Goal: Submit feedback/report problem: Provide input to the site owners about the experience or issues

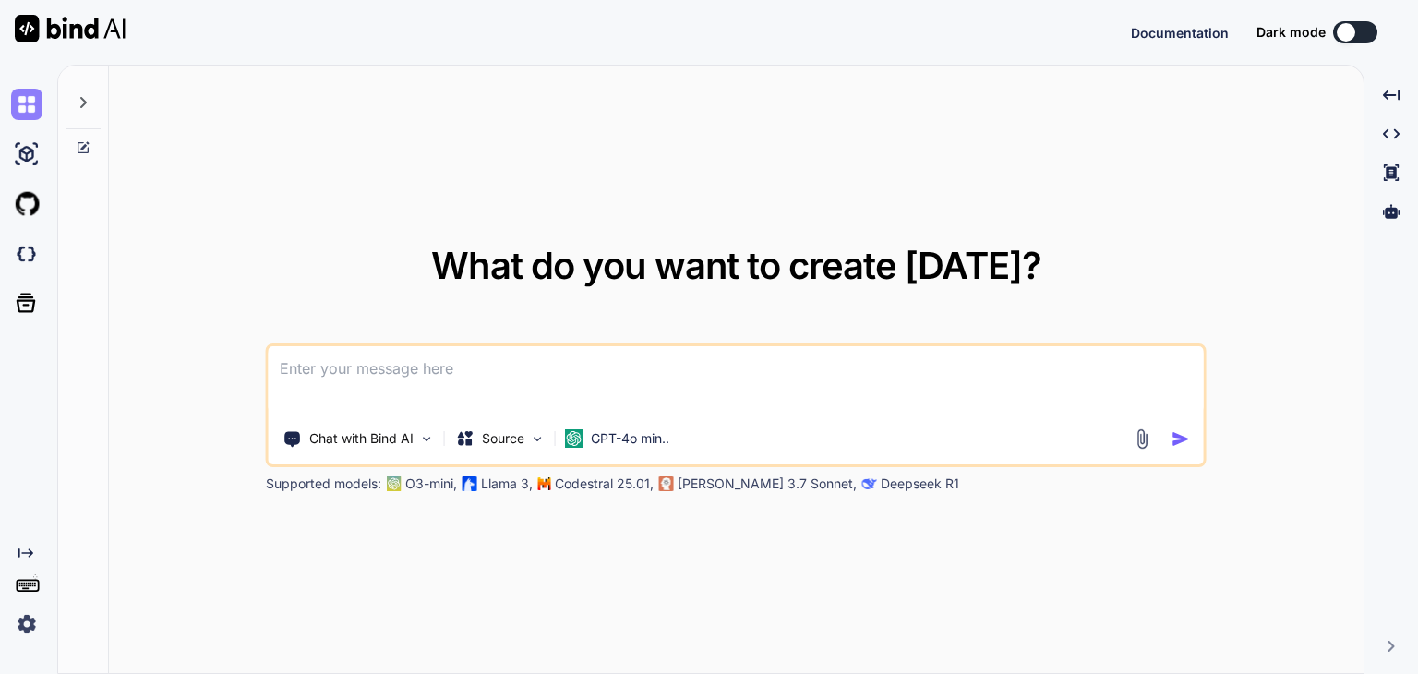
click at [26, 95] on img at bounding box center [26, 104] width 31 height 31
click at [30, 147] on img at bounding box center [26, 153] width 31 height 31
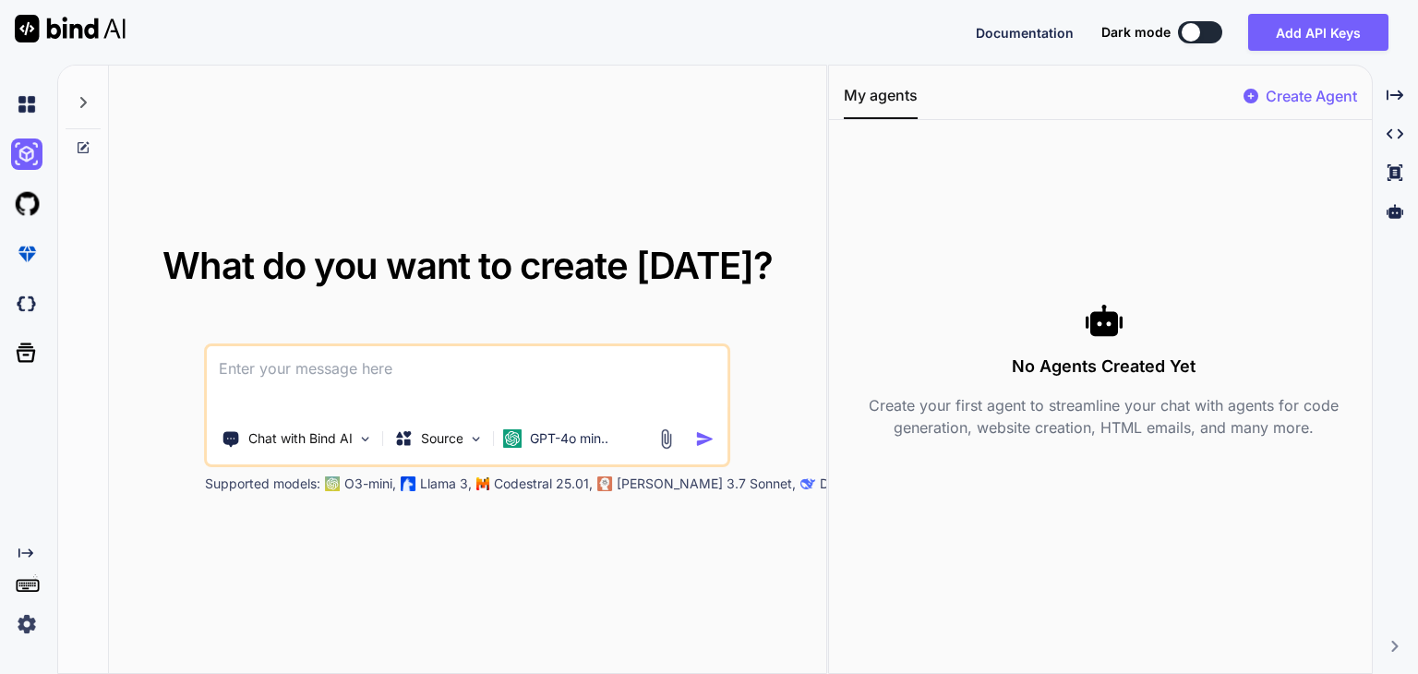
click at [32, 176] on div at bounding box center [30, 154] width 39 height 50
type textarea "x"
click at [19, 164] on img at bounding box center [26, 153] width 31 height 31
click at [30, 629] on img at bounding box center [26, 623] width 31 height 31
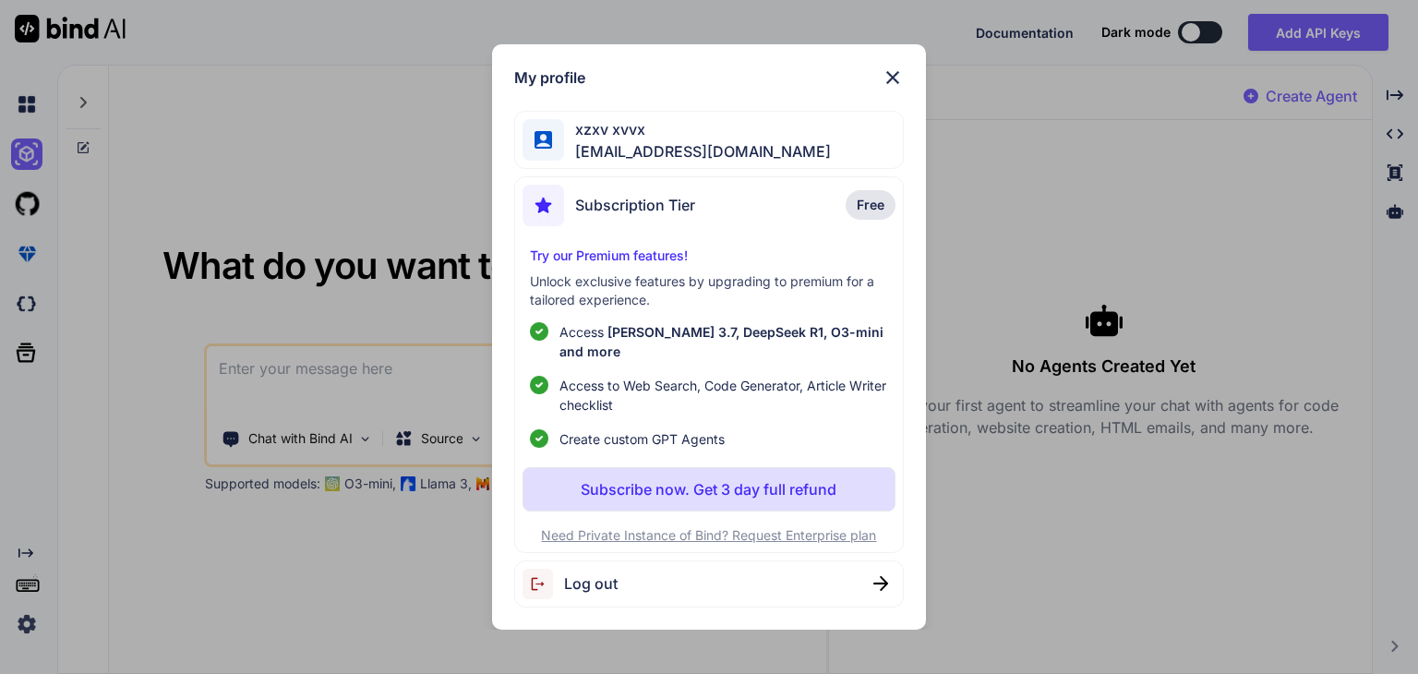
click at [290, 247] on div "My profile xzxv xvvx lipby528@bangban.uk Subscription Tier Free Try our Premium…" at bounding box center [709, 337] width 1418 height 674
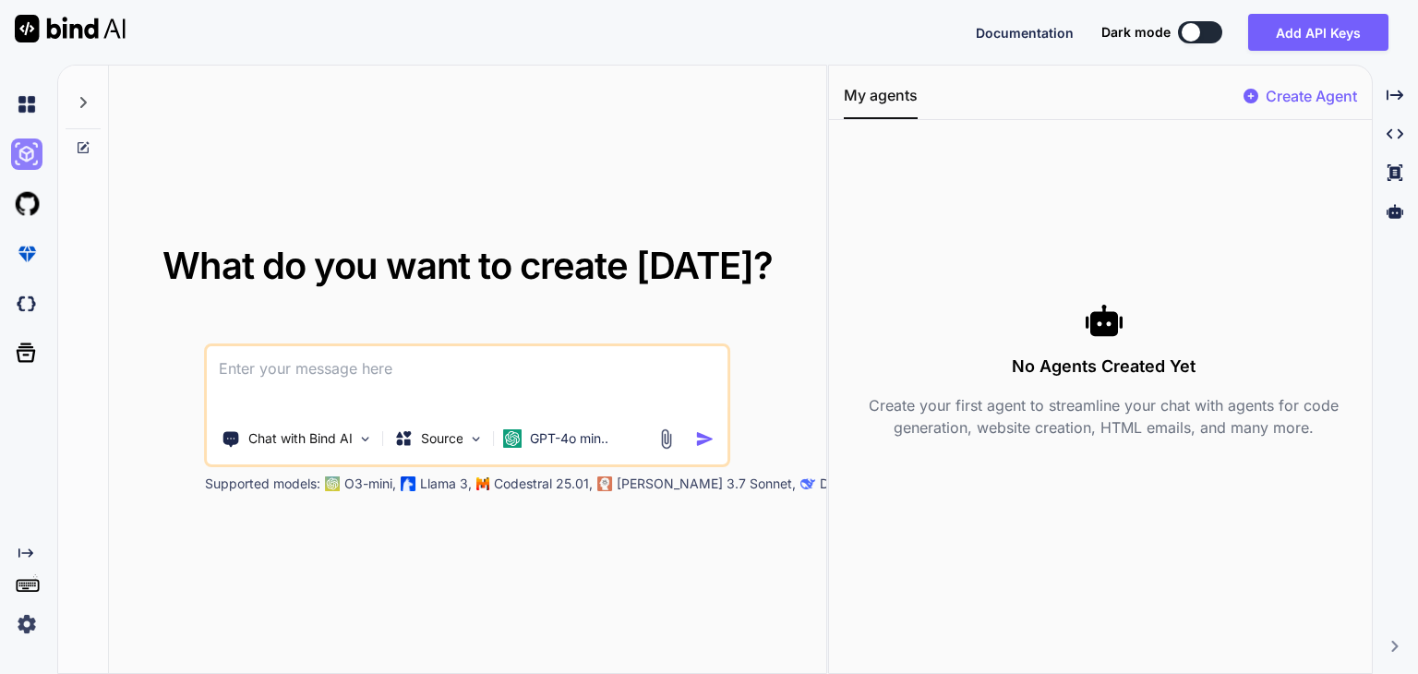
click at [40, 148] on img at bounding box center [26, 153] width 31 height 31
click at [32, 152] on img at bounding box center [26, 153] width 31 height 31
click at [26, 160] on img at bounding box center [26, 153] width 31 height 31
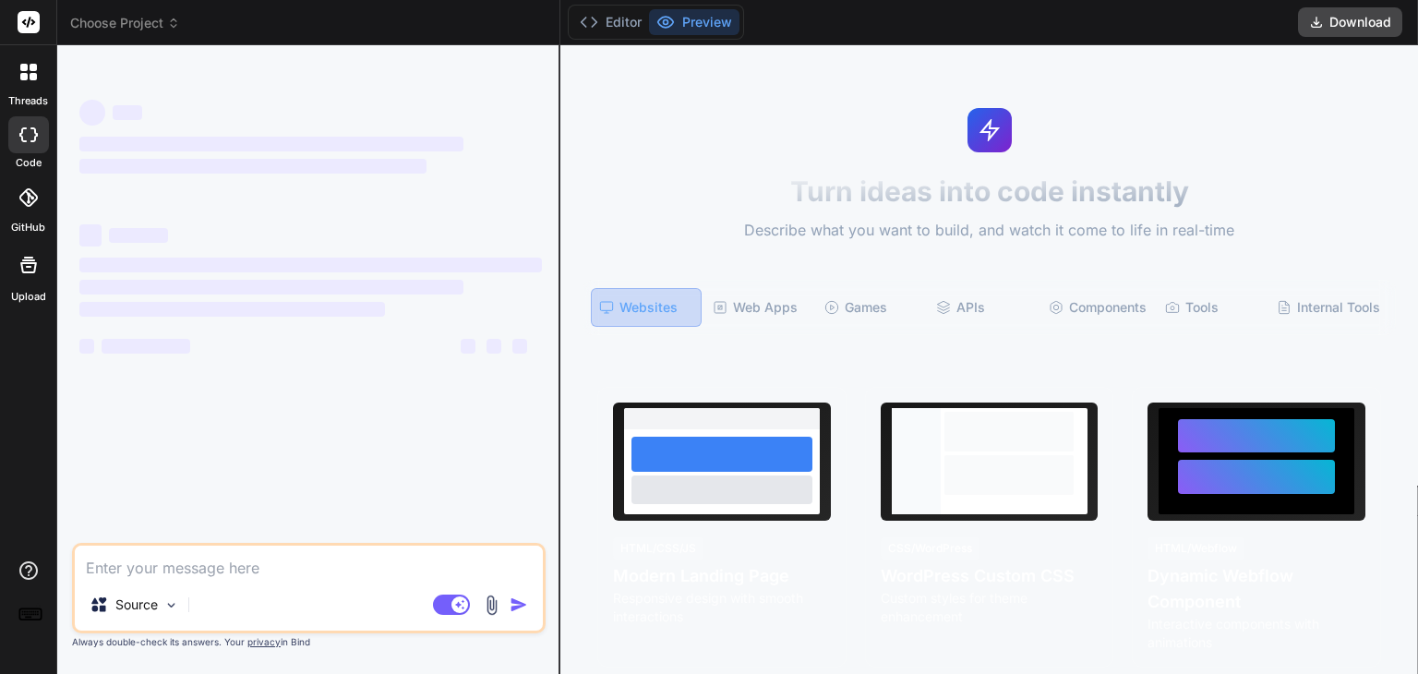
type textarea "no you are doing it wrongly the image i provided to you see it it has public ip…"
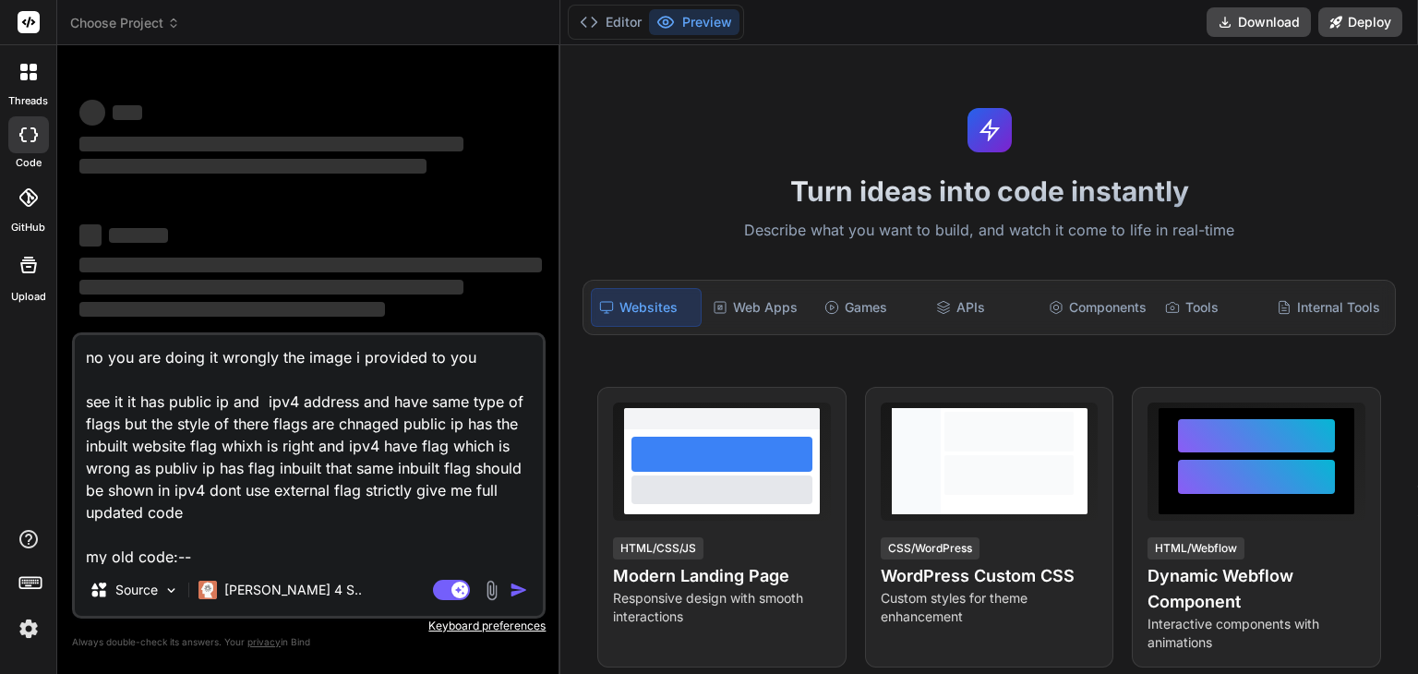
click at [199, 525] on textarea "no you are doing it wrongly the image i provided to you see it it has public ip…" at bounding box center [309, 449] width 468 height 229
type textarea "x"
type textarea "ok make it like use natural flag in ipv4 but as per by our spoof ipv4 added ip …"
type textarea "x"
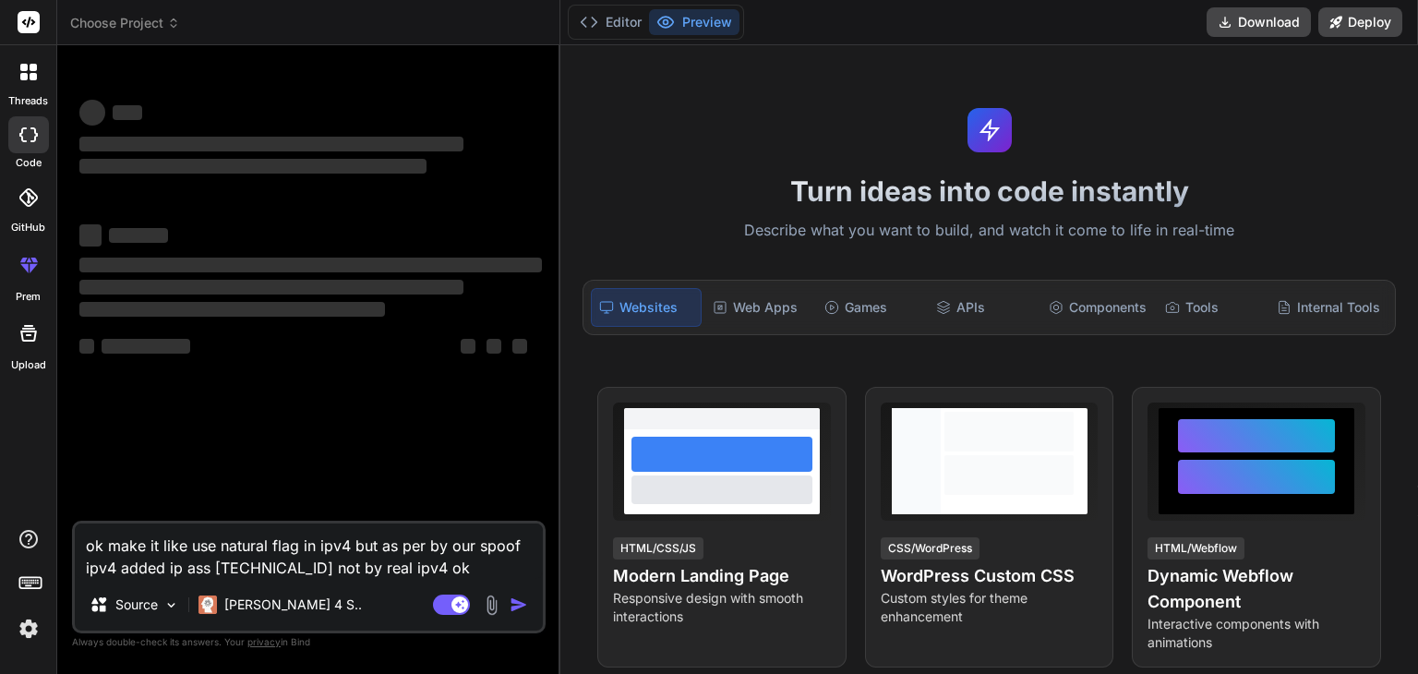
type textarea "ok make it like use natural flag in ipv4 but as per by our spoof ipv4 added ip …"
type textarea "x"
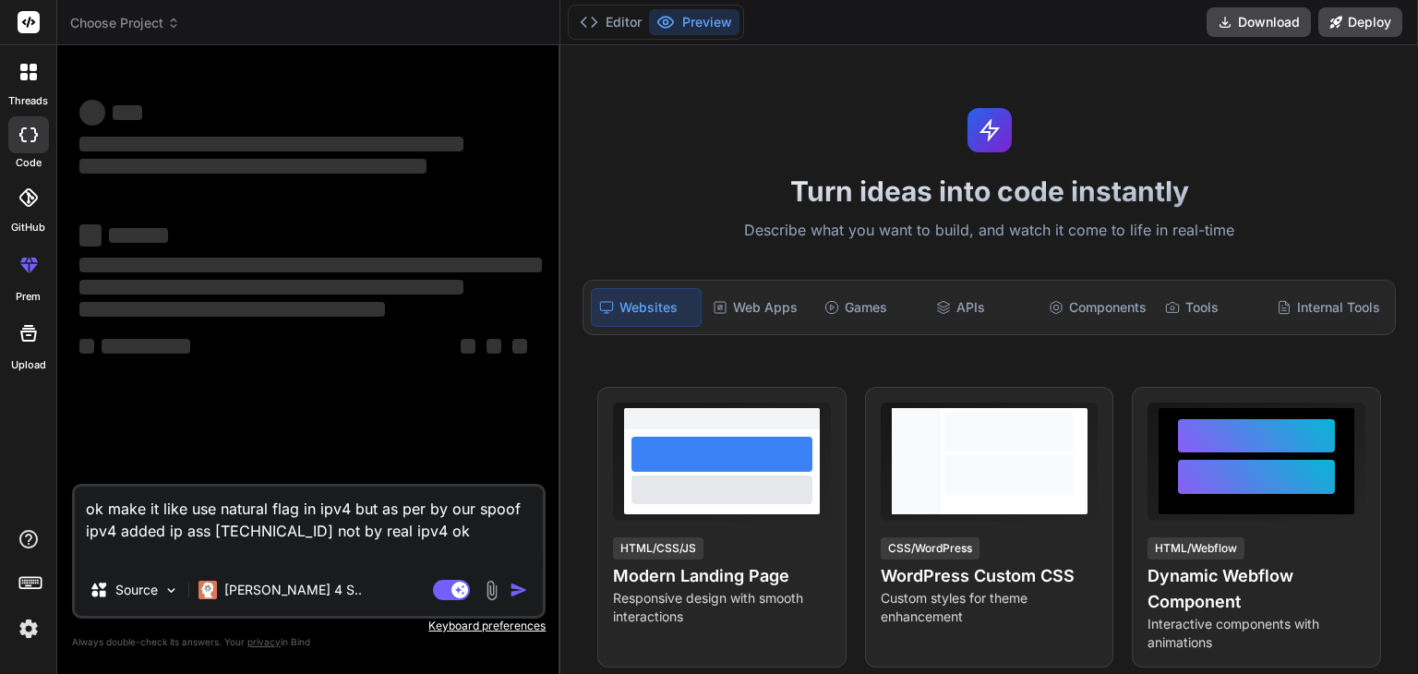
type textarea "ok make it like use natural flag in ipv4 but as per by our spoof ipv4 added ip …"
type textarea "x"
type textarea "ok make it like use natural flag in ipv4 but as per by our spoof ipv4 added ip …"
type textarea "x"
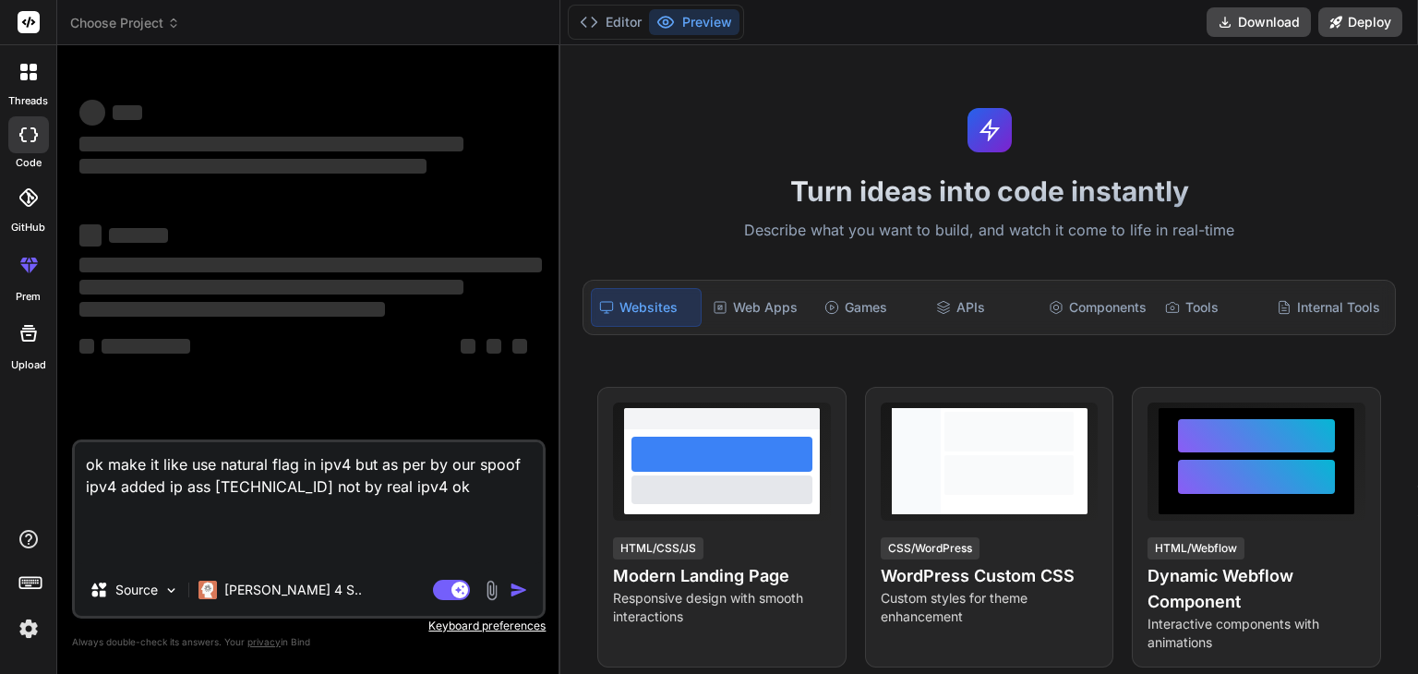
type textarea "ok make it like use natural flag in ipv4 but as per by our spoof ipv4 added ip …"
type textarea "x"
type textarea "ok make it like use natural flag in ipv4 but as per by our spoof ipv4 added ip …"
type textarea "x"
type textarea "ok make it like use natural flag in ipv4 but as per by our spoof ipv4 added ip …"
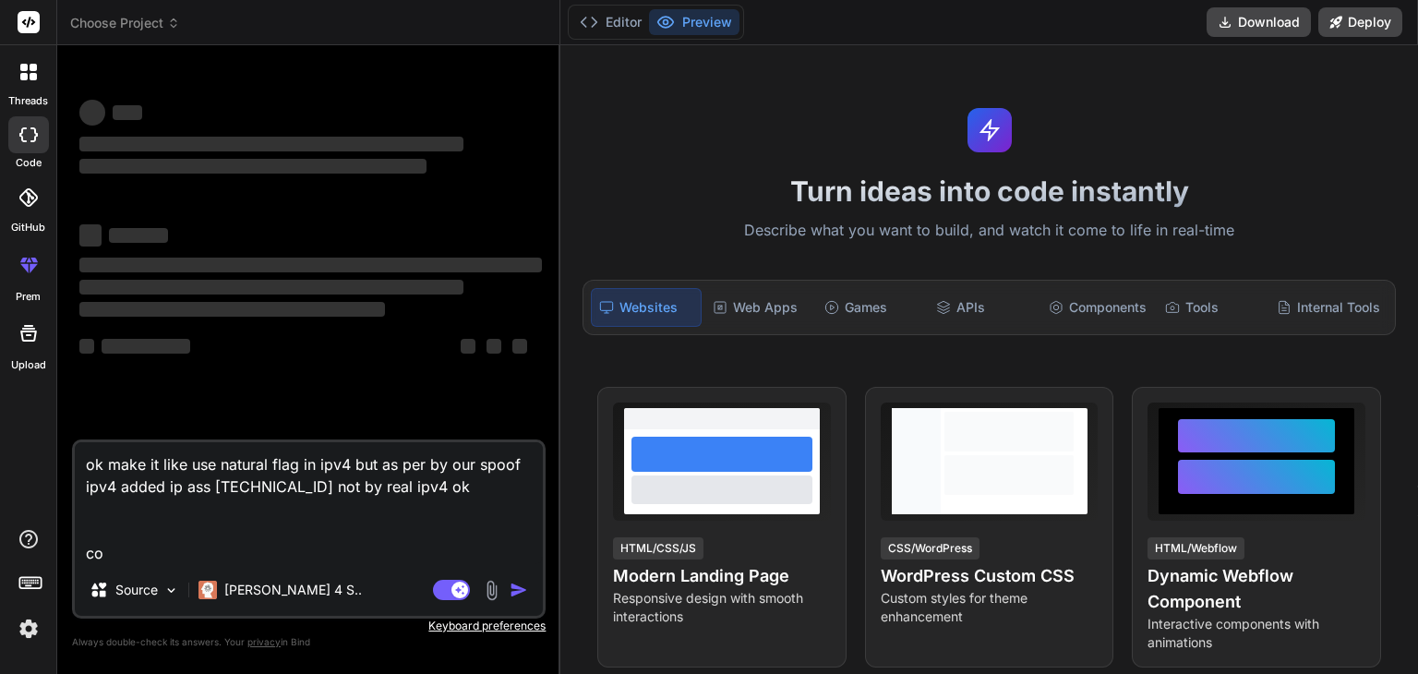
type textarea "x"
type textarea "ok make it like use natural flag in ipv4 but as per by our spoof ipv4 added ip …"
type textarea "x"
type textarea "ok make it like use natural flag in ipv4 but as per by our spoof ipv4 added ip …"
type textarea "x"
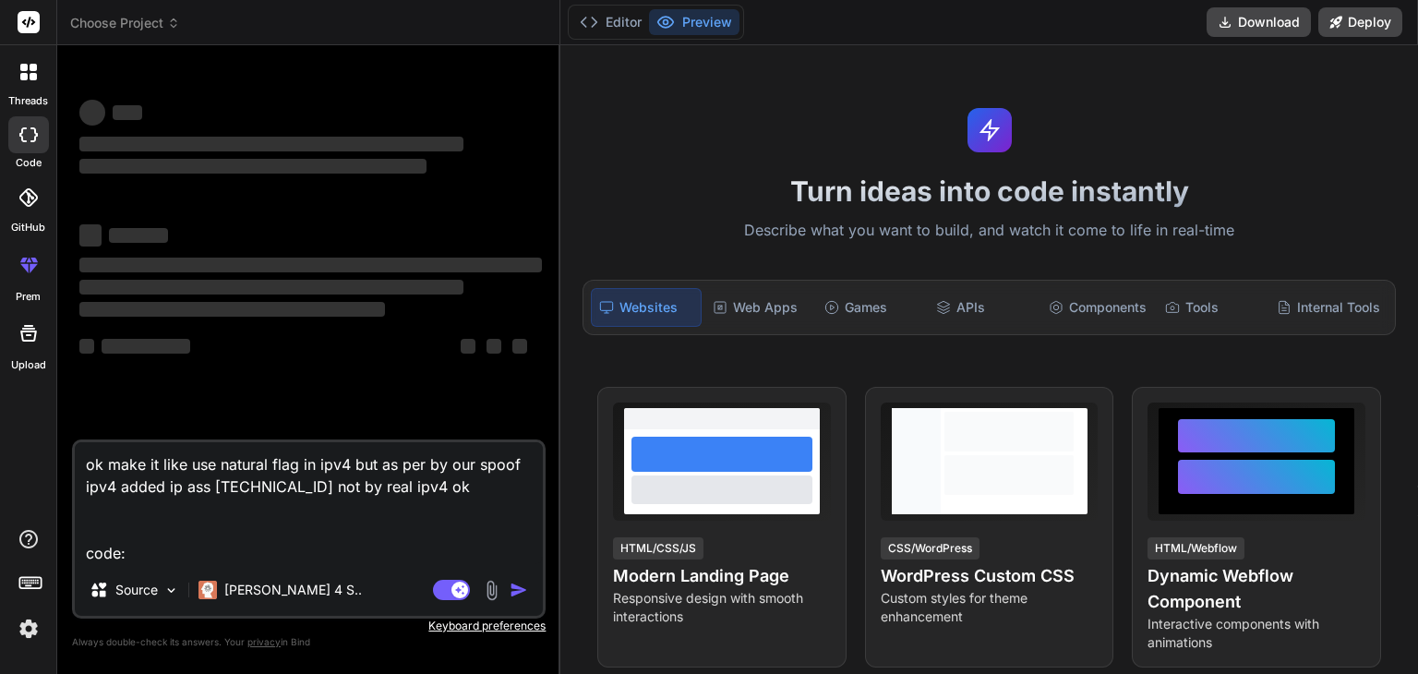
type textarea "ok make it like use natural flag in ipv4 but as per by our spoof ipv4 added ip …"
type textarea "x"
type textarea "ok make it like use natural flag in ipv4 but as per by our spoof ipv4 added ip …"
type textarea "x"
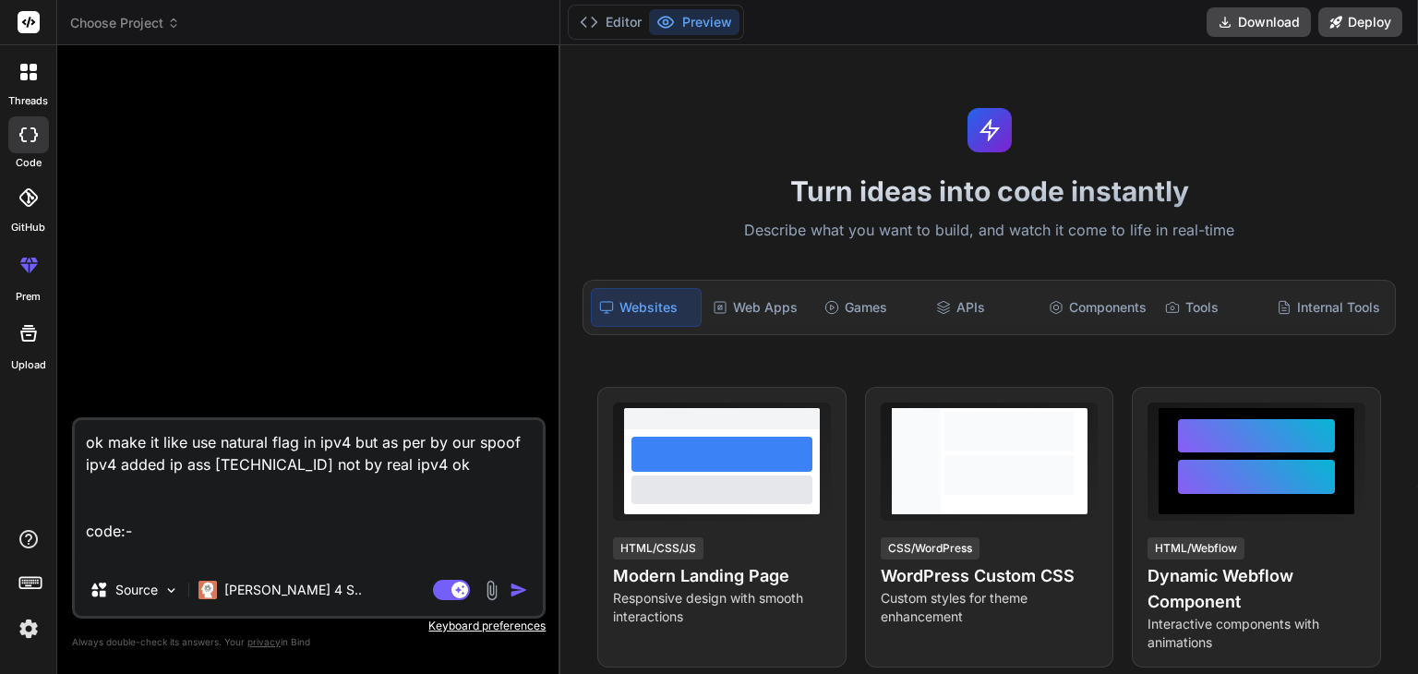
type textarea "ok make it like use natural flag in ipv4 but as per by our spoof ipv4 added ip …"
type textarea "x"
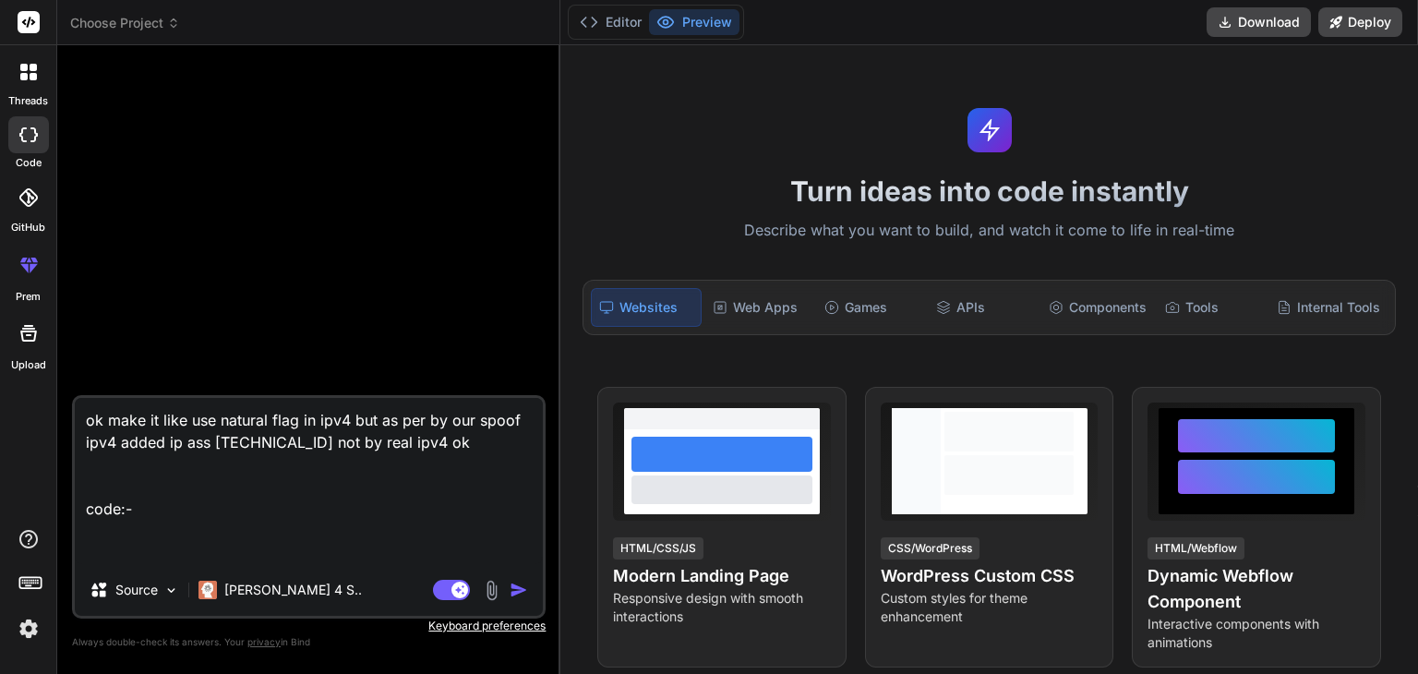
paste textarea "// ==UserScript== // @name Enhanced WebRTC IP + GeoLocation Spoofing // @namesp…"
type textarea "ok make it like use natural flag in ipv4 but as per by our spoof ipv4 added ip …"
type textarea "x"
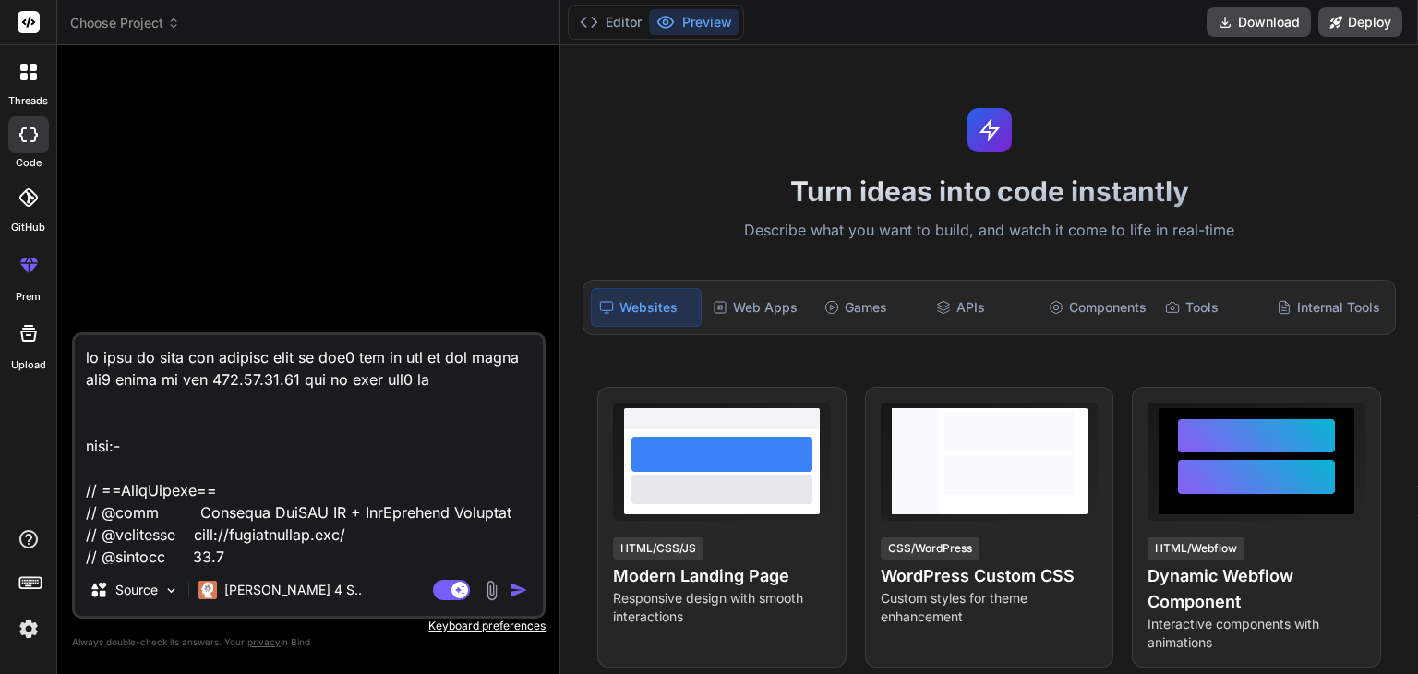
scroll to position [15130, 0]
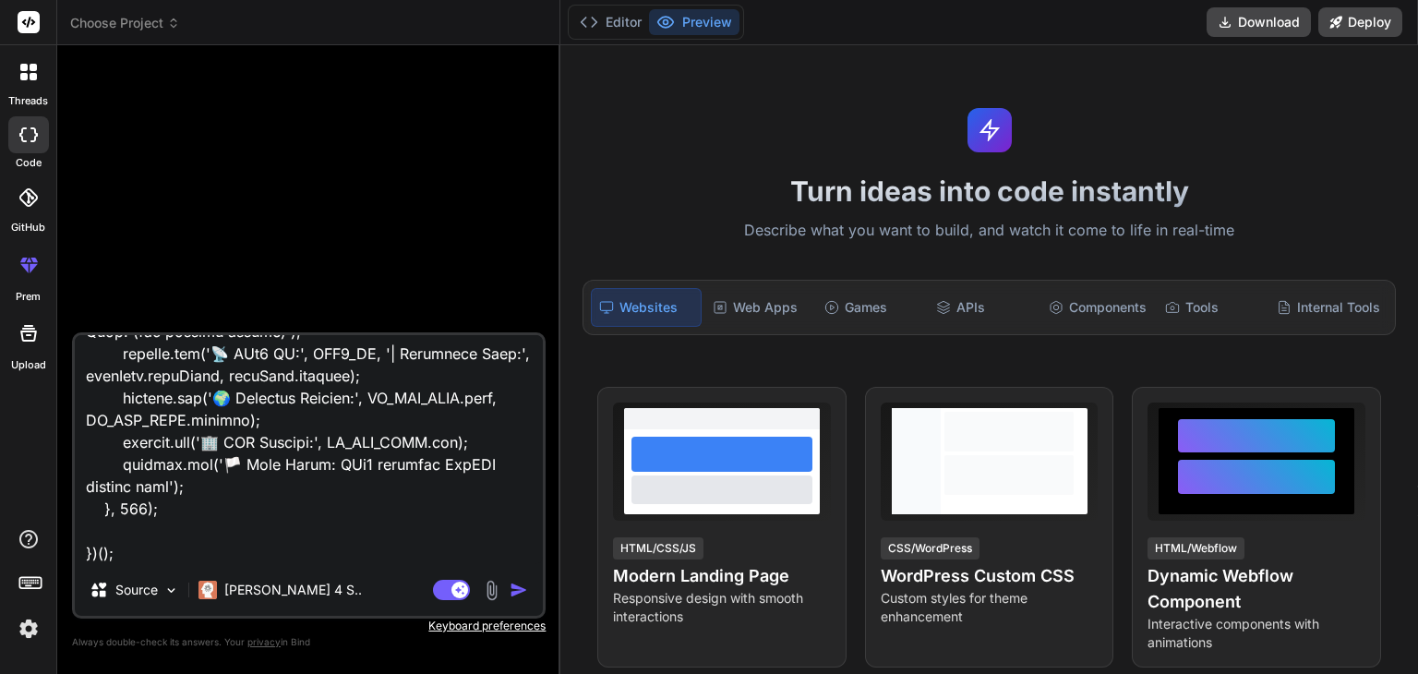
type textarea "ok make it like use natural flag in ipv4 but as per by our spoof ipv4 added ip …"
type textarea "x"
type textarea "ok make it like use natural flag in ipv4 but as per by our spoof ipv4 added ip …"
type textarea "x"
type textarea "ok make it like use natural flag in ipv4 but as per by our spoof ipv4 added ip …"
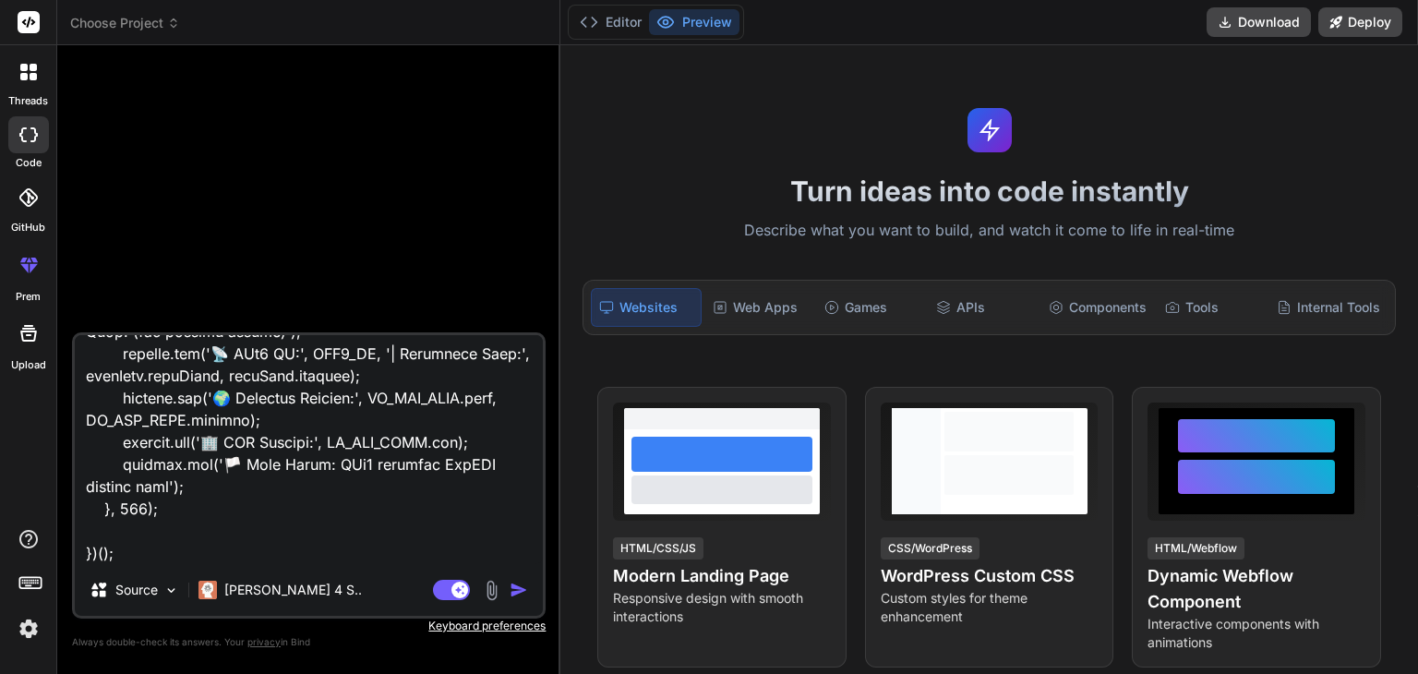
type textarea "x"
type textarea "ok make it like use natural flag in ipv4 but as per by our spoof ipv4 added ip …"
type textarea "x"
type textarea "ok make it like use natural flag in ipv4 but as per by our spoof ipv4 added ip …"
type textarea "x"
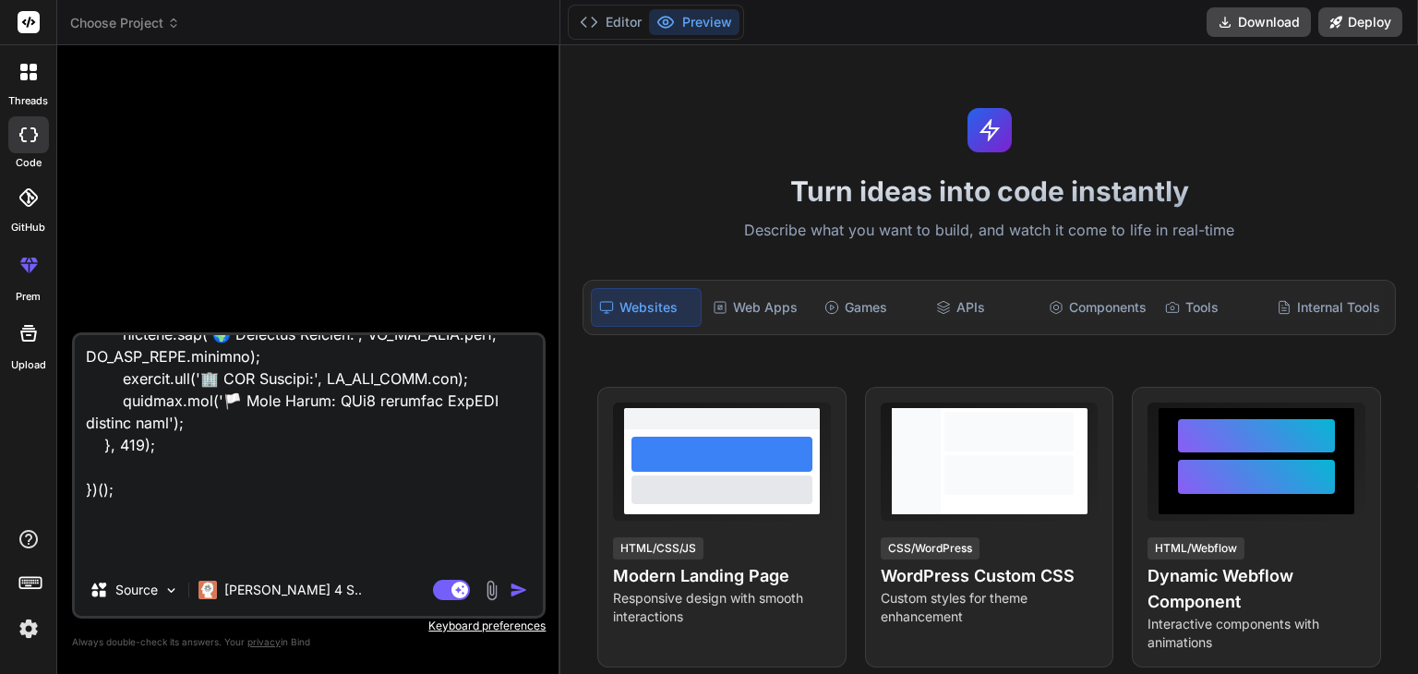
scroll to position [15218, 0]
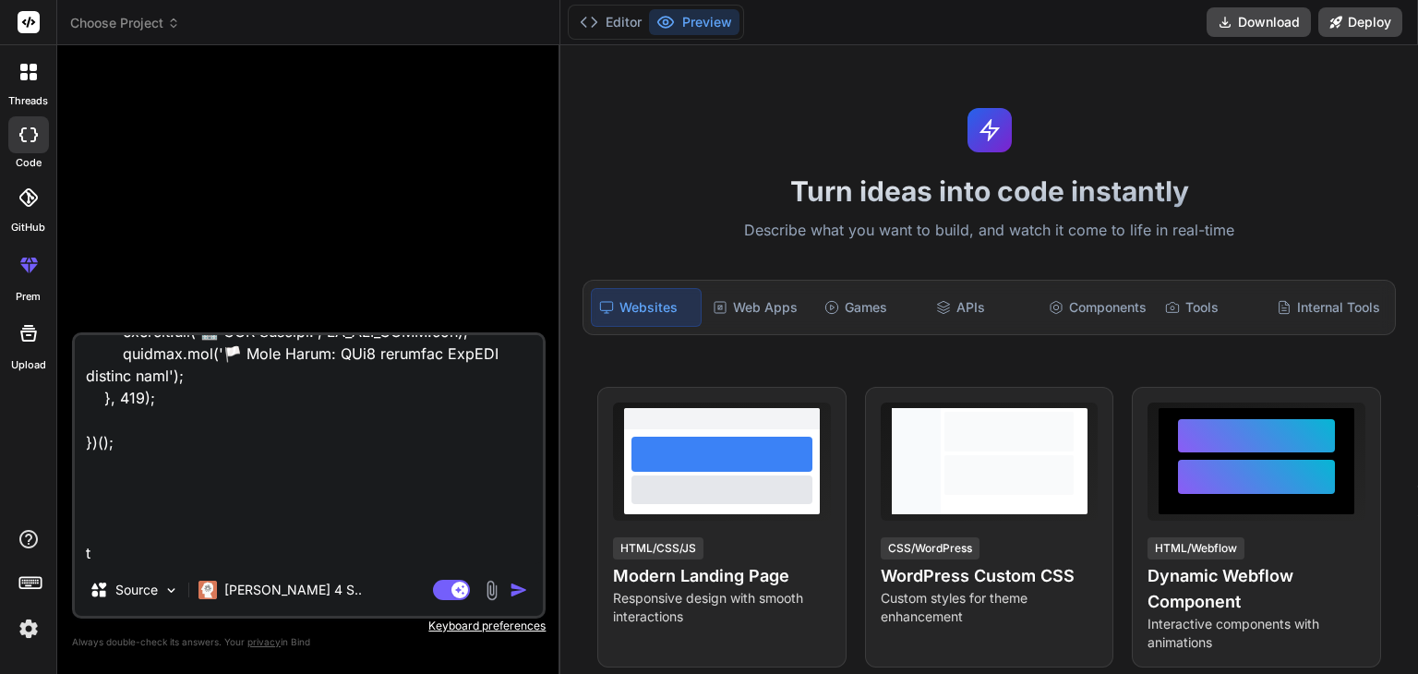
type textarea "ok make it like use natural flag in ipv4 but as per by our spoof ipv4 added ip …"
type textarea "x"
type textarea "ok make it like use natural flag in ipv4 but as per by our spoof ipv4 added ip …"
type textarea "x"
type textarea "ok make it like use natural flag in ipv4 but as per by our spoof ipv4 added ip …"
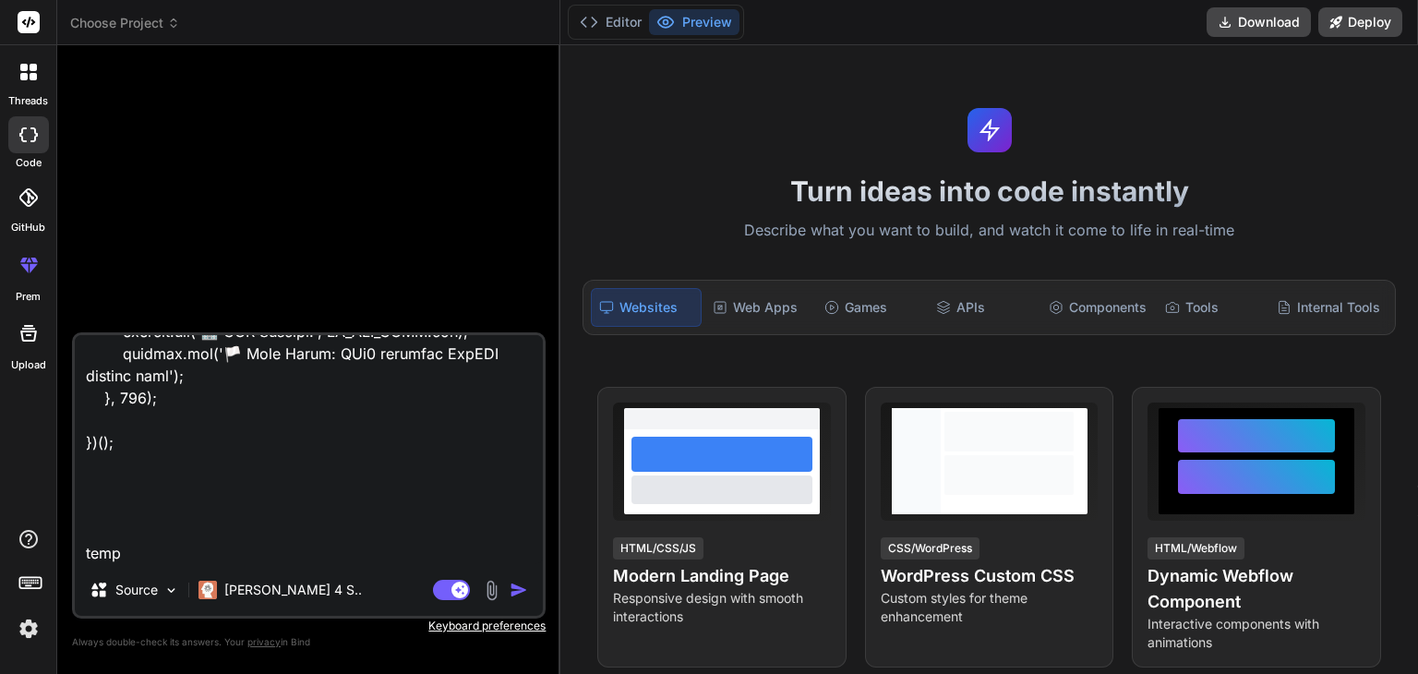
type textarea "x"
type textarea "ok make it like use natural flag in ipv4 but as per by our spoof ipv4 added ip …"
type textarea "x"
type textarea "ok make it like use natural flag in ipv4 but as per by our spoof ipv4 added ip …"
type textarea "x"
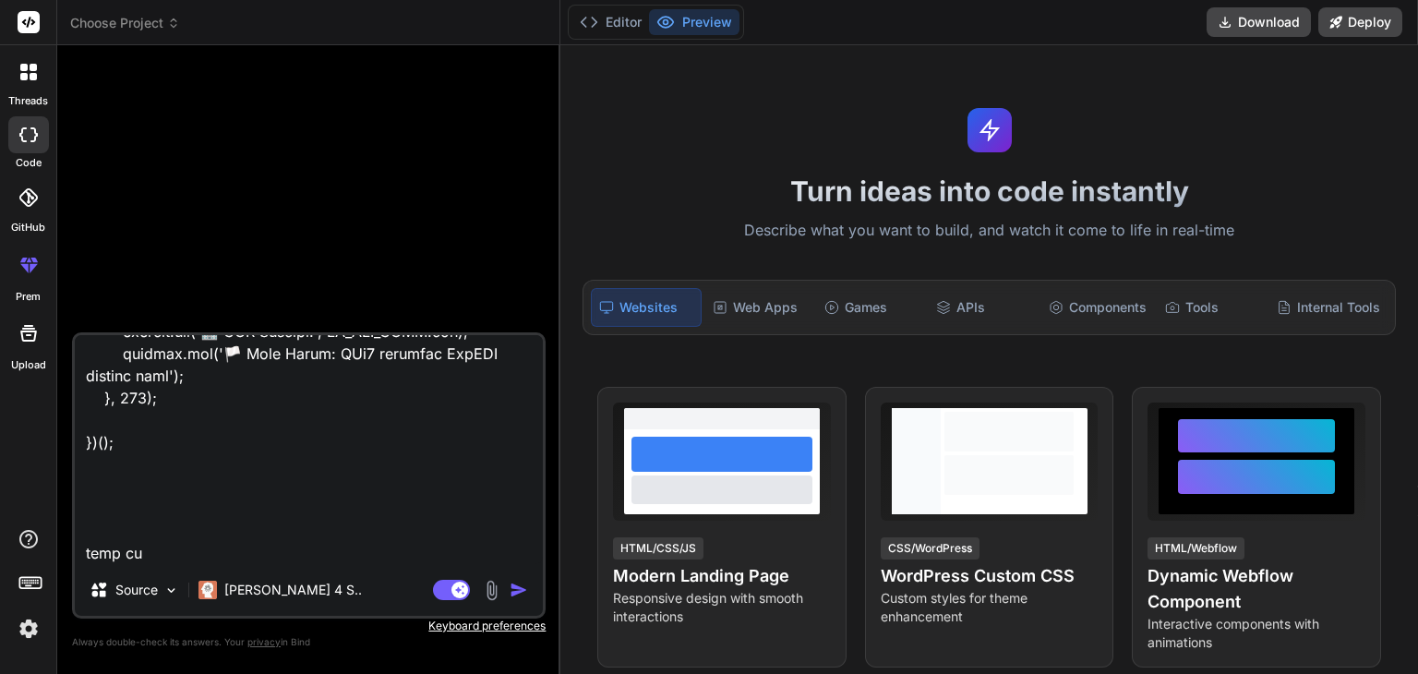
type textarea "ok make it like use natural flag in ipv4 but as per by our spoof ipv4 added ip …"
type textarea "x"
type textarea "ok make it like use natural flag in ipv4 but as per by our spoof ipv4 added ip …"
type textarea "x"
type textarea "ok make it like use natural flag in ipv4 but as per by our spoof ipv4 added ip …"
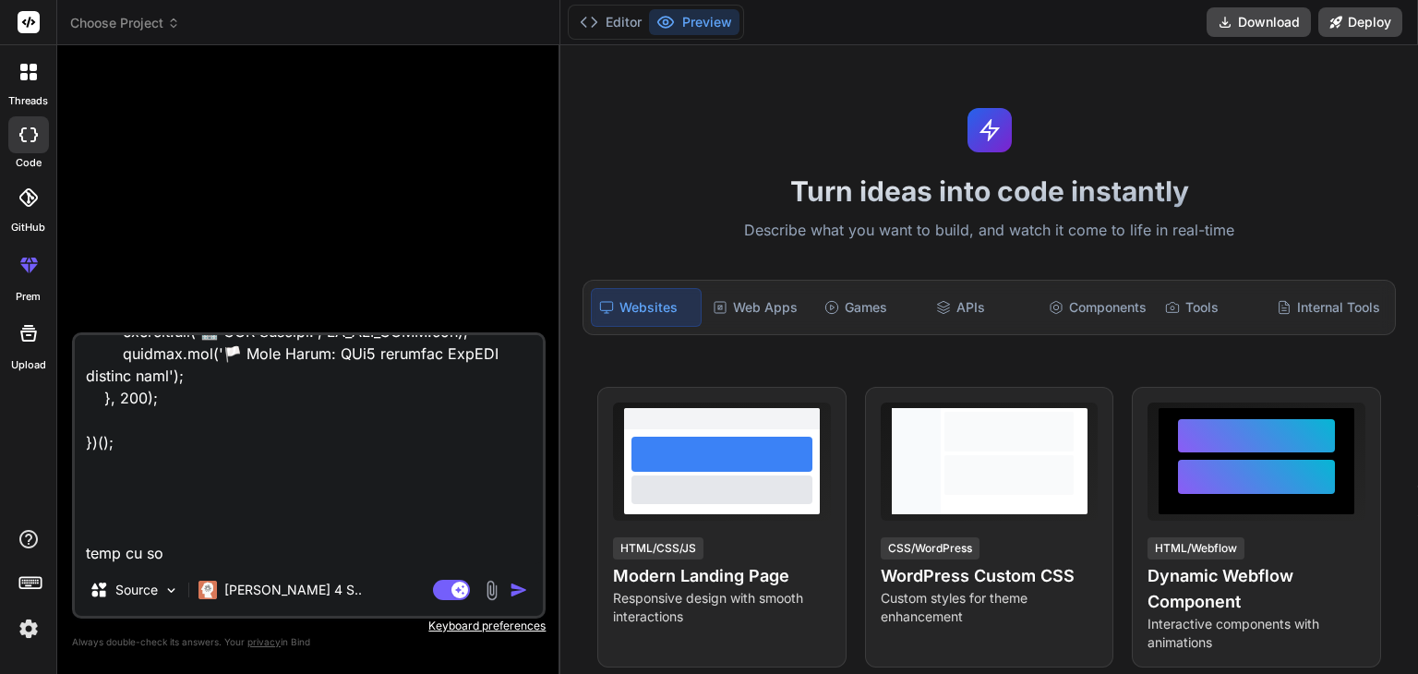
type textarea "x"
type textarea "ok make it like use natural flag in ipv4 but as per by our spoof ipv4 added ip …"
type textarea "x"
type textarea "ok make it like use natural flag in ipv4 but as per by our spoof ipv4 added ip …"
type textarea "x"
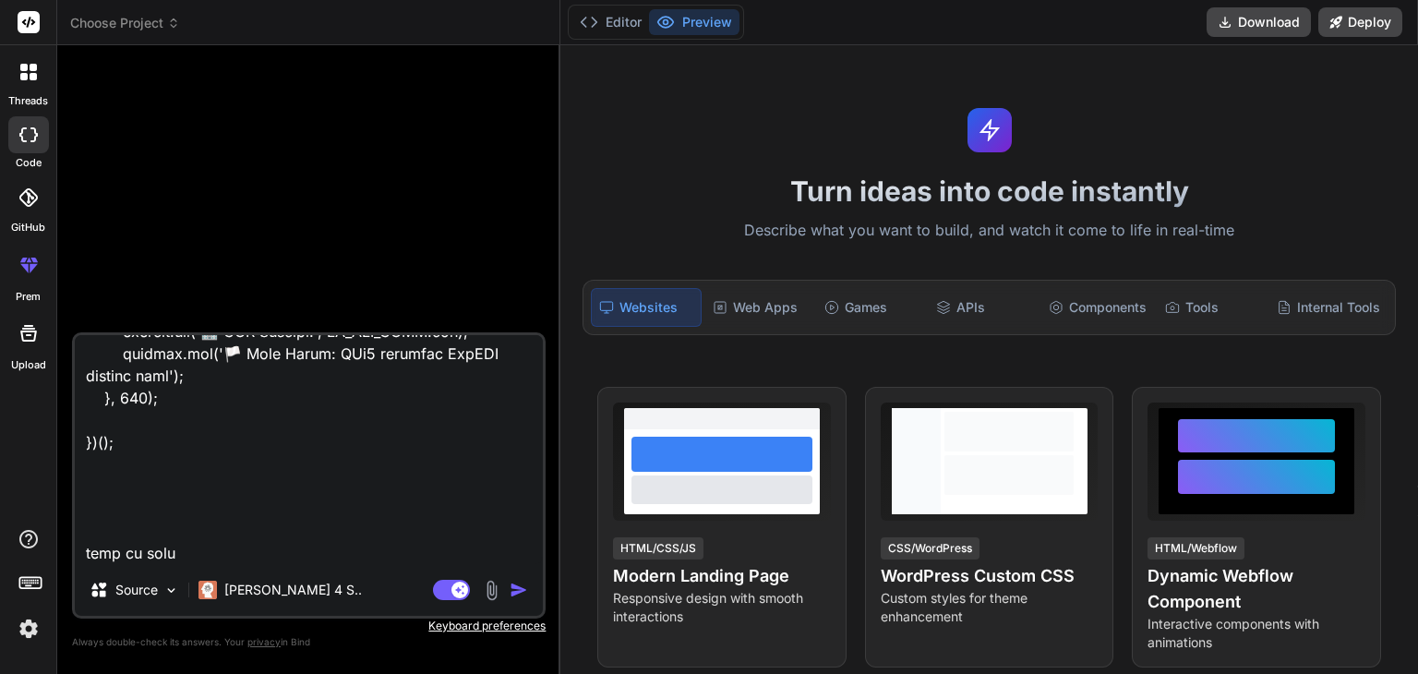
type textarea "ok make it like use natural flag in ipv4 but as per by our spoof ipv4 added ip …"
type textarea "x"
type textarea "ok make it like use natural flag in ipv4 but as per by our spoof ipv4 added ip …"
type textarea "x"
type textarea "ok make it like use natural flag in ipv4 but as per by our spoof ipv4 added ip …"
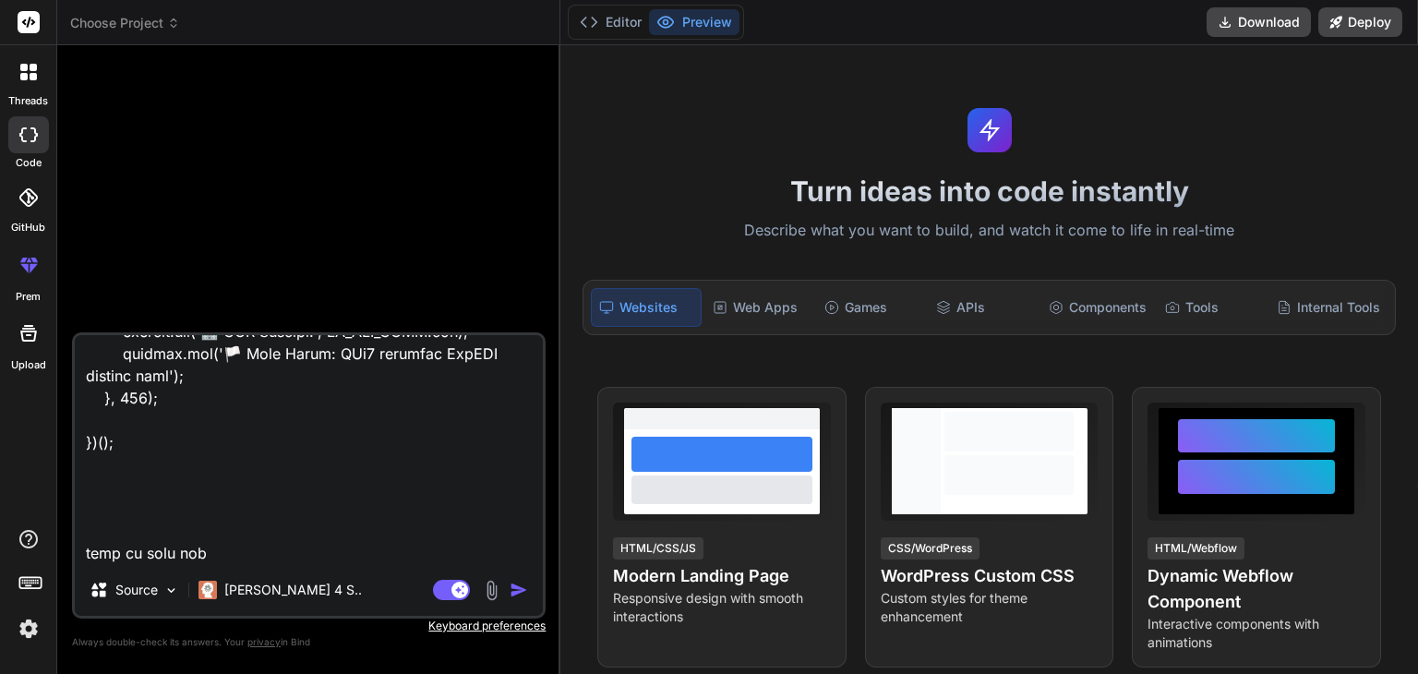
type textarea "x"
type textarea "ok make it like use natural flag in ipv4 but as per by our spoof ipv4 added ip …"
type textarea "x"
type textarea "ok make it like use natural flag in ipv4 but as per by our spoof ipv4 added ip …"
type textarea "x"
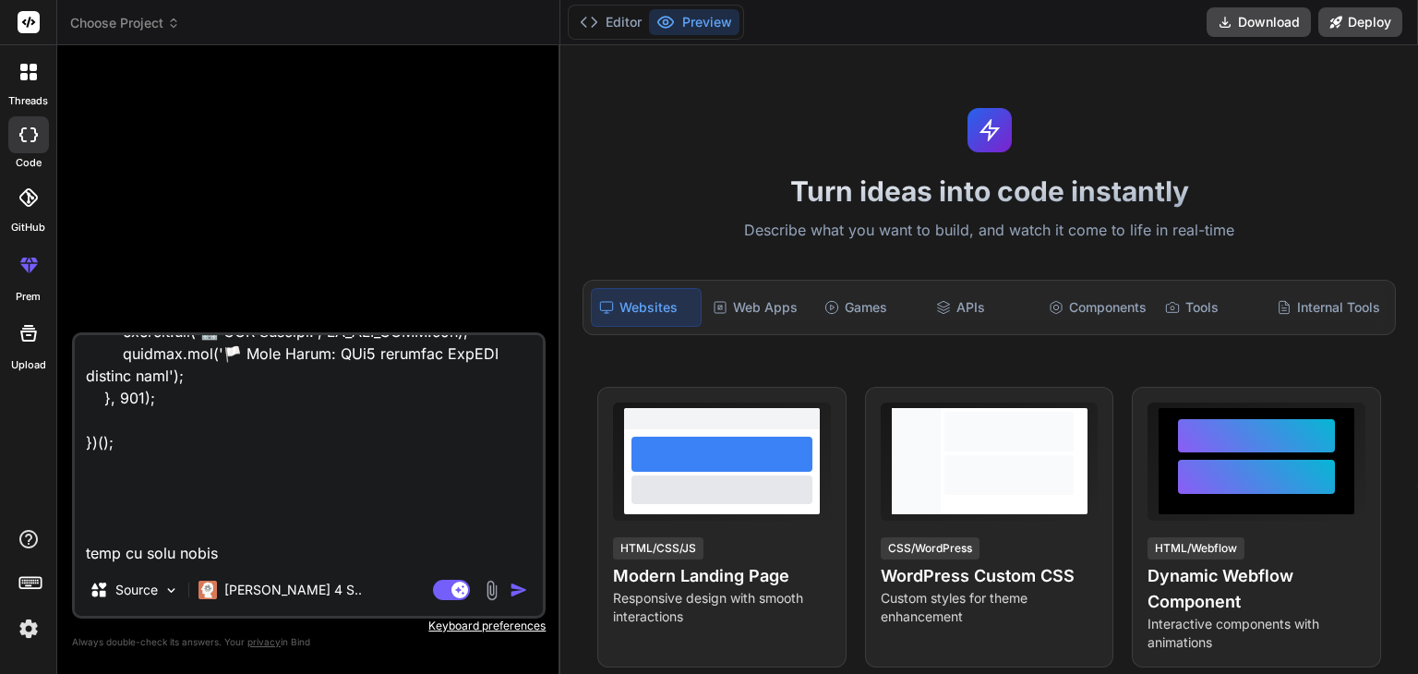
type textarea "ok make it like use natural flag in ipv4 but as per by our spoof ipv4 added ip …"
type textarea "x"
type textarea "ok make it like use natural flag in ipv4 but as per by our spoof ipv4 added ip …"
type textarea "x"
type textarea "ok make it like use natural flag in ipv4 but as per by our spoof ipv4 added ip …"
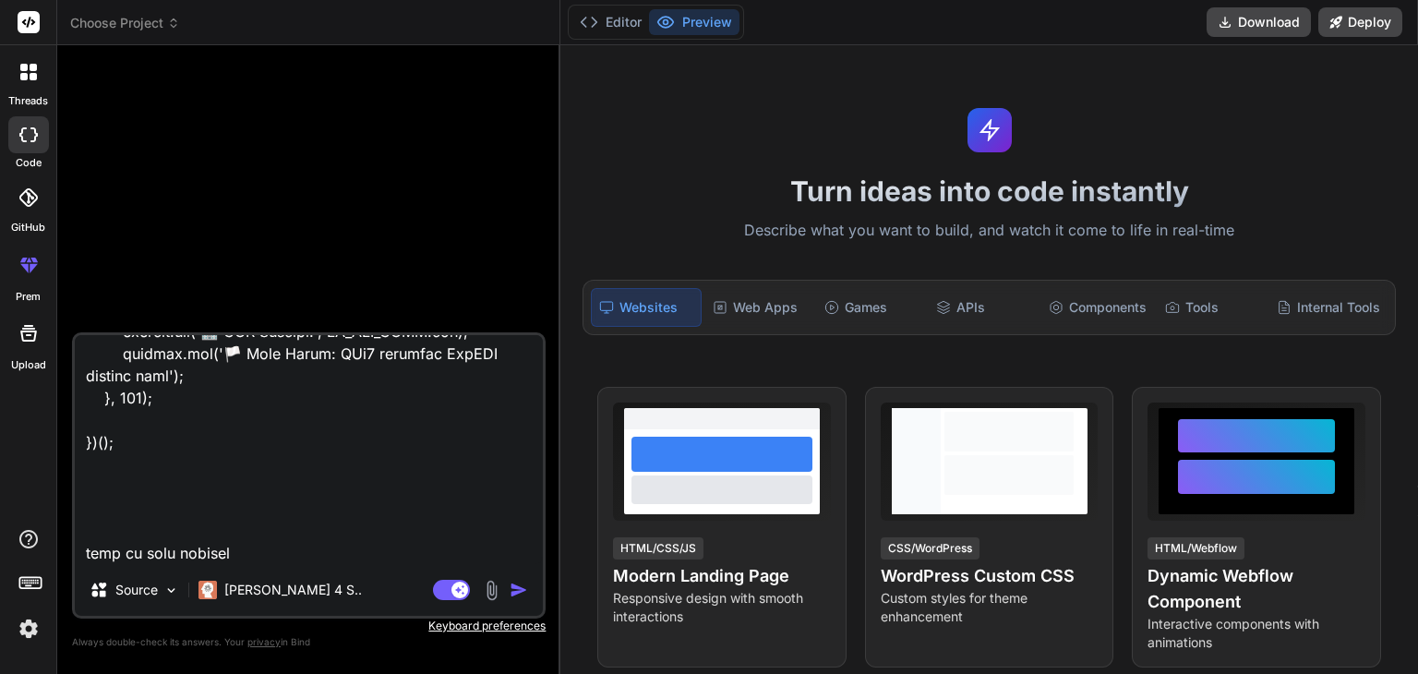
type textarea "x"
type textarea "ok make it like use natural flag in ipv4 but as per by our spoof ipv4 added ip …"
type textarea "x"
type textarea "ok make it like use natural flag in ipv4 but as per by our spoof ipv4 added ip …"
type textarea "x"
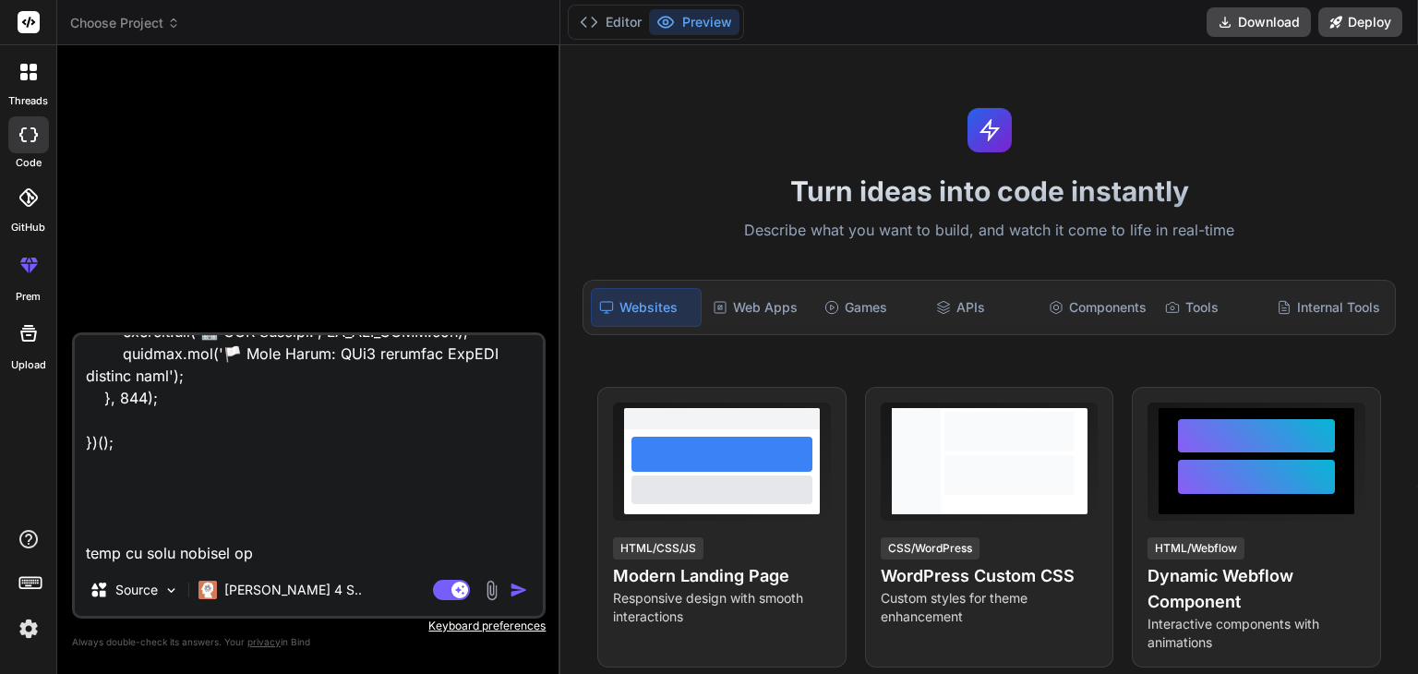
type textarea "ok make it like use natural flag in ipv4 but as per by our spoof ipv4 added ip …"
type textarea "x"
type textarea "ok make it like use natural flag in ipv4 but as per by our spoof ipv4 added ip …"
type textarea "x"
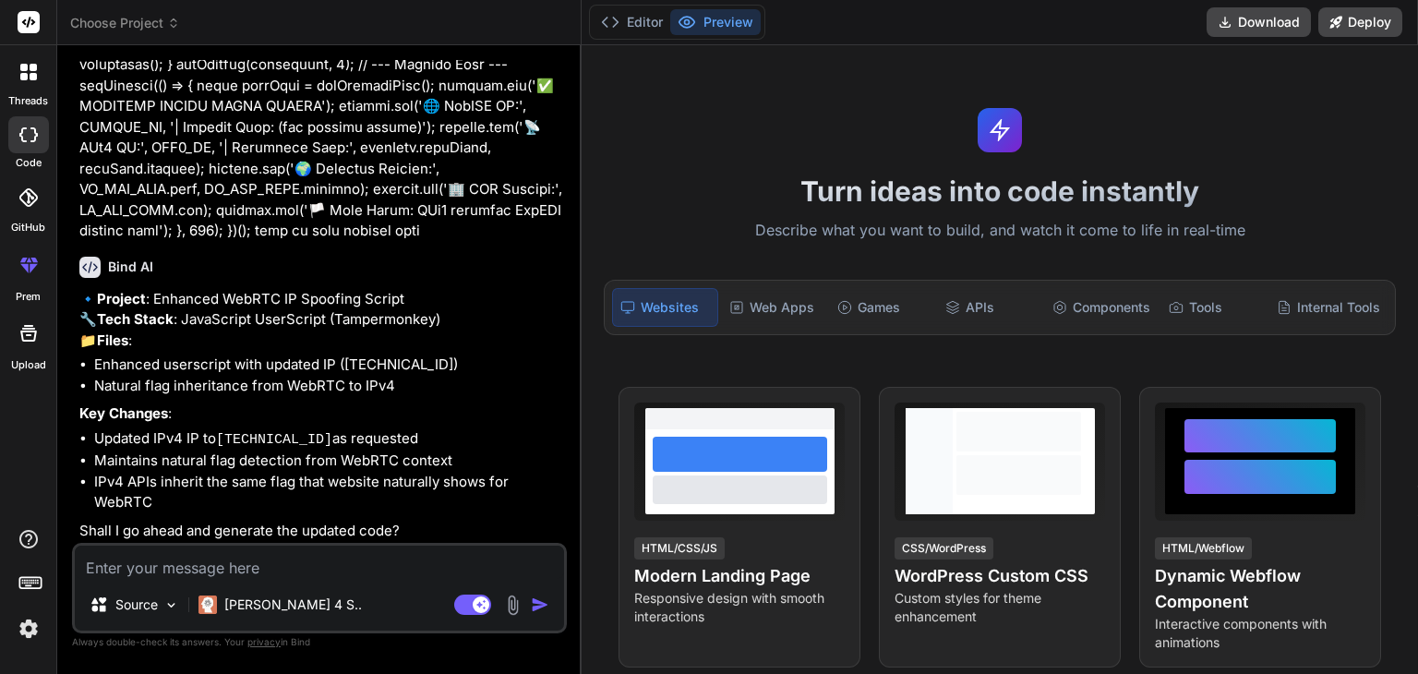
scroll to position [5382, 0]
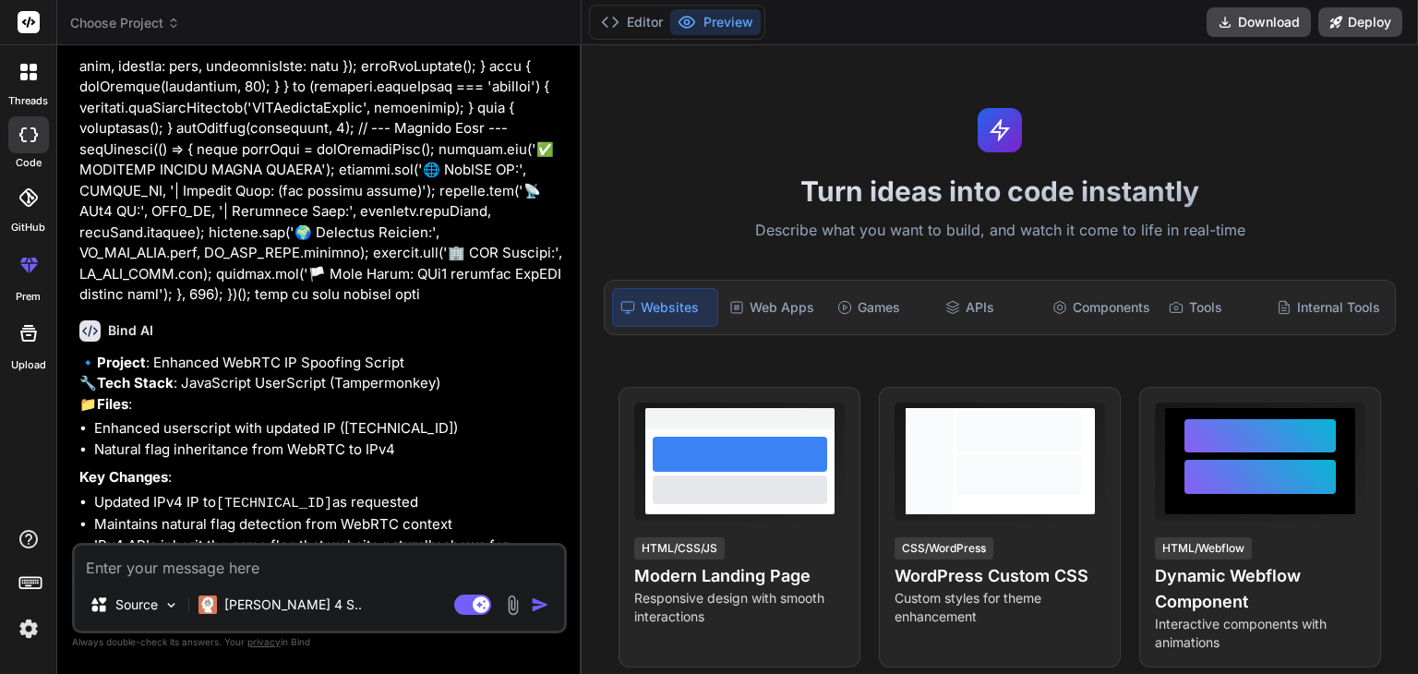
type textarea "x"
click at [341, 555] on textarea at bounding box center [319, 561] width 489 height 33
type textarea "g"
type textarea "x"
type textarea "gi"
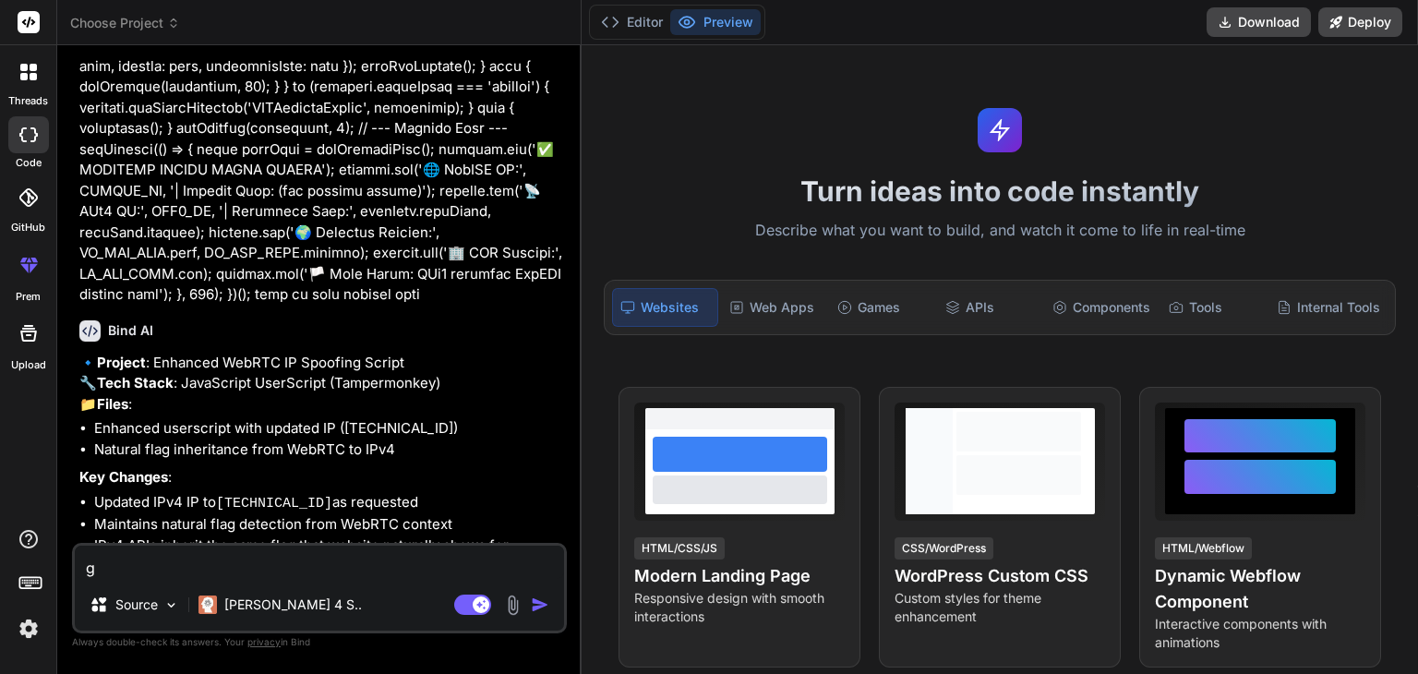
type textarea "x"
type textarea "giv"
type textarea "x"
type textarea "give"
type textarea "x"
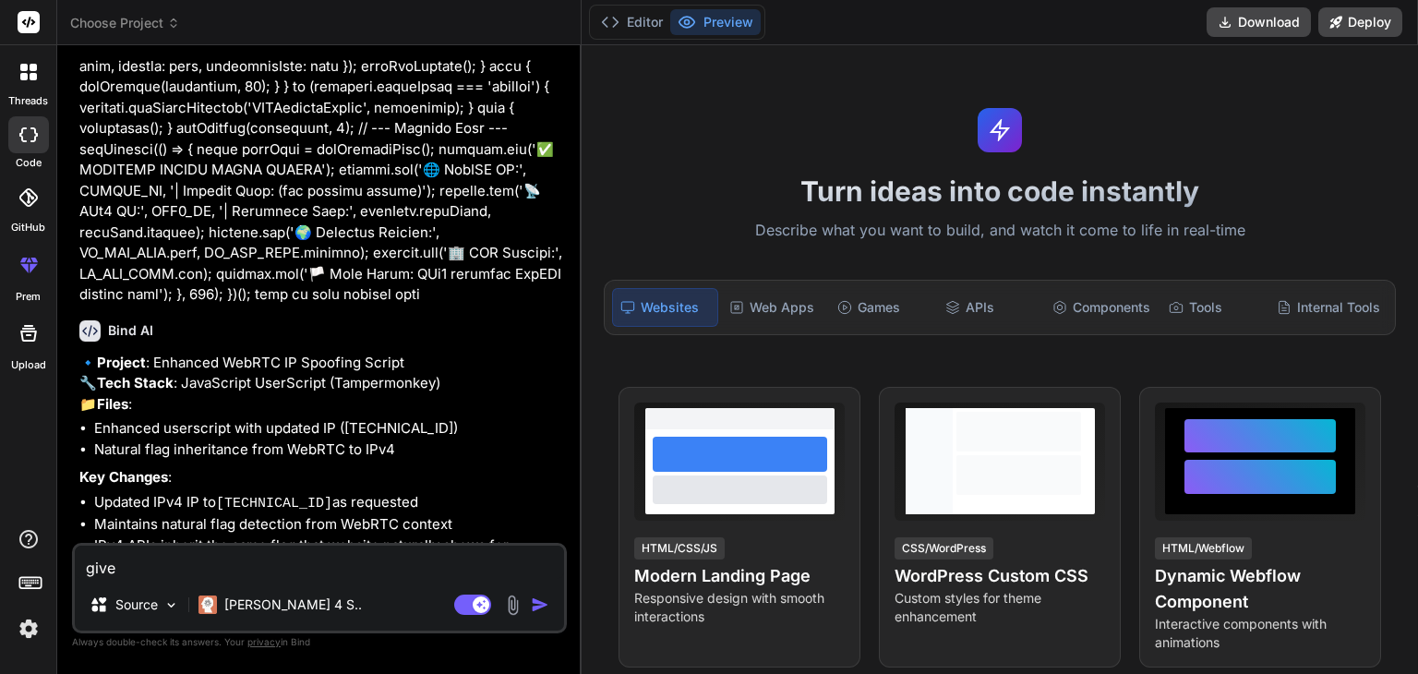
type textarea "give"
type textarea "x"
type textarea "give e"
type textarea "x"
type textarea "give e="
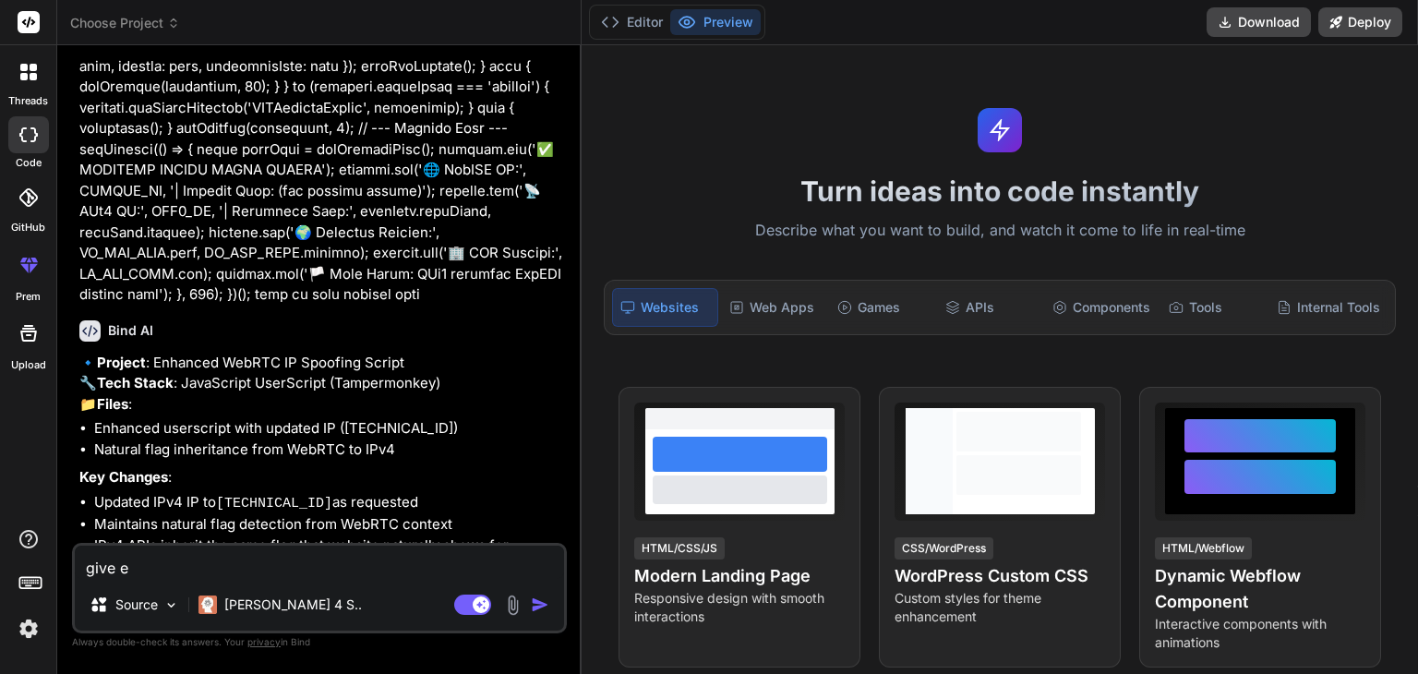
type textarea "x"
type textarea "give e"
type textarea "x"
type textarea "give"
type textarea "x"
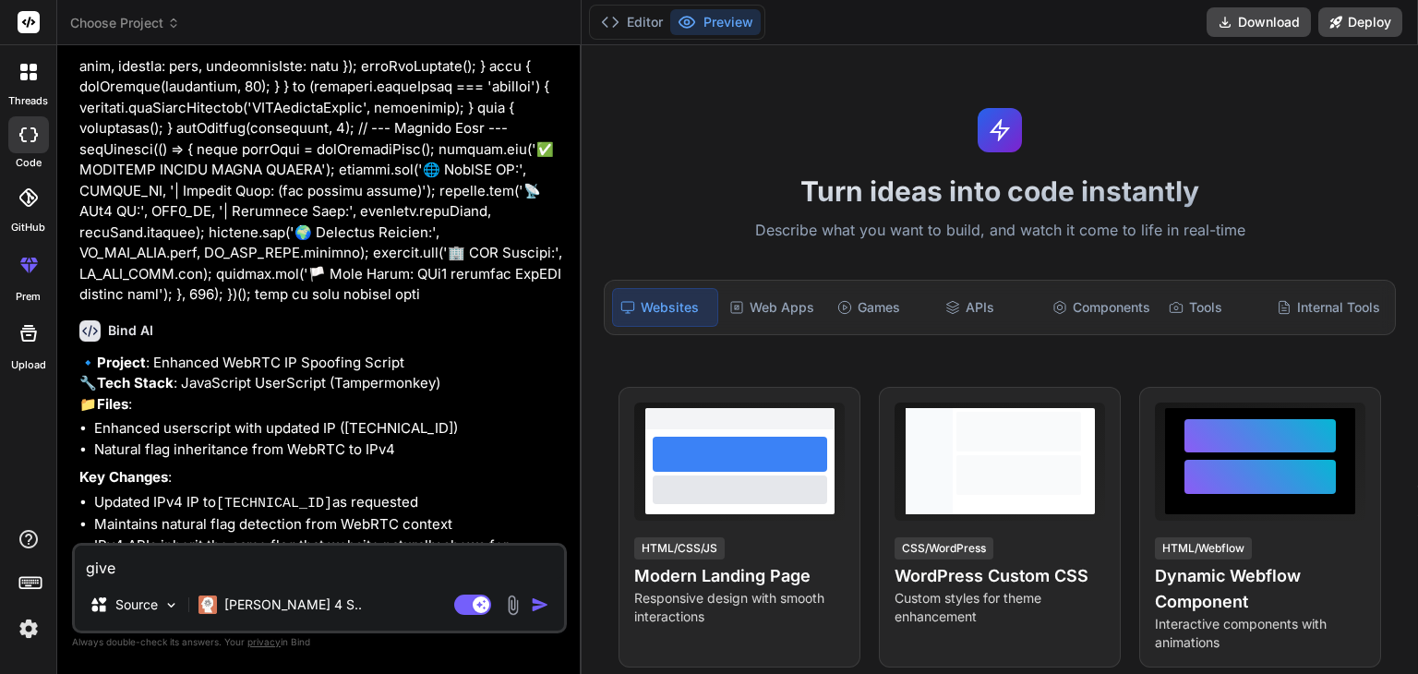
type textarea "give m"
type textarea "x"
type textarea "give me"
type textarea "x"
type textarea "give me"
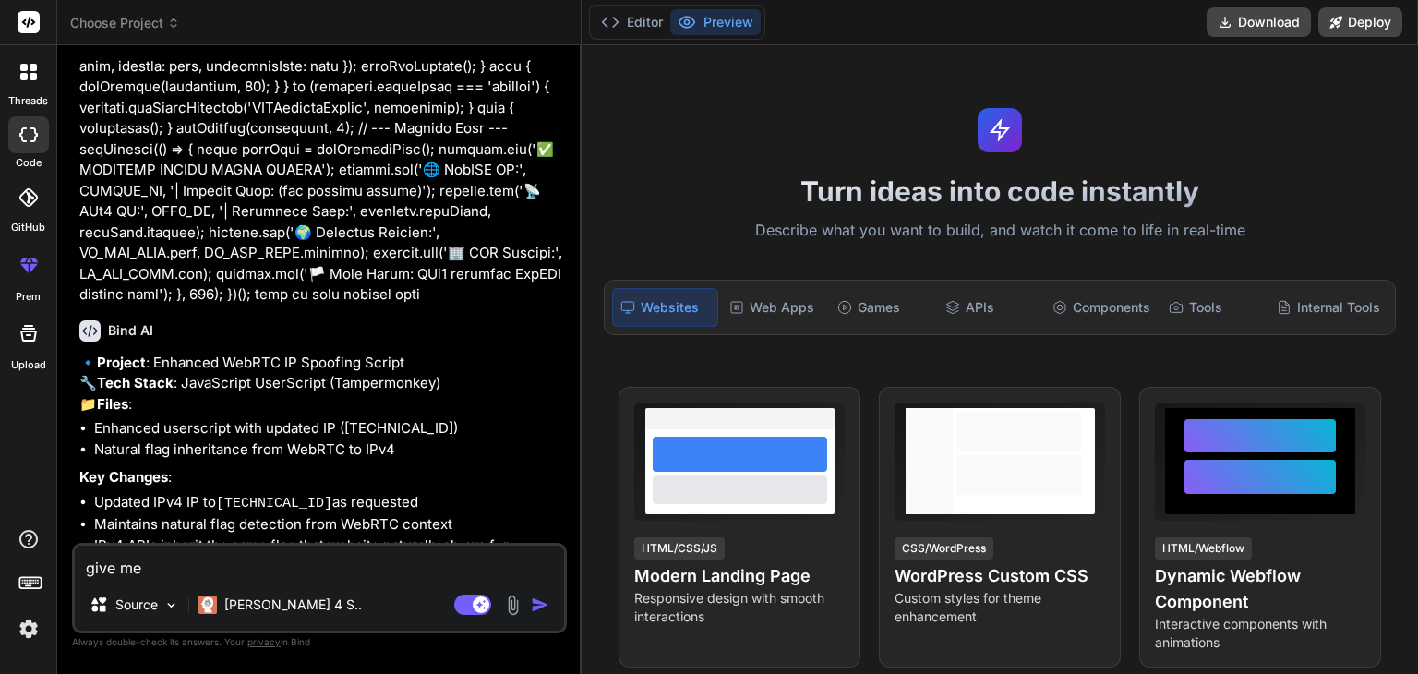
type textarea "x"
type textarea "give me f"
type textarea "x"
type textarea "give me fu"
type textarea "x"
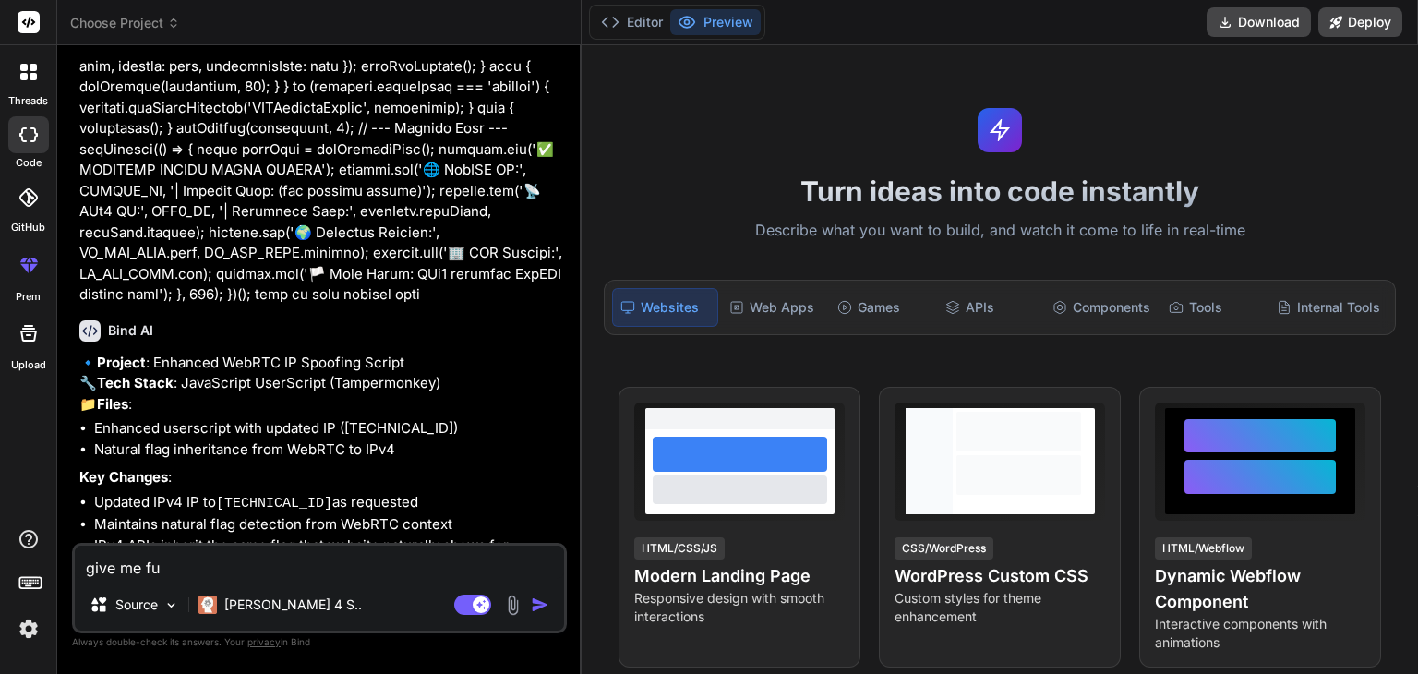
type textarea "give me ful"
type textarea "x"
type textarea "give me full"
type textarea "x"
type textarea "give me full"
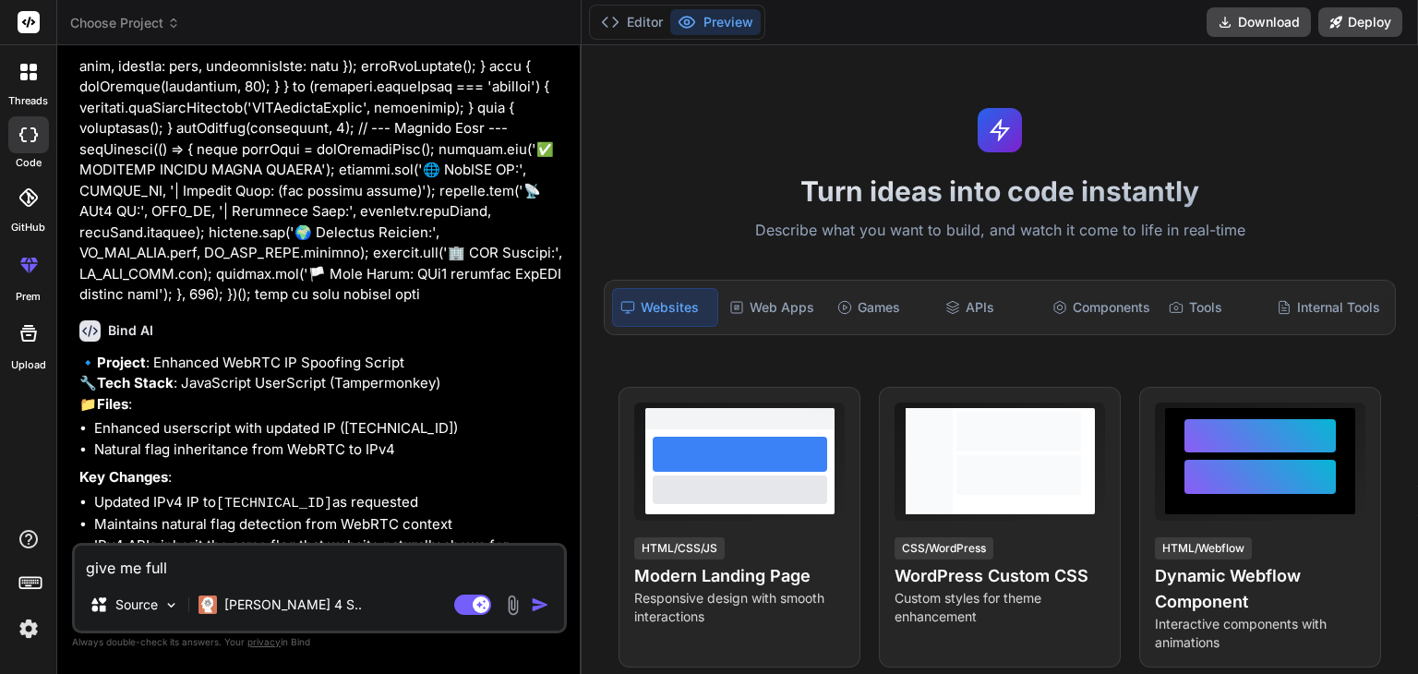
type textarea "x"
type textarea "give me full u"
type textarea "x"
type textarea "give me full up"
type textarea "x"
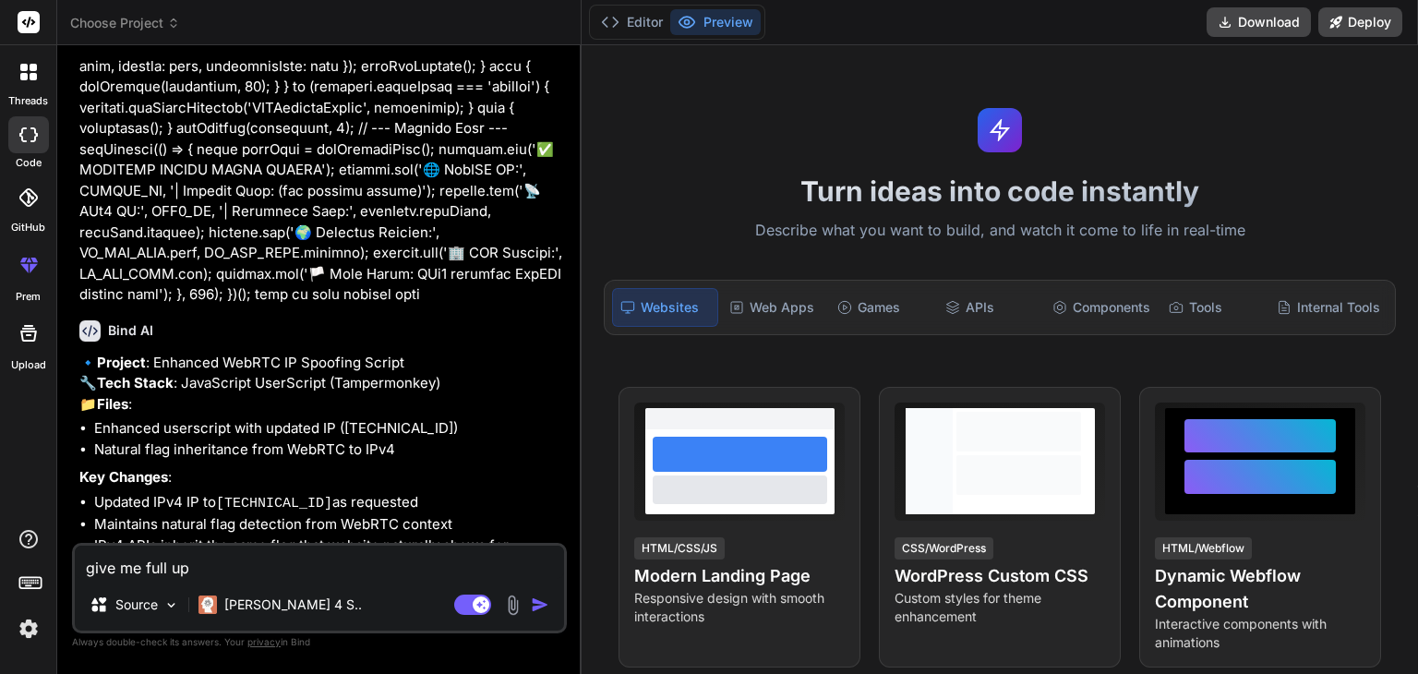
type textarea "give me full upd"
type textarea "x"
type textarea "give me full upda"
type textarea "x"
type textarea "give me full updat"
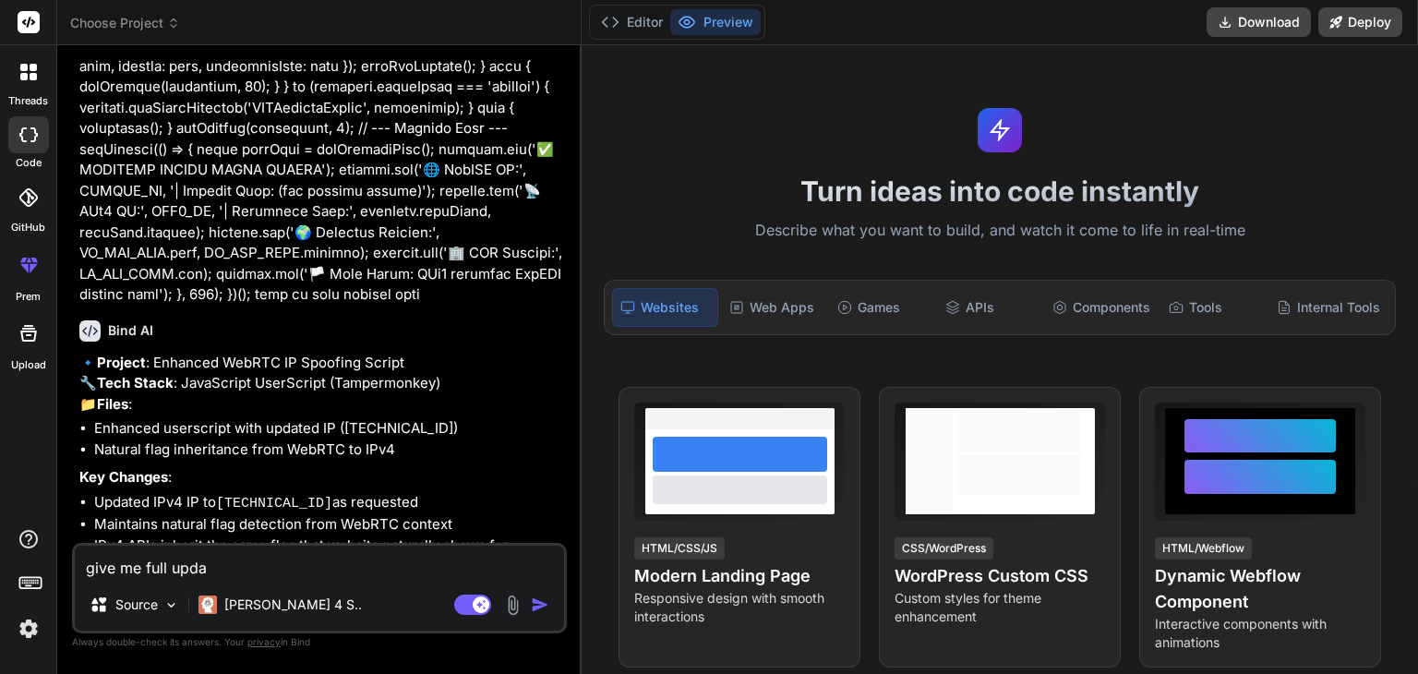
type textarea "x"
type textarea "give me full update"
type textarea "x"
type textarea "give me full updated"
type textarea "x"
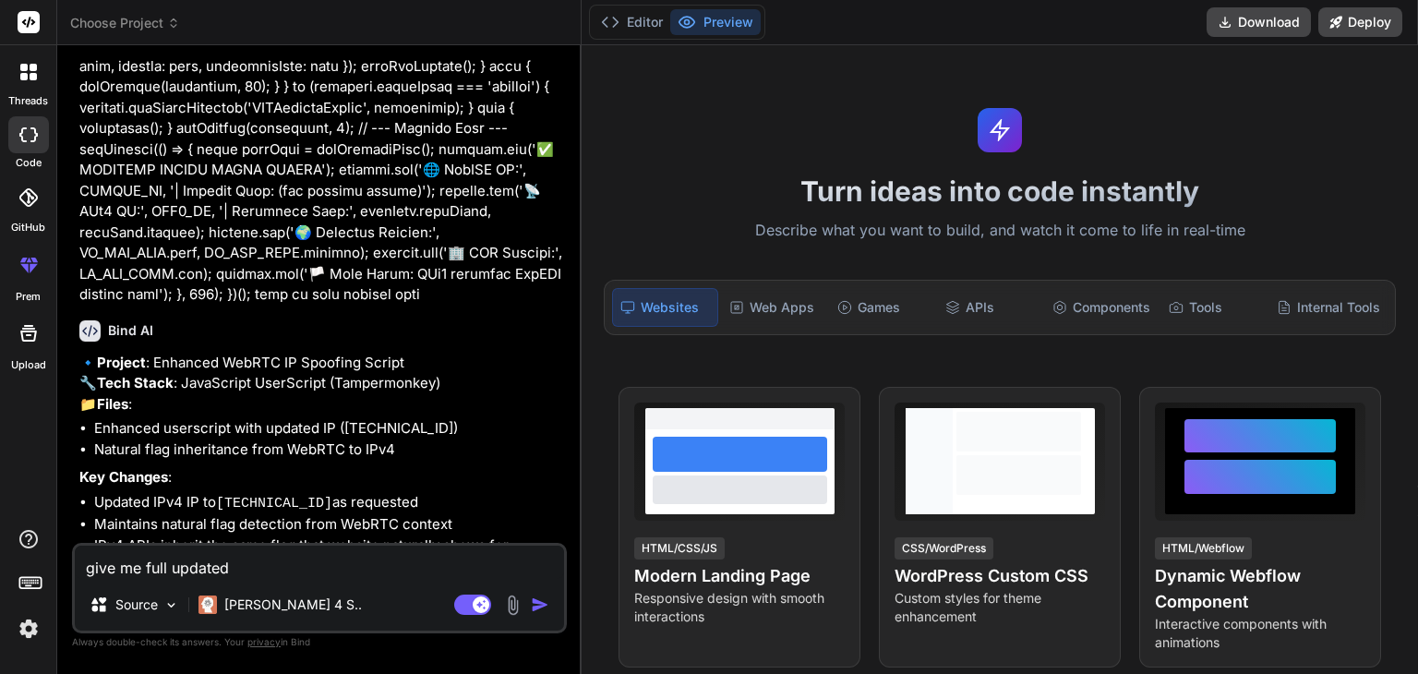
type textarea "give me full updated"
type textarea "x"
type textarea "give me full updated c"
type textarea "x"
type textarea "give me full updated co"
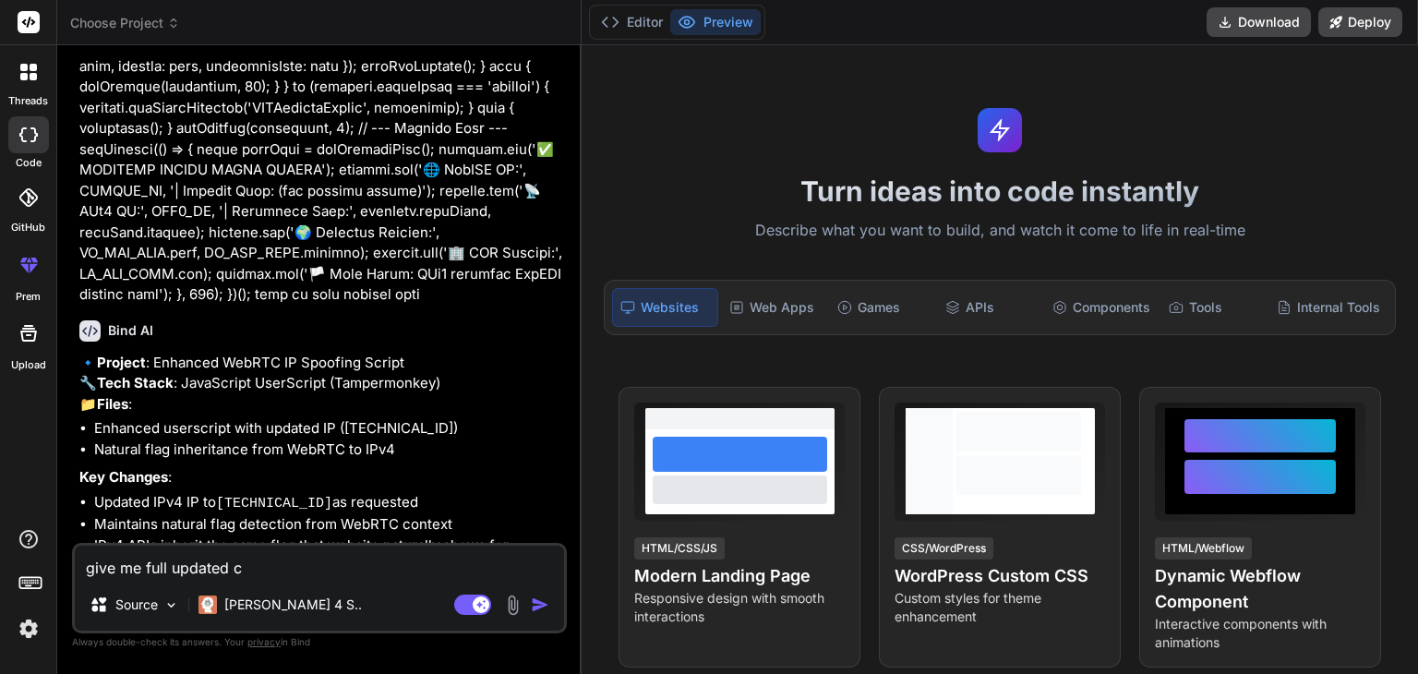
type textarea "x"
type textarea "give me full updated cod"
type textarea "x"
type textarea "give me full updated code"
type textarea "x"
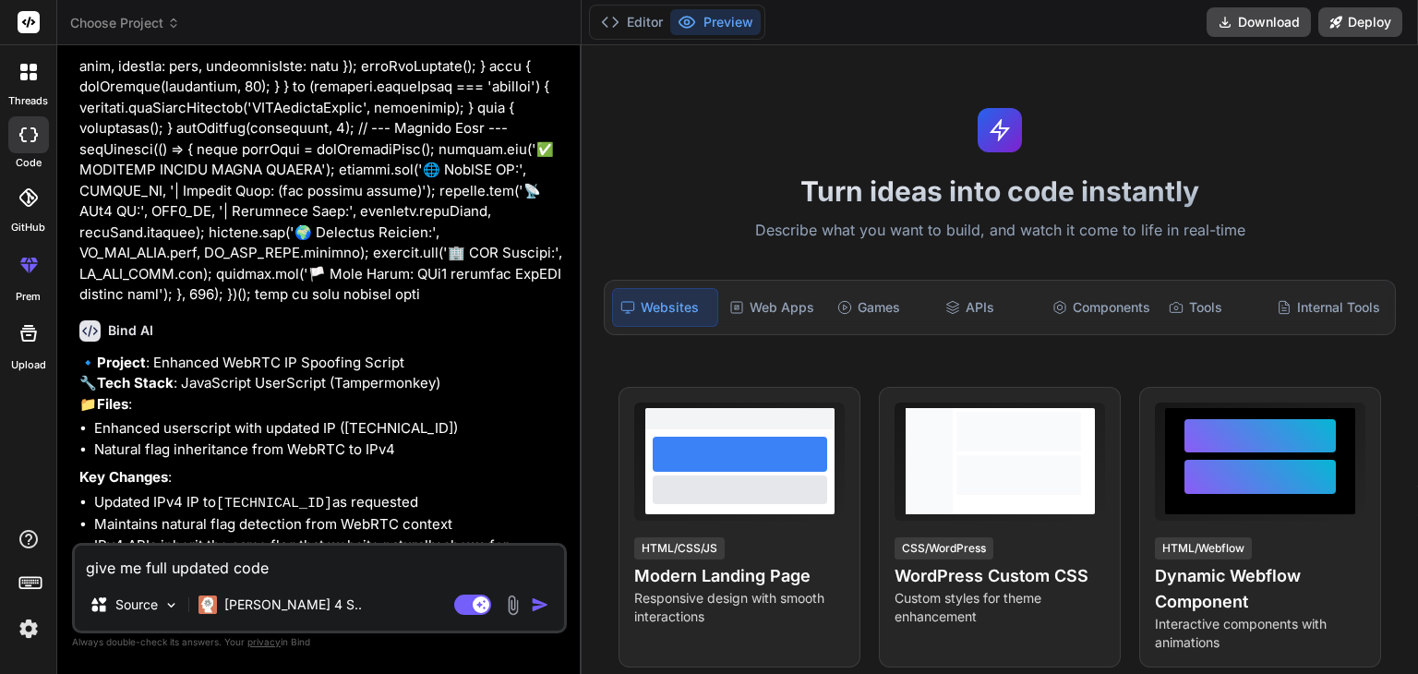
type textarea "x"
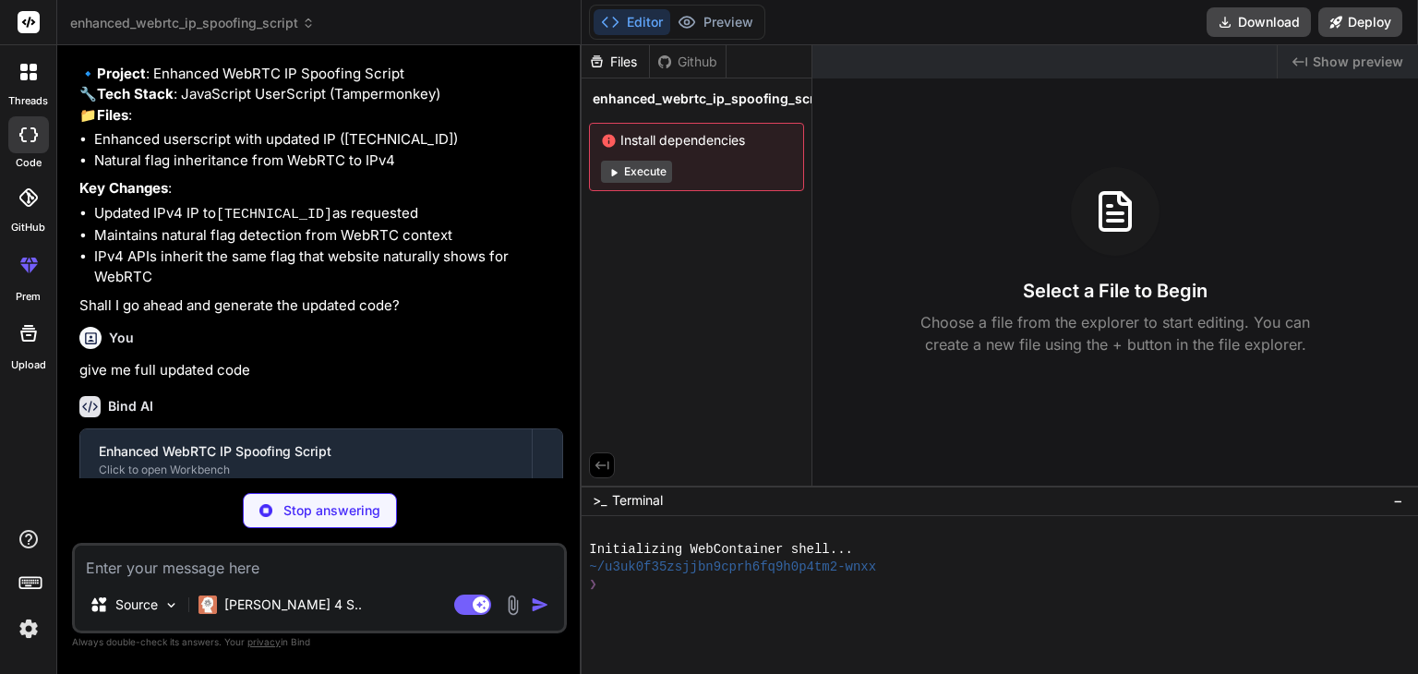
scroll to position [5674, 0]
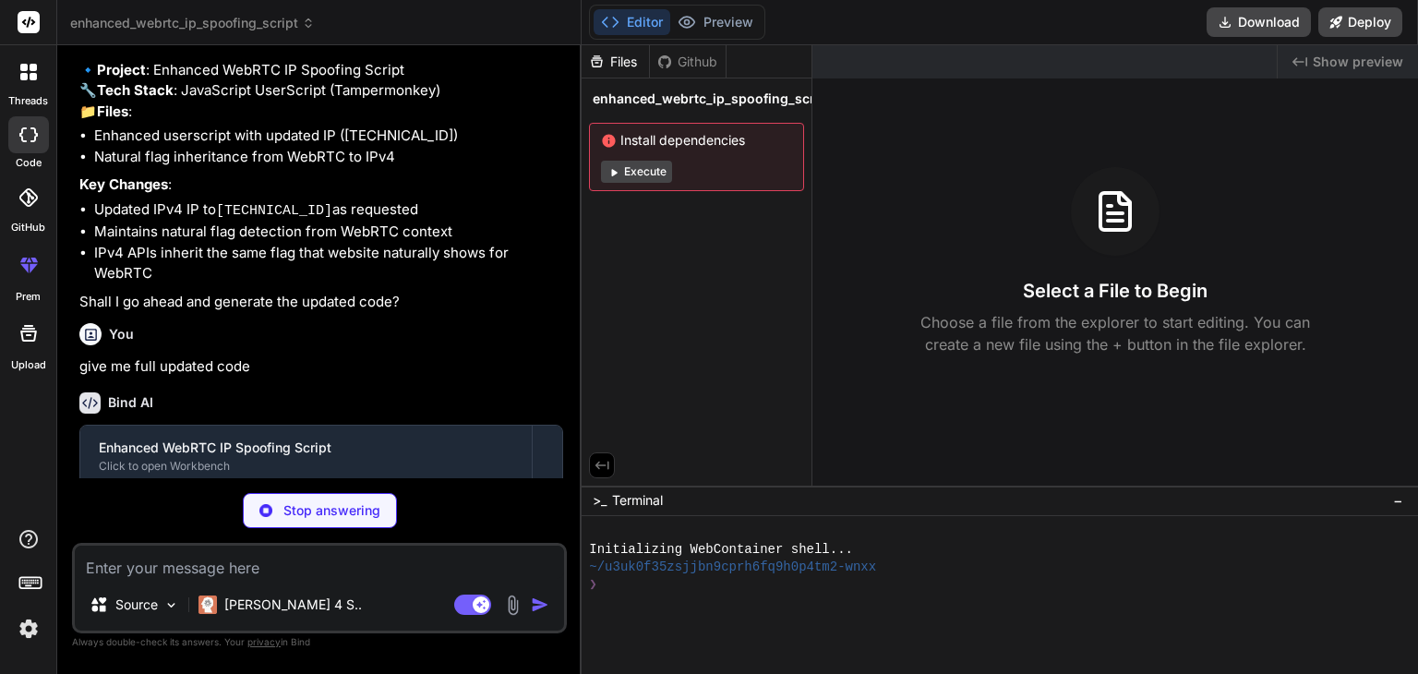
click at [646, 182] on div "Install dependencies Execute" at bounding box center [696, 157] width 215 height 68
click at [645, 177] on button "Execute" at bounding box center [636, 172] width 71 height 22
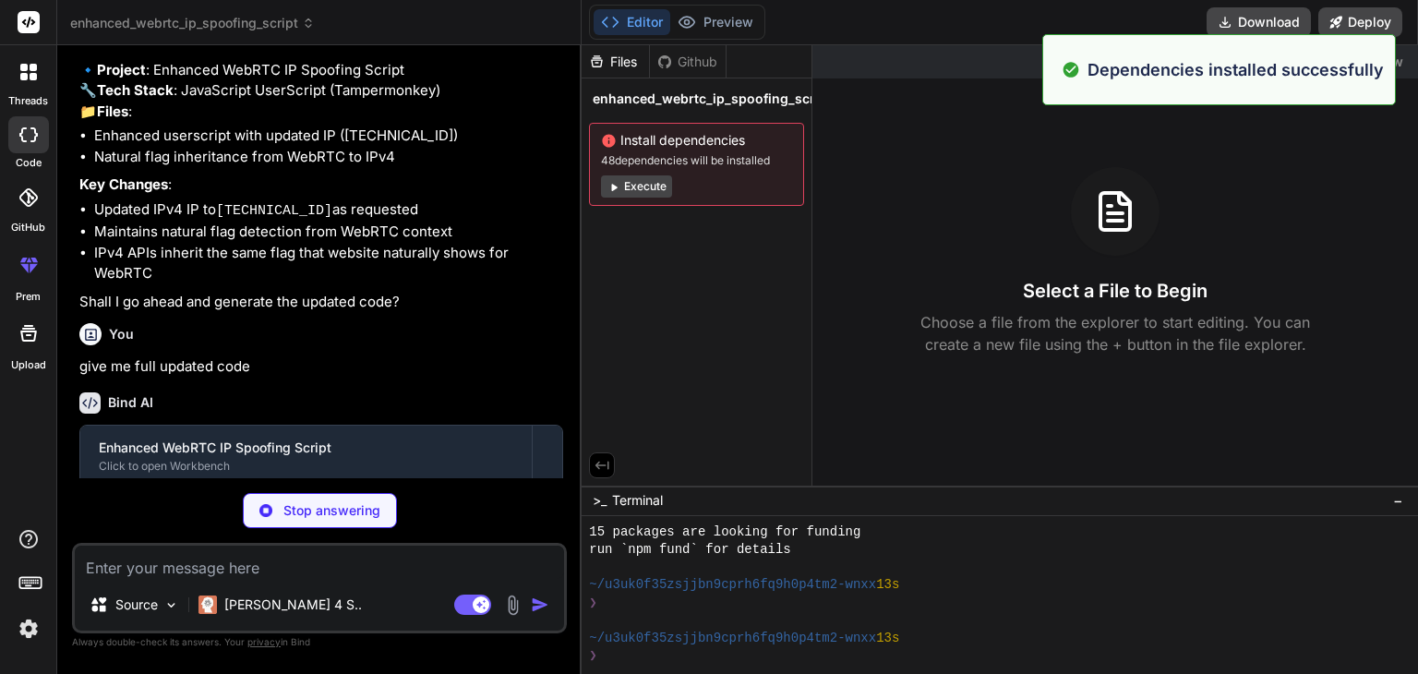
scroll to position [195, 0]
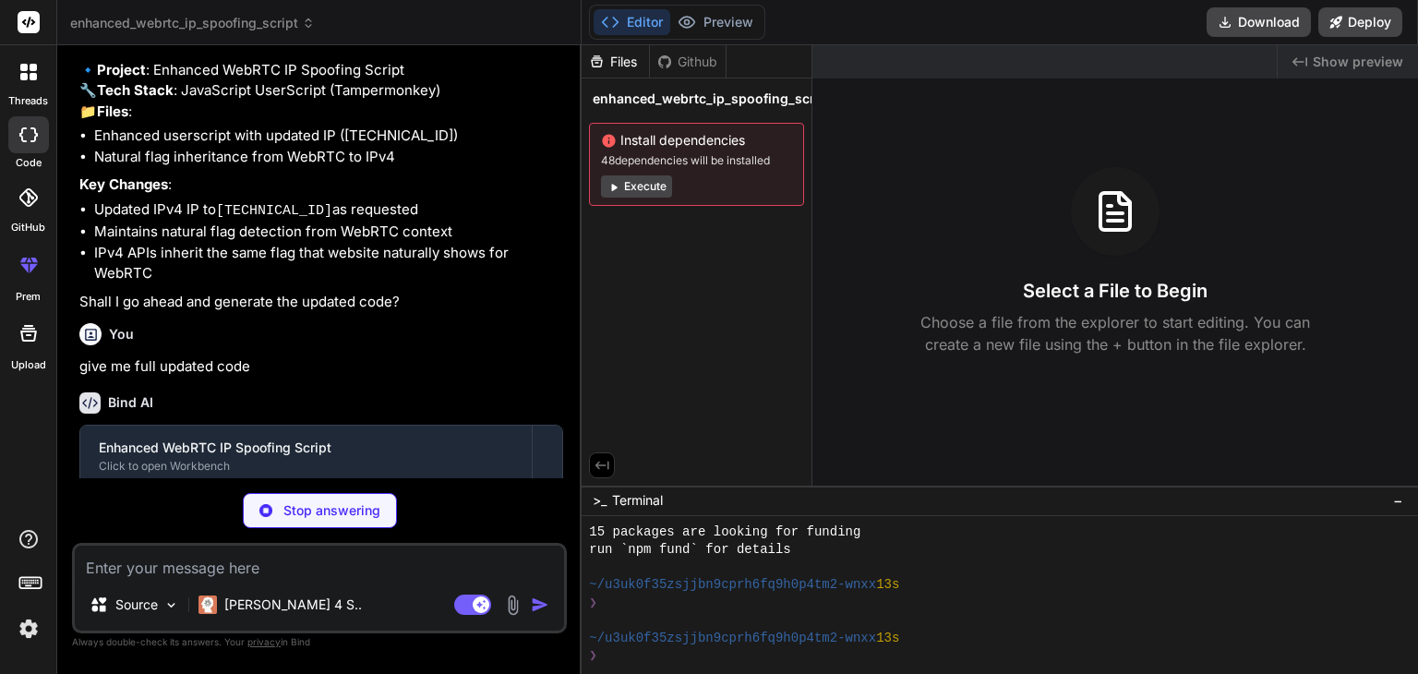
click at [642, 188] on button "Execute" at bounding box center [636, 186] width 71 height 22
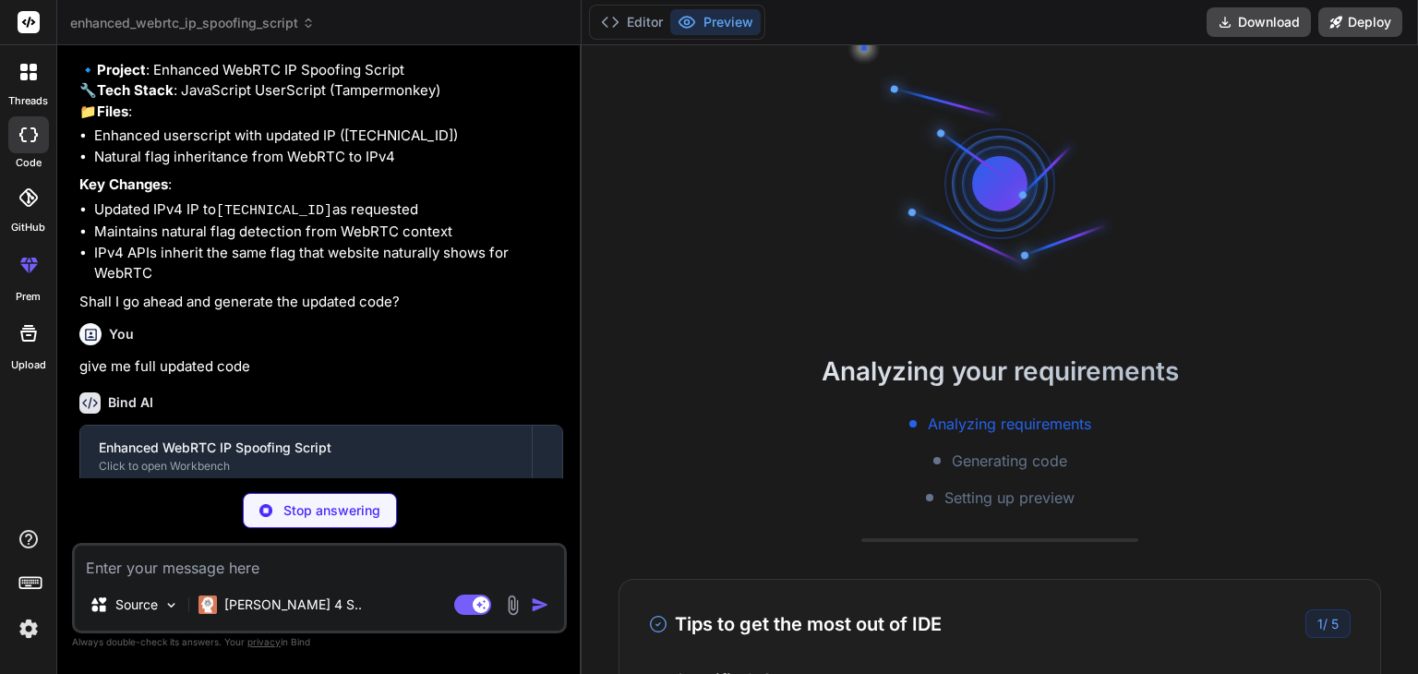
scroll to position [461, 0]
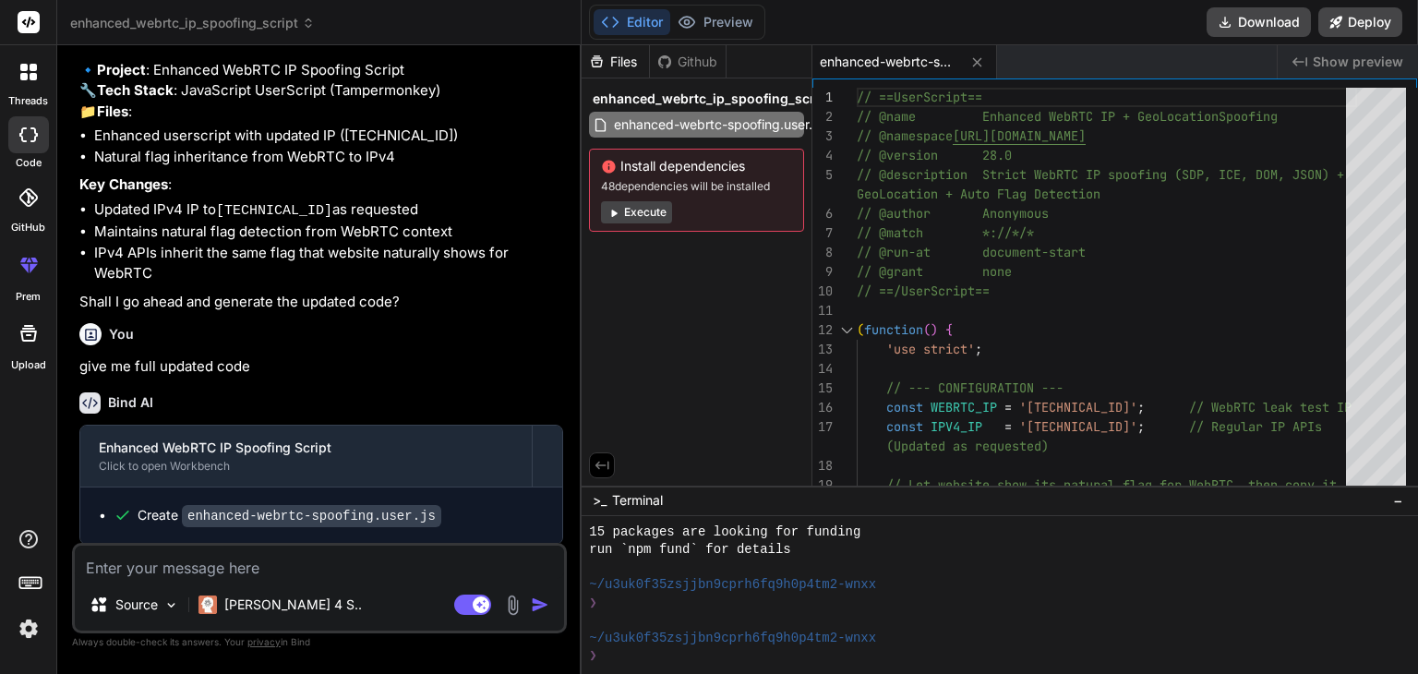
type textarea "x"
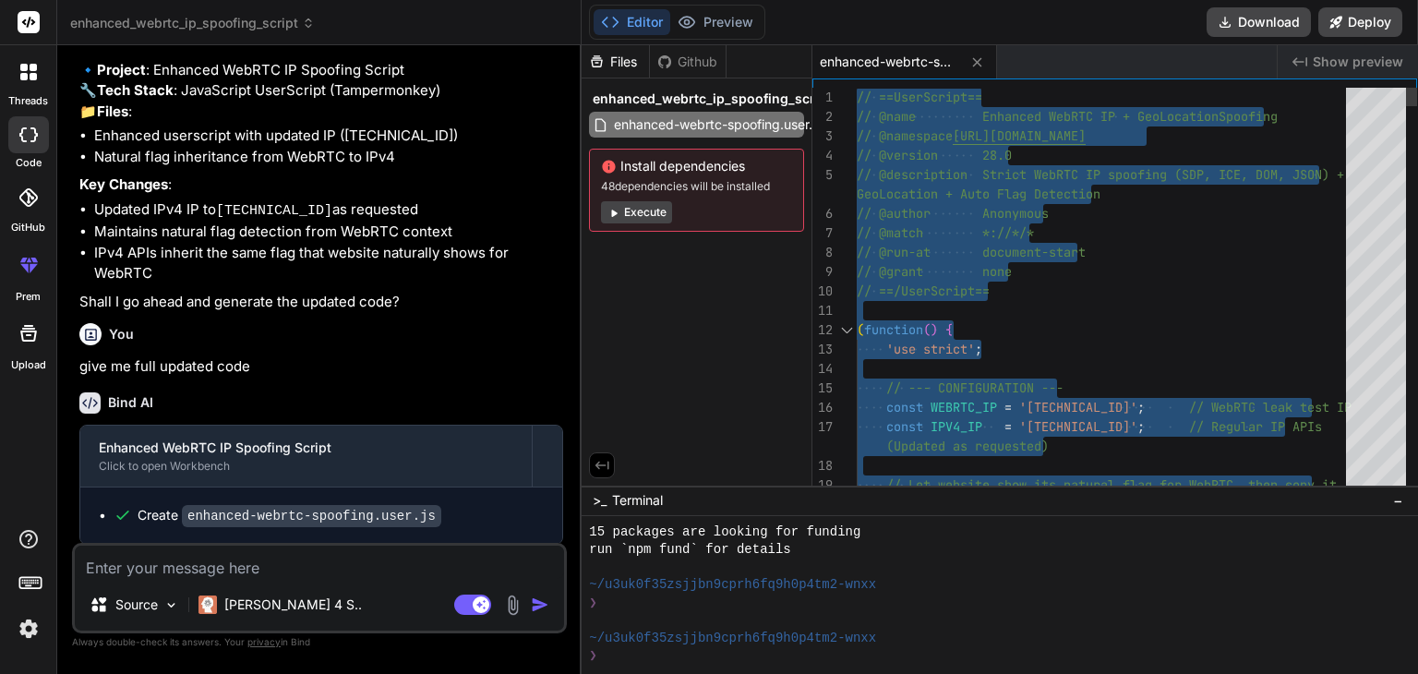
type textarea "// ==UserScript== // @name Enhanced WebRTC IP + GeoLocation Spoofing // @namesp…"
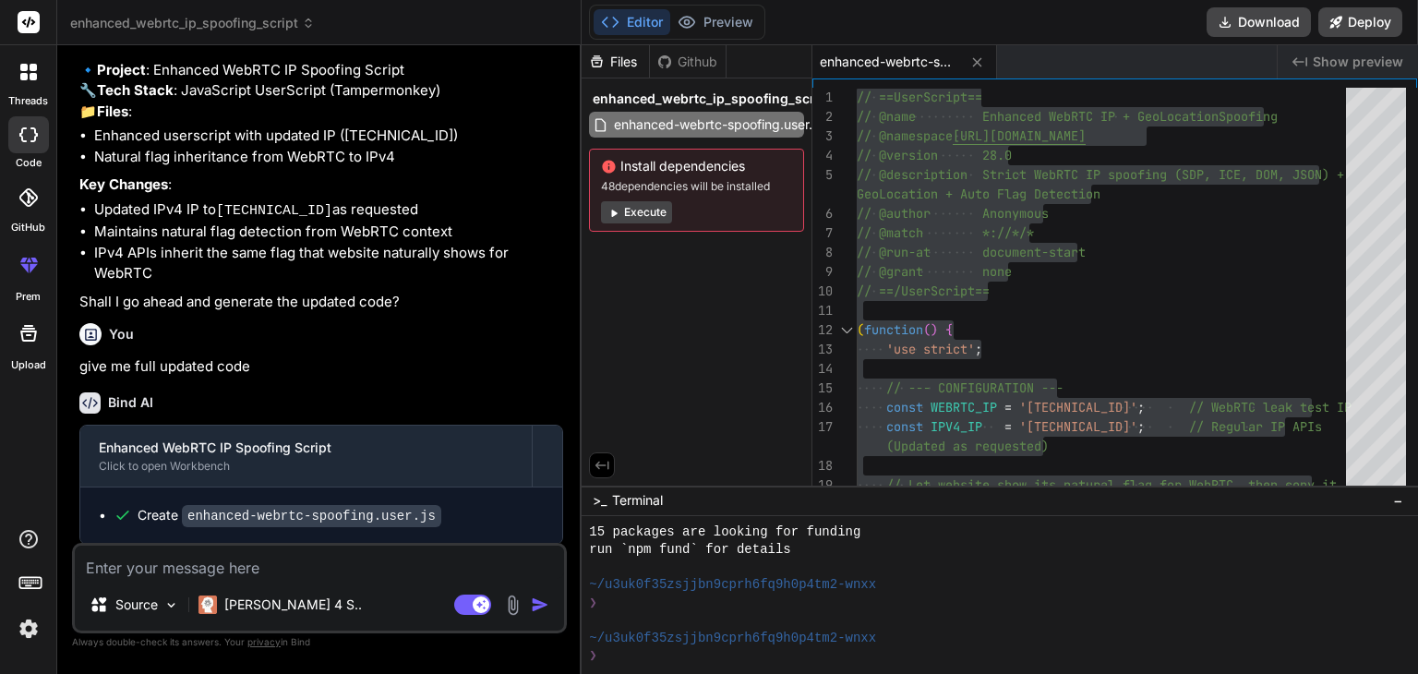
click at [269, 568] on textarea at bounding box center [319, 561] width 489 height 33
paste textarea "🔍 Captured natural website flag: 🇩🇪 Germany Enhanced-WebRTC-IP-+-GeoLocation-Sp…"
type textarea "🔍 Captured natural website flag: 🇩🇪 Germany Enhanced-WebRTC-IP-+-GeoLocation-Sp…"
type textarea "x"
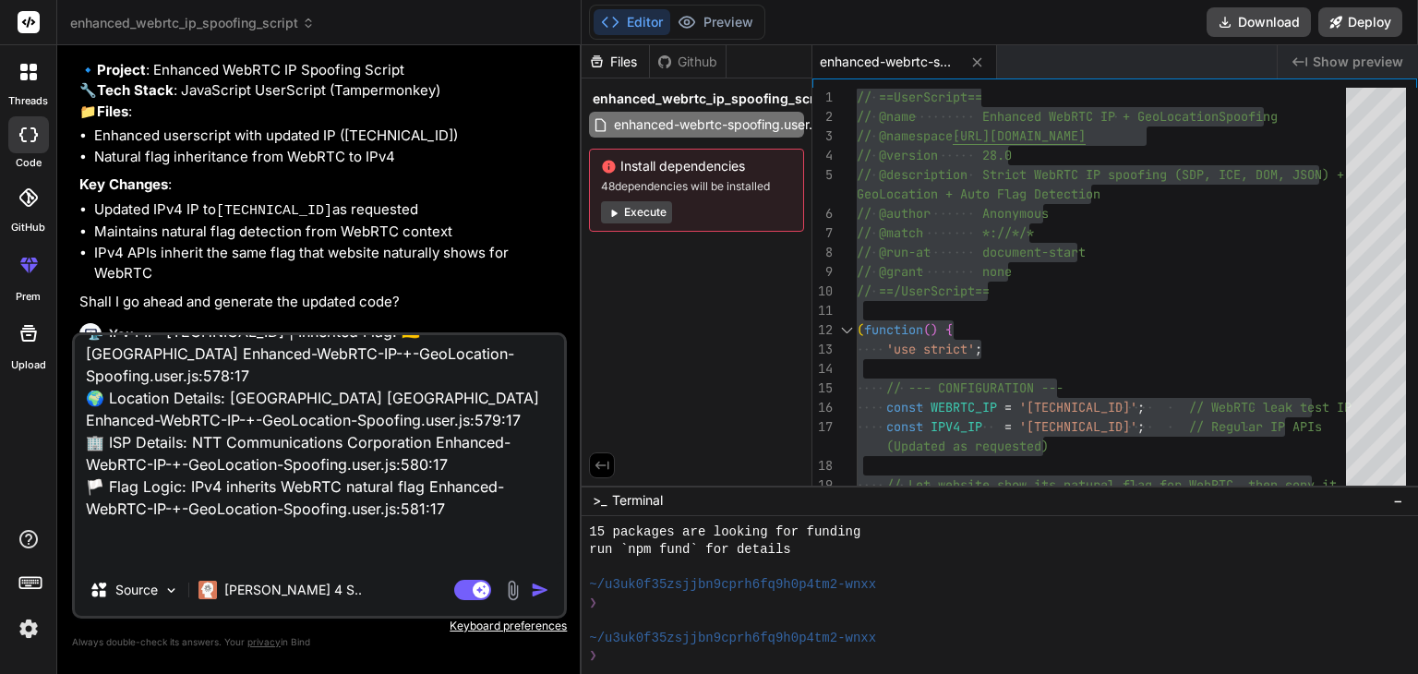
type textarea "🔍 Captured natural website flag: 🇩🇪 Germany Enhanced-WebRTC-IP-+-GeoLocation-Sp…"
type textarea "x"
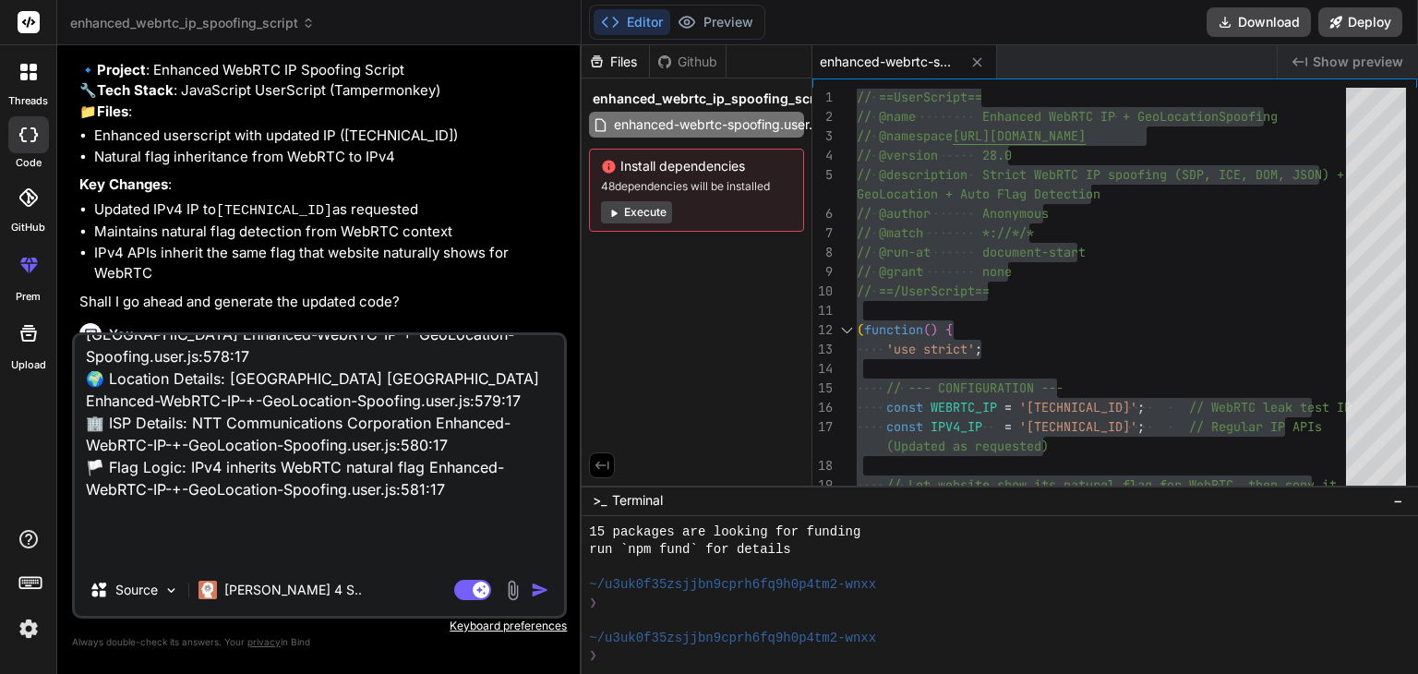
type textarea "🔍 Captured natural website flag: 🇩🇪 Germany Enhanced-WebRTC-IP-+-GeoLocation-Sp…"
type textarea "x"
type textarea "🔍 Captured natural website flag: 🇩🇪 Germany Enhanced-WebRTC-IP-+-GeoLocation-Sp…"
type textarea "x"
type textarea "🔍 Captured natural website flag: 🇩🇪 Germany Enhanced-WebRTC-IP-+-GeoLocation-Sp…"
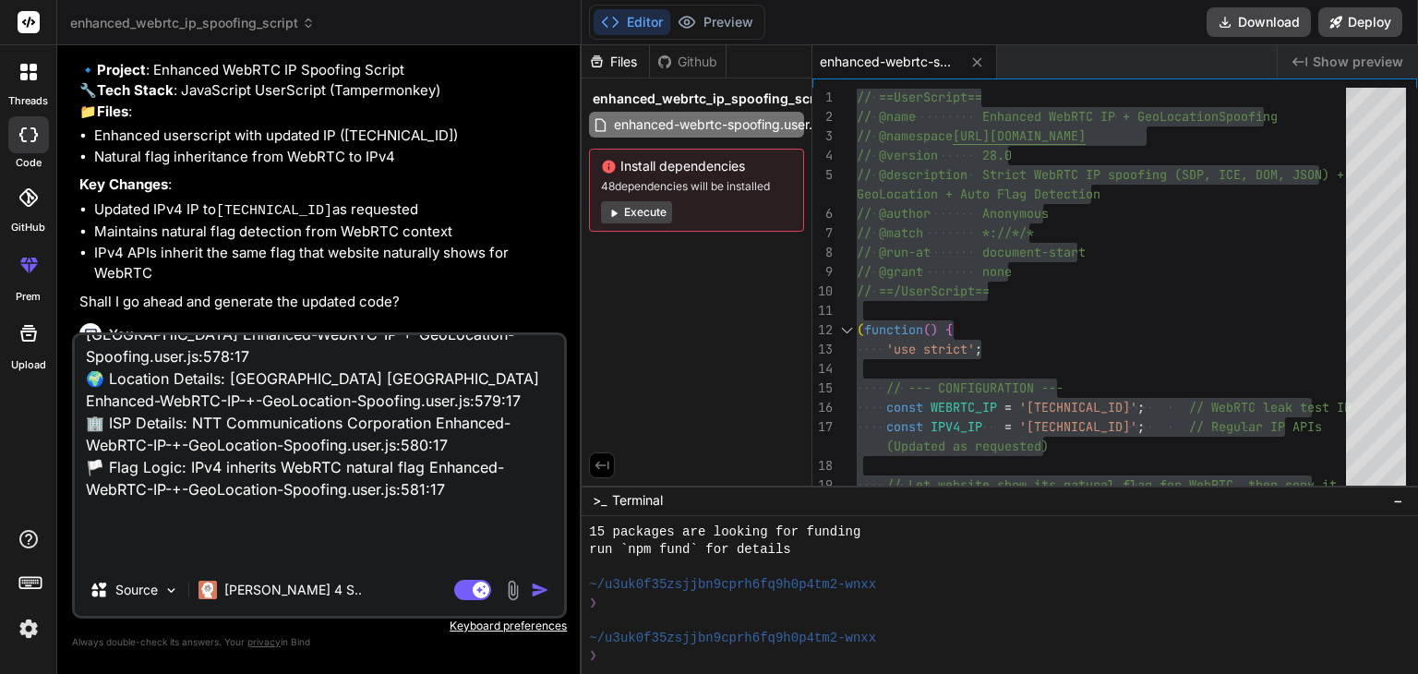
type textarea "x"
type textarea "🔍 Captured natural website flag: 🇩🇪 Germany Enhanced-WebRTC-IP-+-GeoLocation-Sp…"
type textarea "x"
type textarea "🔍 Captured natural website flag: 🇩🇪 Germany Enhanced-WebRTC-IP-+-GeoLocation-Sp…"
type textarea "x"
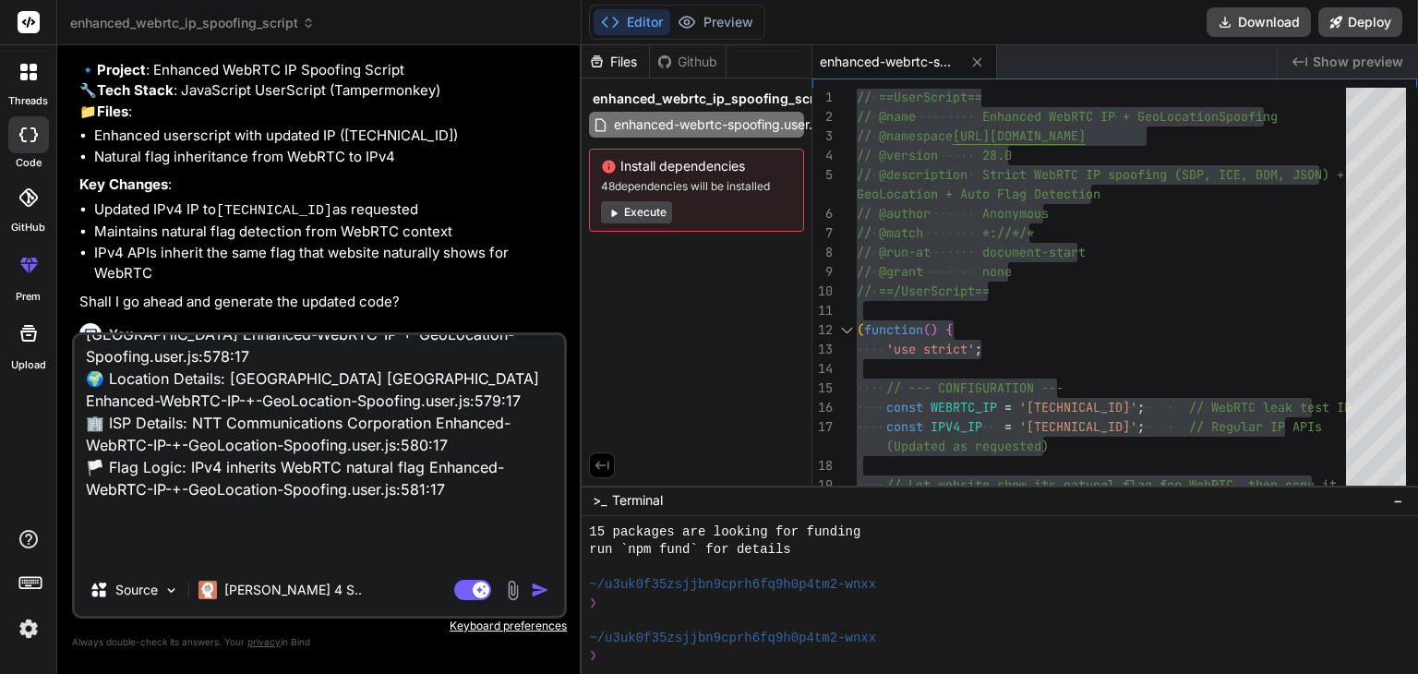
type textarea "🔍 Captured natural website flag: 🇩🇪 Germany Enhanced-WebRTC-IP-+-GeoLocation-Sp…"
type textarea "x"
type textarea "🔍 Captured natural website flag: 🇩🇪 Germany Enhanced-WebRTC-IP-+-GeoLocation-Sp…"
type textarea "x"
type textarea "🔍 Captured natural website flag: 🇩🇪 Germany Enhanced-WebRTC-IP-+-GeoLocation-Sp…"
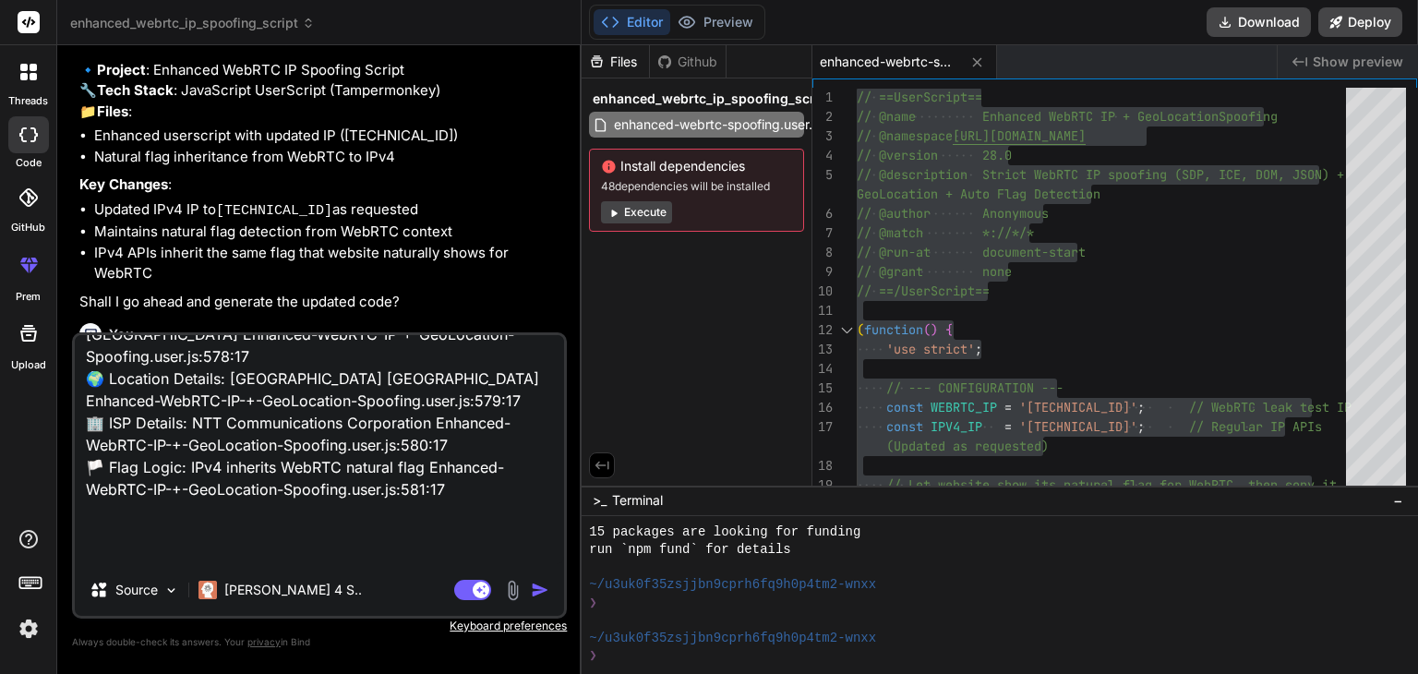
type textarea "x"
type textarea "🔍 Captured natural website flag: 🇩🇪 Germany Enhanced-WebRTC-IP-+-GeoLocation-Sp…"
type textarea "x"
type textarea "🔍 Captured natural website flag: 🇩🇪 Germany Enhanced-WebRTC-IP-+-GeoLocation-Sp…"
type textarea "x"
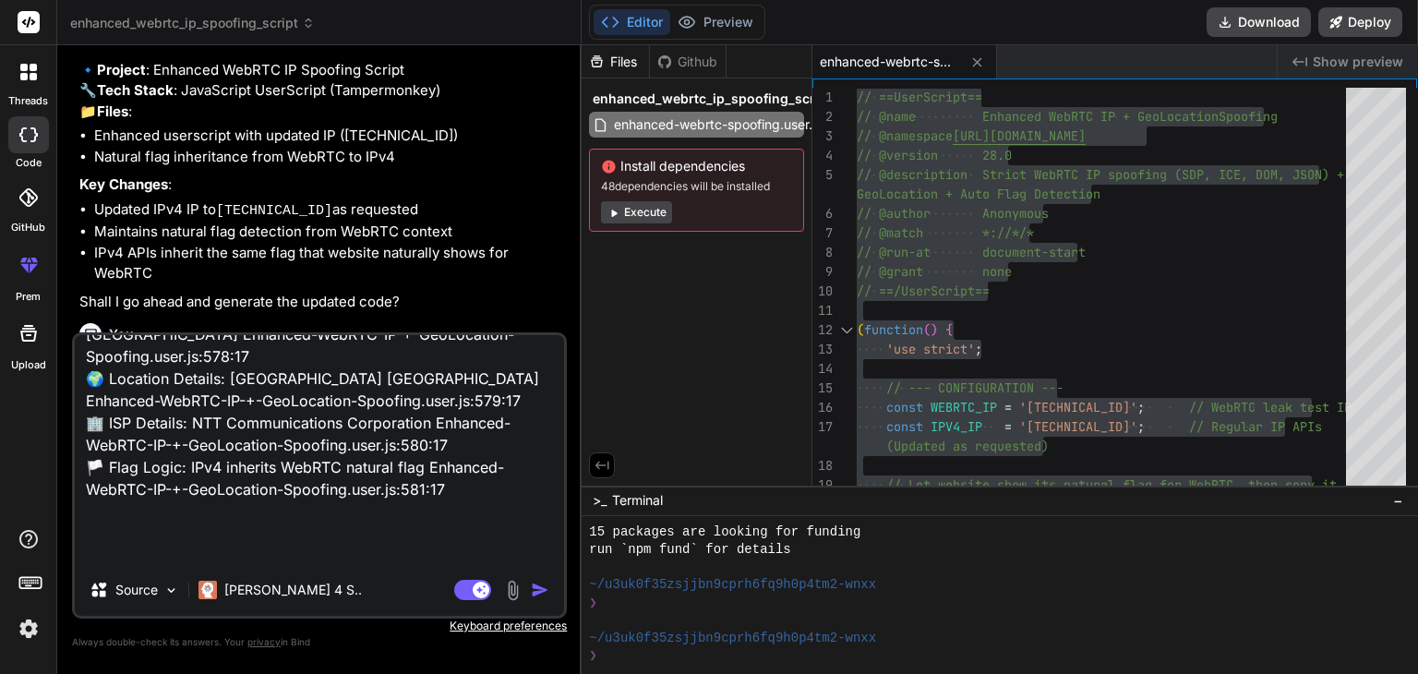
type textarea "🔍 Captured natural website flag: 🇩🇪 Germany Enhanced-WebRTC-IP-+-GeoLocation-Sp…"
type textarea "x"
type textarea "🔍 Captured natural website flag: 🇩🇪 Germany Enhanced-WebRTC-IP-+-GeoLocation-Sp…"
type textarea "x"
type textarea "🔍 Captured natural website flag: 🇩🇪 Germany Enhanced-WebRTC-IP-+-GeoLocation-Sp…"
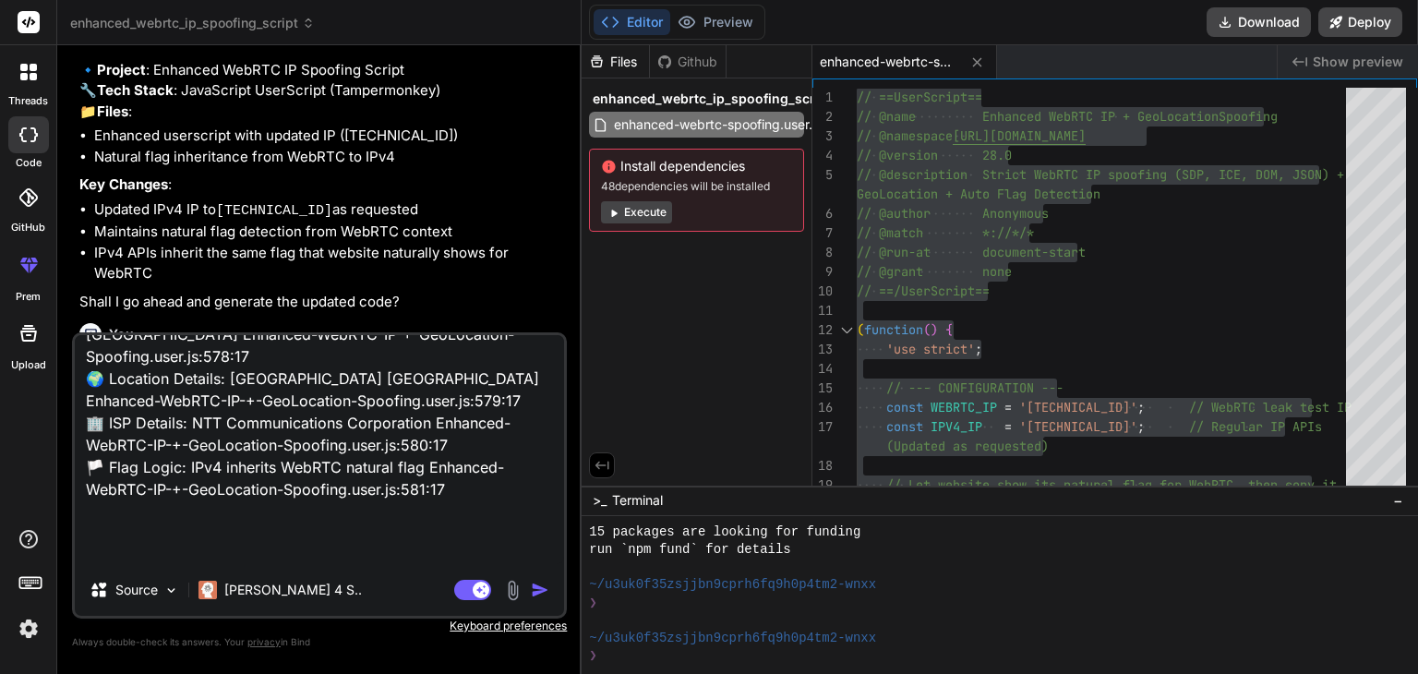
type textarea "x"
type textarea "🔍 Captured natural website flag: 🇩🇪 Germany Enhanced-WebRTC-IP-+-GeoLocation-Sp…"
type textarea "x"
type textarea "🔍 Captured natural website flag: 🇩🇪 Germany Enhanced-WebRTC-IP-+-GeoLocation-Sp…"
type textarea "x"
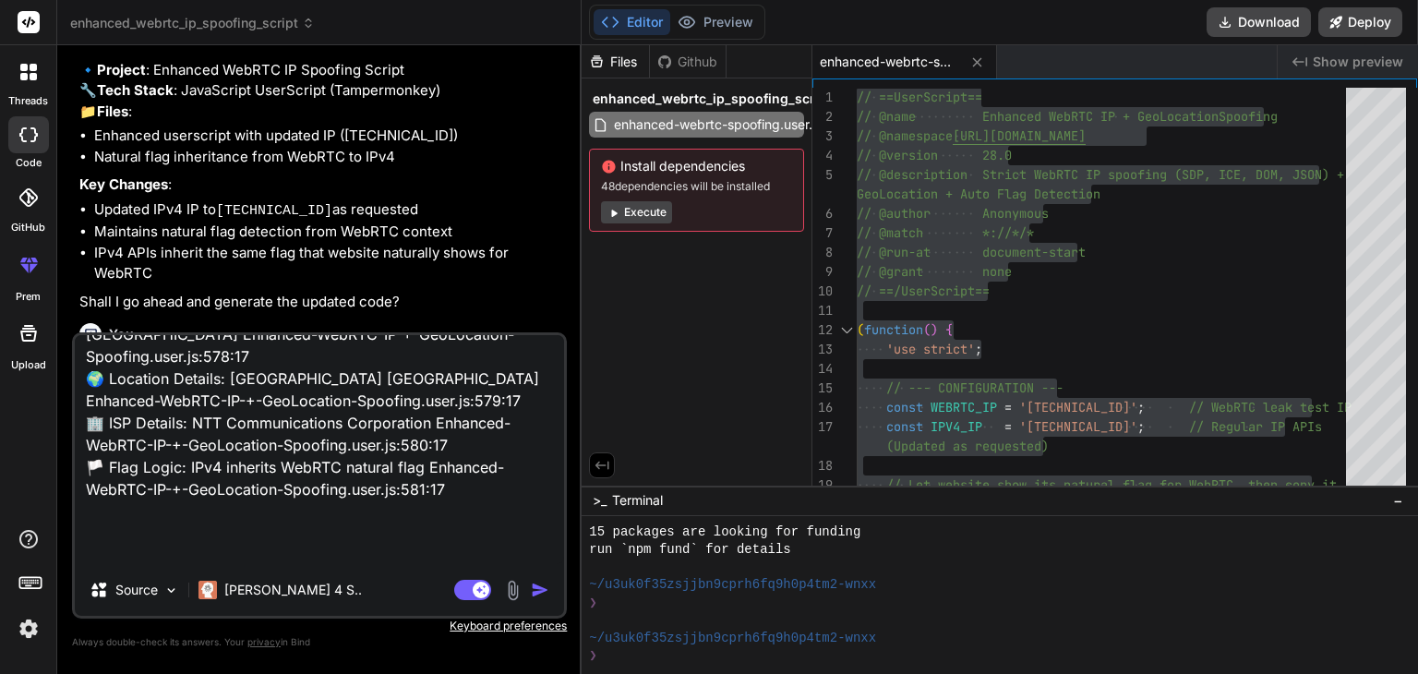
type textarea "🔍 Captured natural website flag: 🇩🇪 Germany Enhanced-WebRTC-IP-+-GeoLocation-Sp…"
type textarea "x"
type textarea "🔍 Captured natural website flag: 🇩🇪 Germany Enhanced-WebRTC-IP-+-GeoLocation-Sp…"
type textarea "x"
type textarea "🔍 Captured natural website flag: 🇩🇪 Germany Enhanced-WebRTC-IP-+-GeoLocation-Sp…"
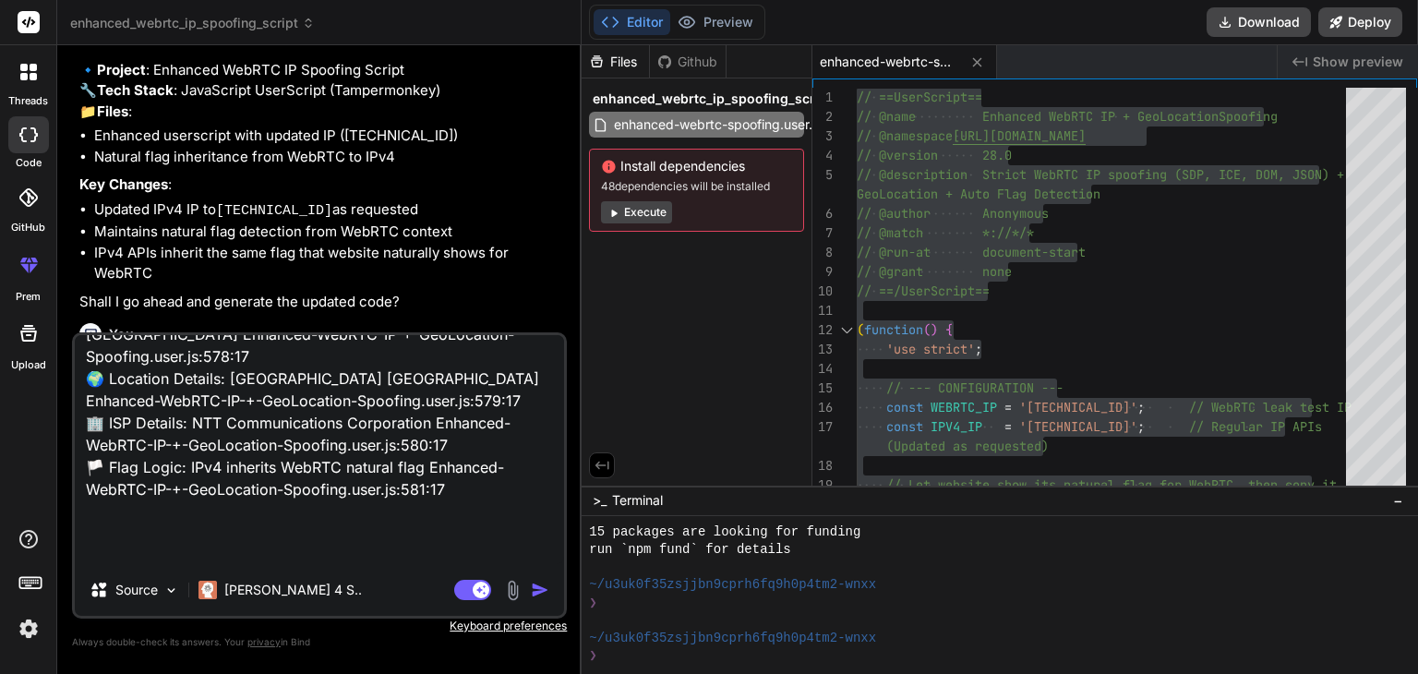
type textarea "x"
type textarea "🔍 Captured natural website flag: 🇩🇪 Germany Enhanced-WebRTC-IP-+-GeoLocation-Sp…"
type textarea "x"
type textarea "🔍 Captured natural website flag: 🇩🇪 Germany Enhanced-WebRTC-IP-+-GeoLocation-Sp…"
type textarea "x"
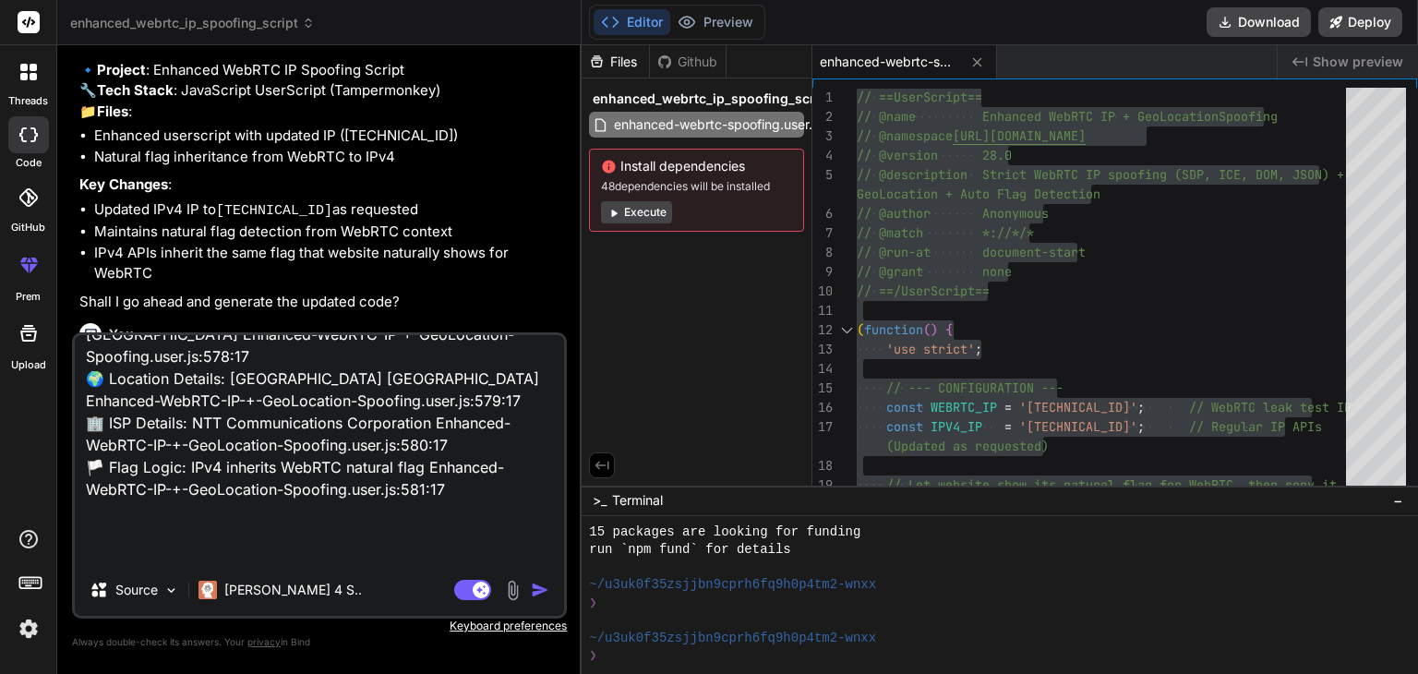
type textarea "🔍 Captured natural website flag: 🇩🇪 Germany Enhanced-WebRTC-IP-+-GeoLocation-Sp…"
type textarea "x"
type textarea "🔍 Captured natural website flag: 🇩🇪 Germany Enhanced-WebRTC-IP-+-GeoLocation-Sp…"
type textarea "x"
type textarea "🔍 Captured natural website flag: 🇩🇪 Germany Enhanced-WebRTC-IP-+-GeoLocation-Sp…"
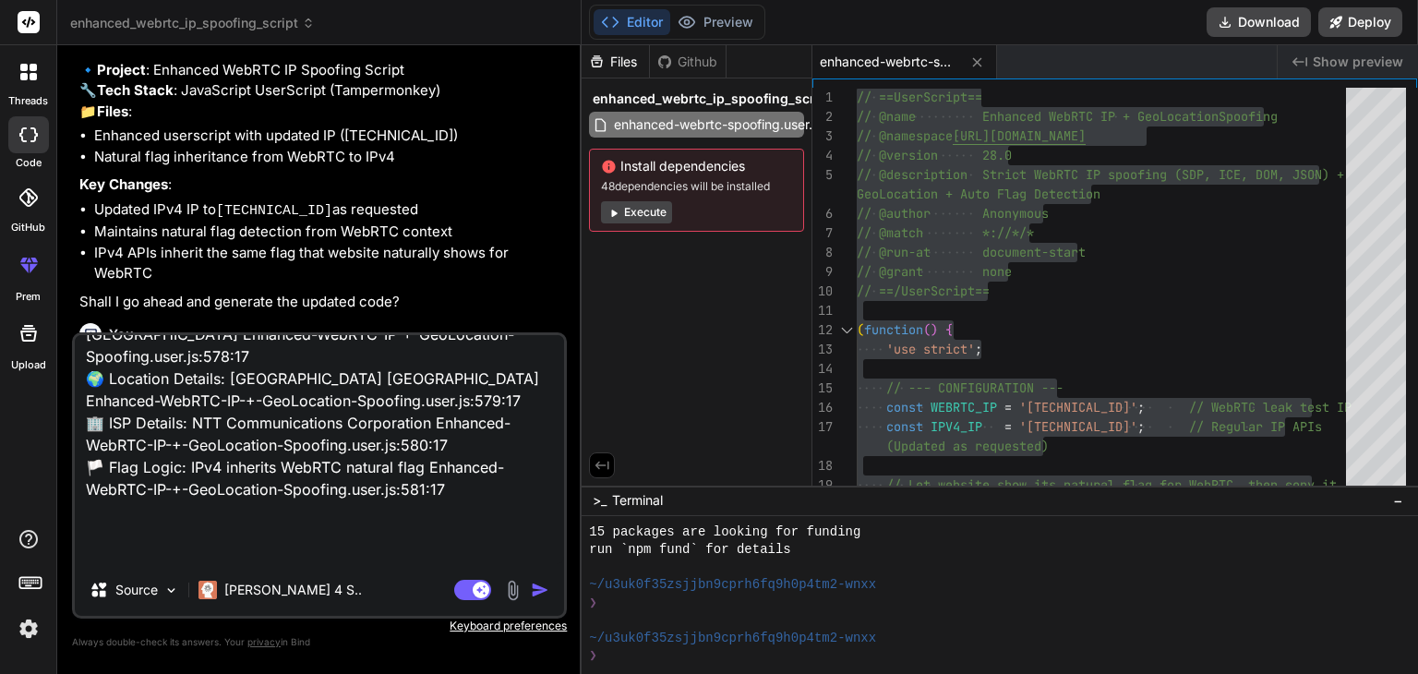
type textarea "x"
type textarea "🔍 Captured natural website flag: 🇩🇪 Germany Enhanced-WebRTC-IP-+-GeoLocation-Sp…"
type textarea "x"
type textarea "🔍 Captured natural website flag: 🇩🇪 Germany Enhanced-WebRTC-IP-+-GeoLocation-Sp…"
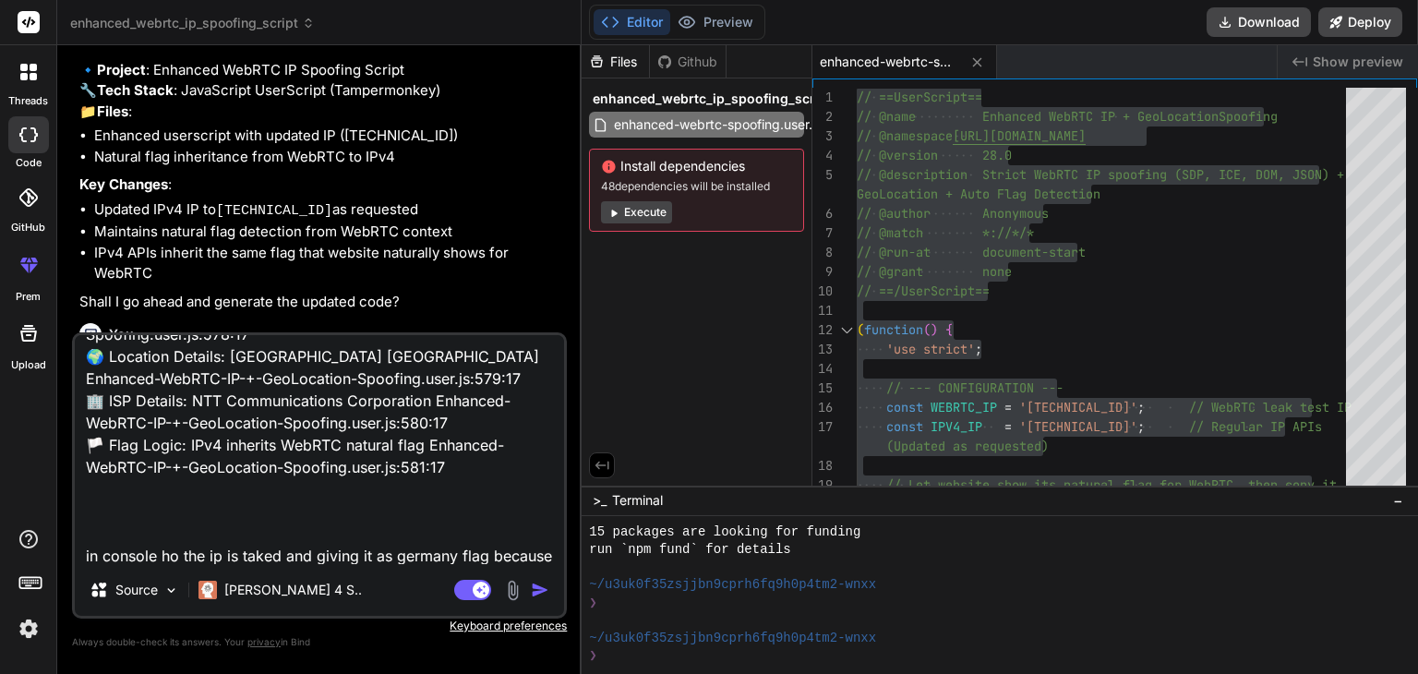
scroll to position [245, 0]
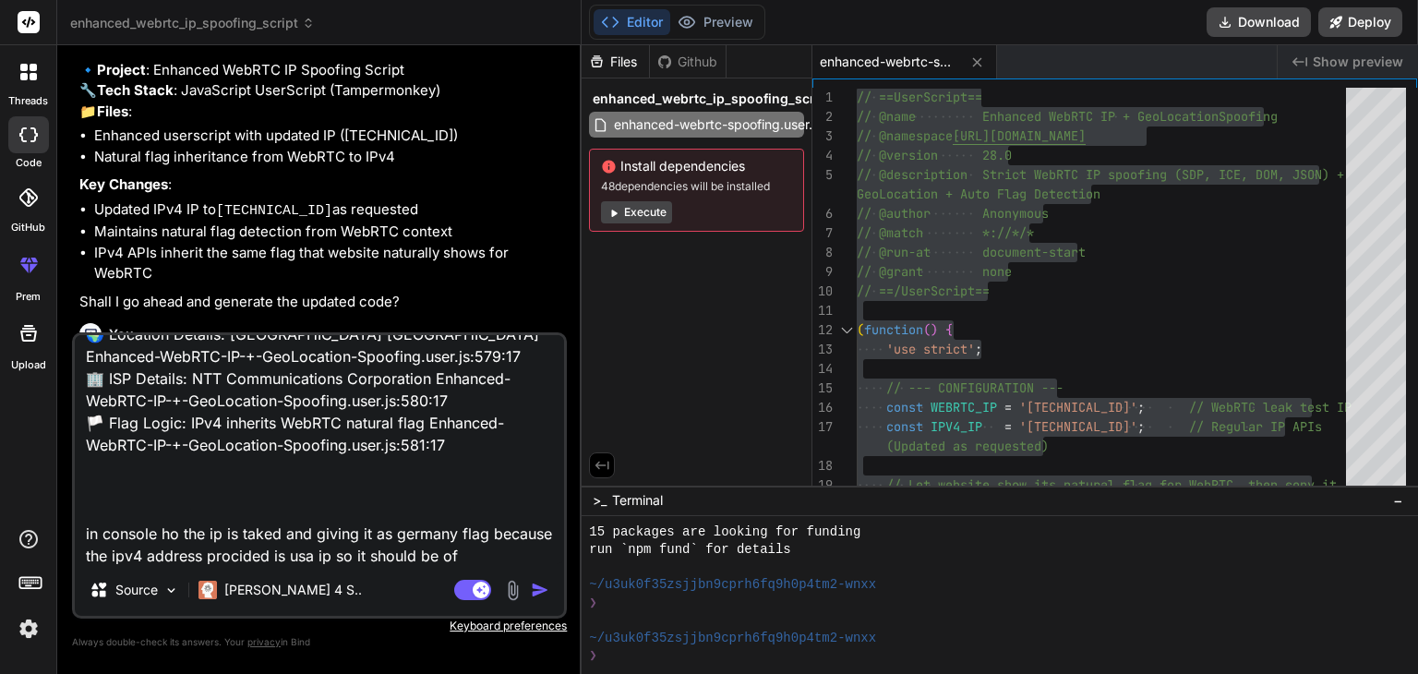
click at [359, 553] on textarea "🔍 Captured natural website flag: 🇩🇪 Germany Enhanced-WebRTC-IP-+-GeoLocation-Sp…" at bounding box center [319, 449] width 489 height 229
click at [388, 555] on textarea "🔍 Captured natural website flag: 🇩🇪 Germany Enhanced-WebRTC-IP-+-GeoLocation-Sp…" at bounding box center [319, 449] width 489 height 229
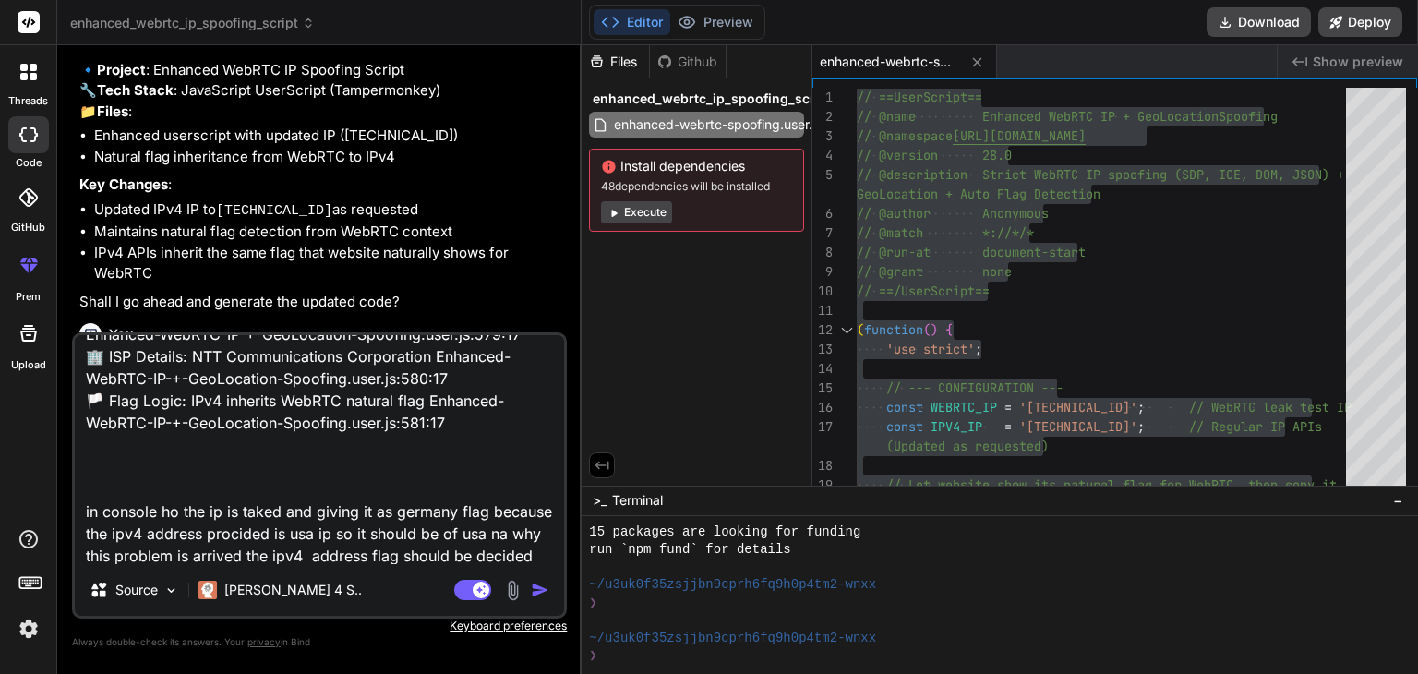
scroll to position [289, 0]
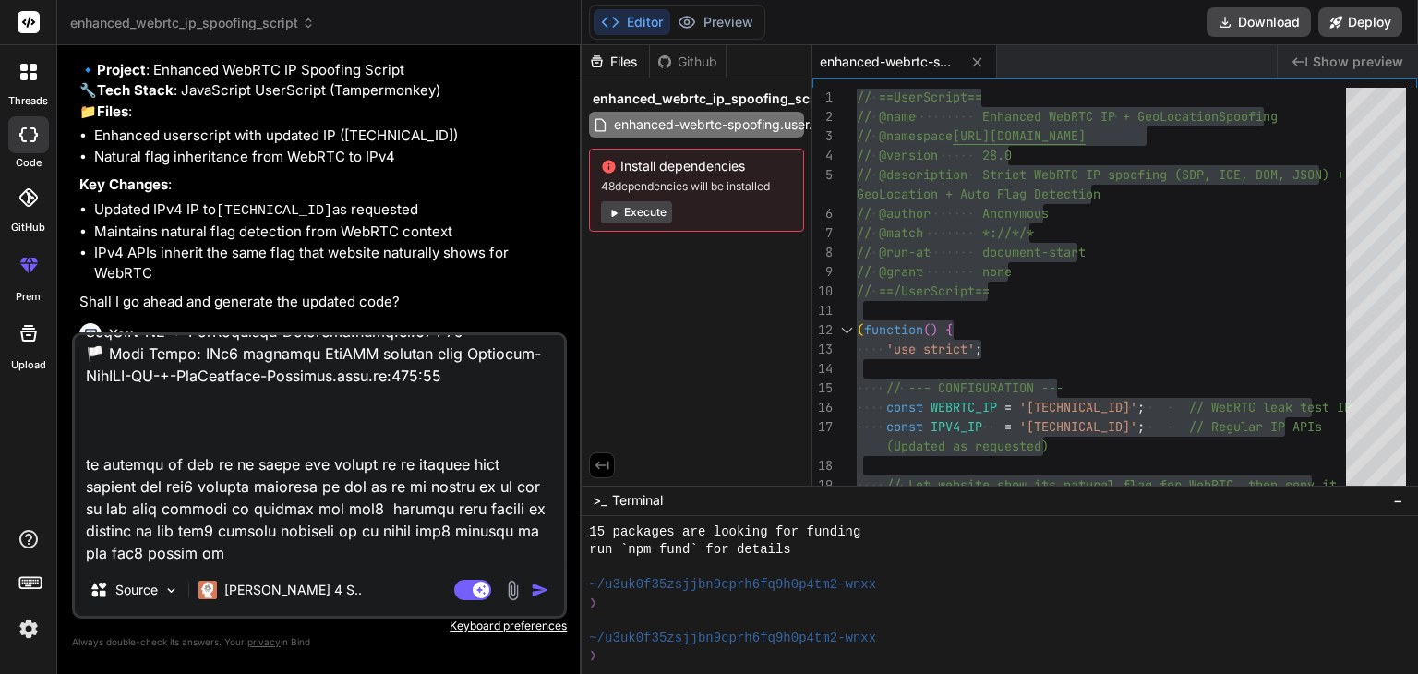
paste textarea "154.94.15.58"
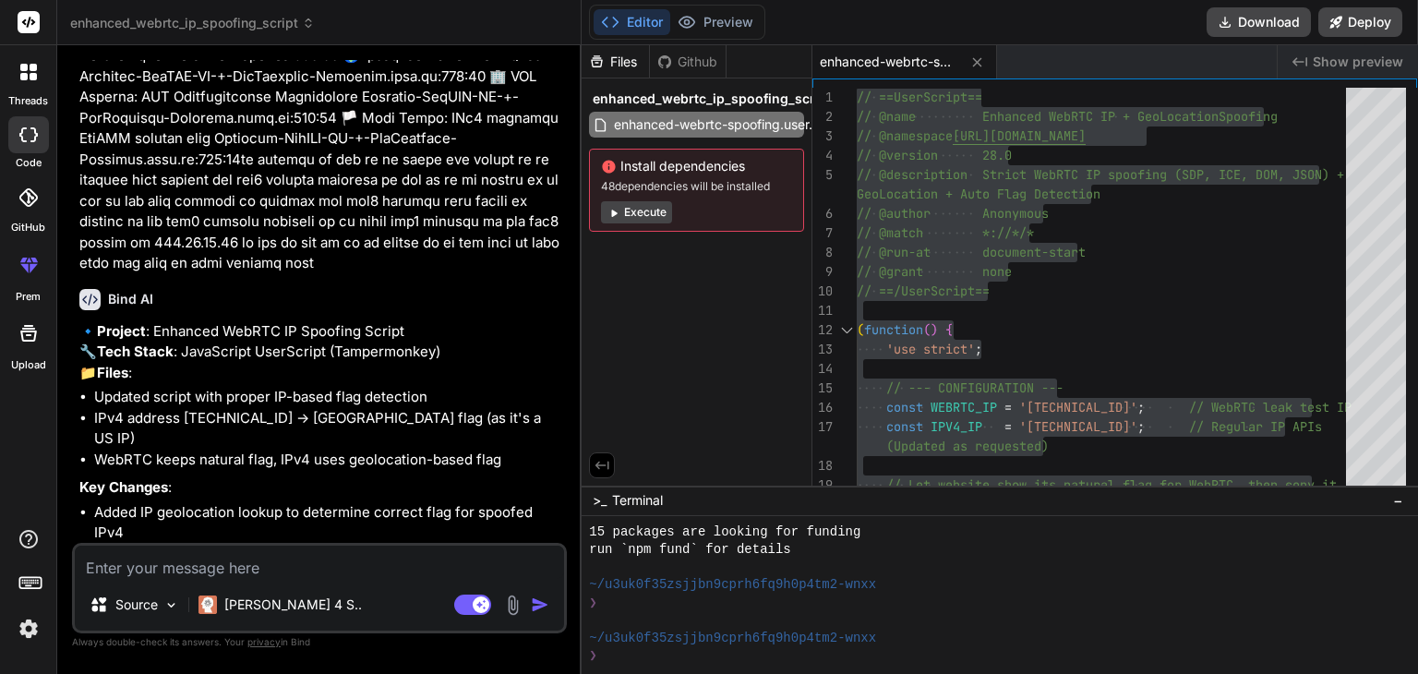
scroll to position [6576, 0]
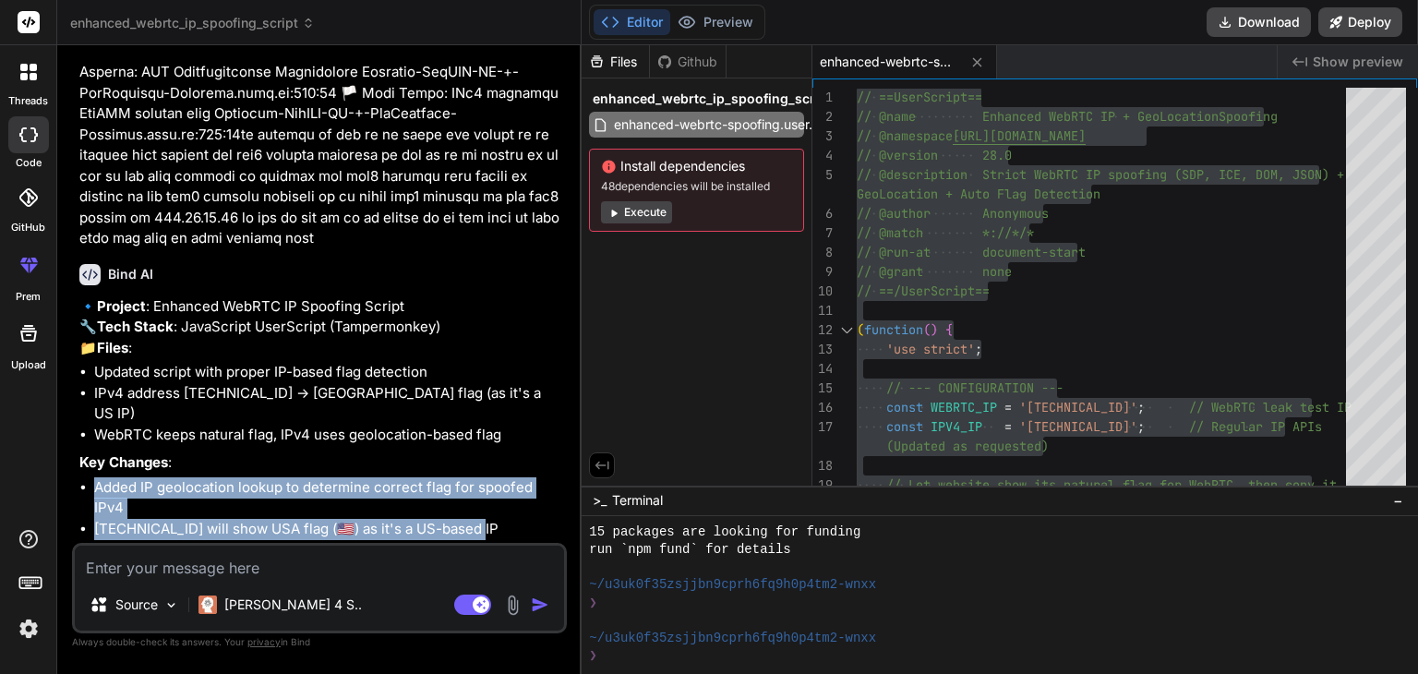
drag, startPoint x: 492, startPoint y: 455, endPoint x: 95, endPoint y: 436, distance: 397.3
click at [95, 477] on ul "Added IP geolocation lookup to determine correct flag for spoofed IPv4 154.94.1…" at bounding box center [321, 529] width 484 height 104
copy ul "Added IP geolocation lookup to determine correct flag for spoofed IPv4 154.94.1…"
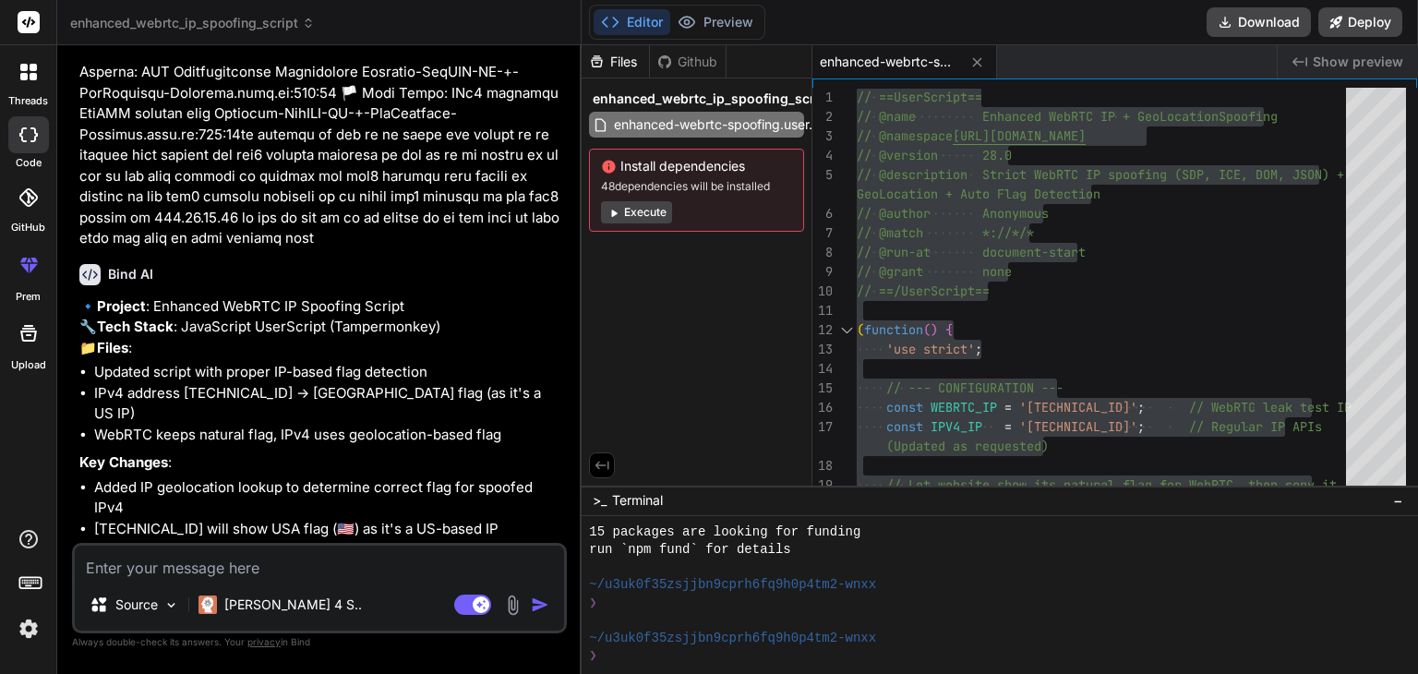
click at [144, 566] on textarea at bounding box center [319, 561] width 489 height 33
paste textarea "Added IP geolocation lookup to determine correct flag for spoofed IPv4 154.94.1…"
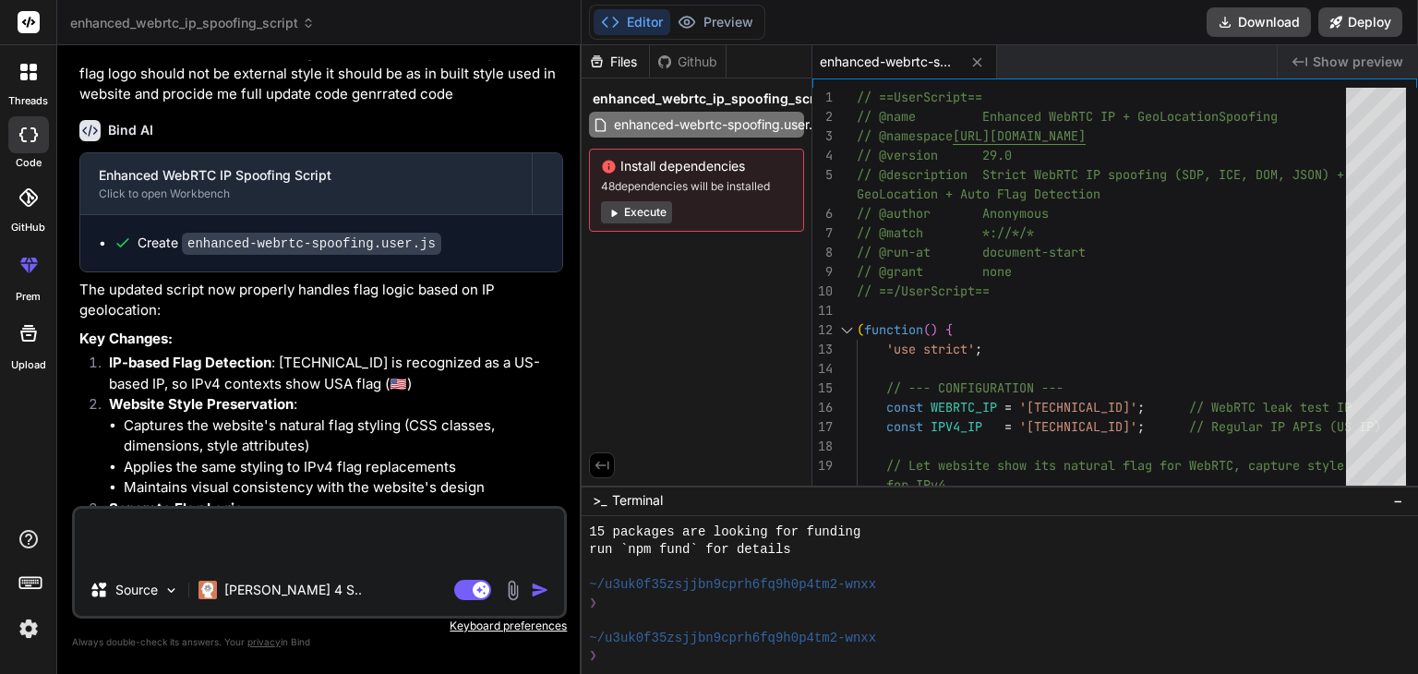
scroll to position [7300, 0]
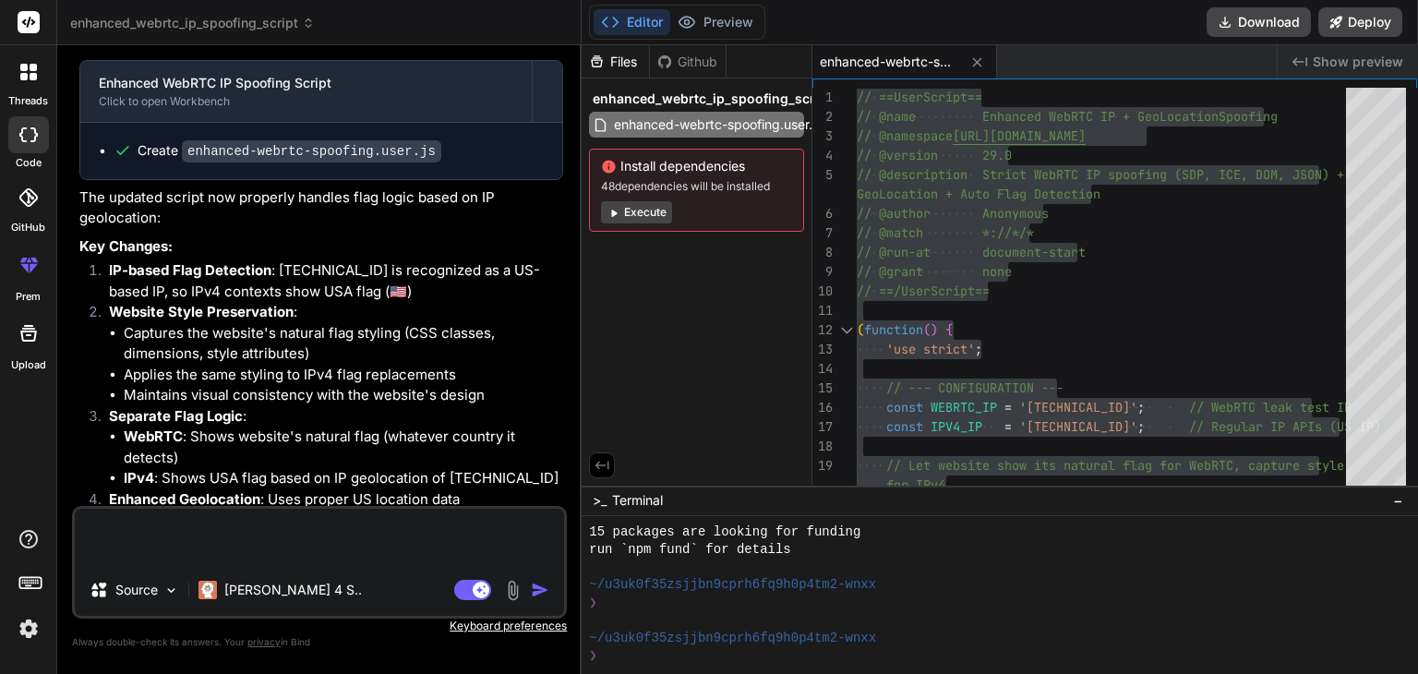
click at [262, 512] on textarea at bounding box center [319, 536] width 489 height 55
click at [413, 540] on textarea at bounding box center [319, 536] width 489 height 55
click at [502, 589] on div "Agent Mode. When this toggle is activated, AI automatically makes decisions, re…" at bounding box center [503, 590] width 106 height 22
click at [509, 592] on img at bounding box center [512, 590] width 21 height 21
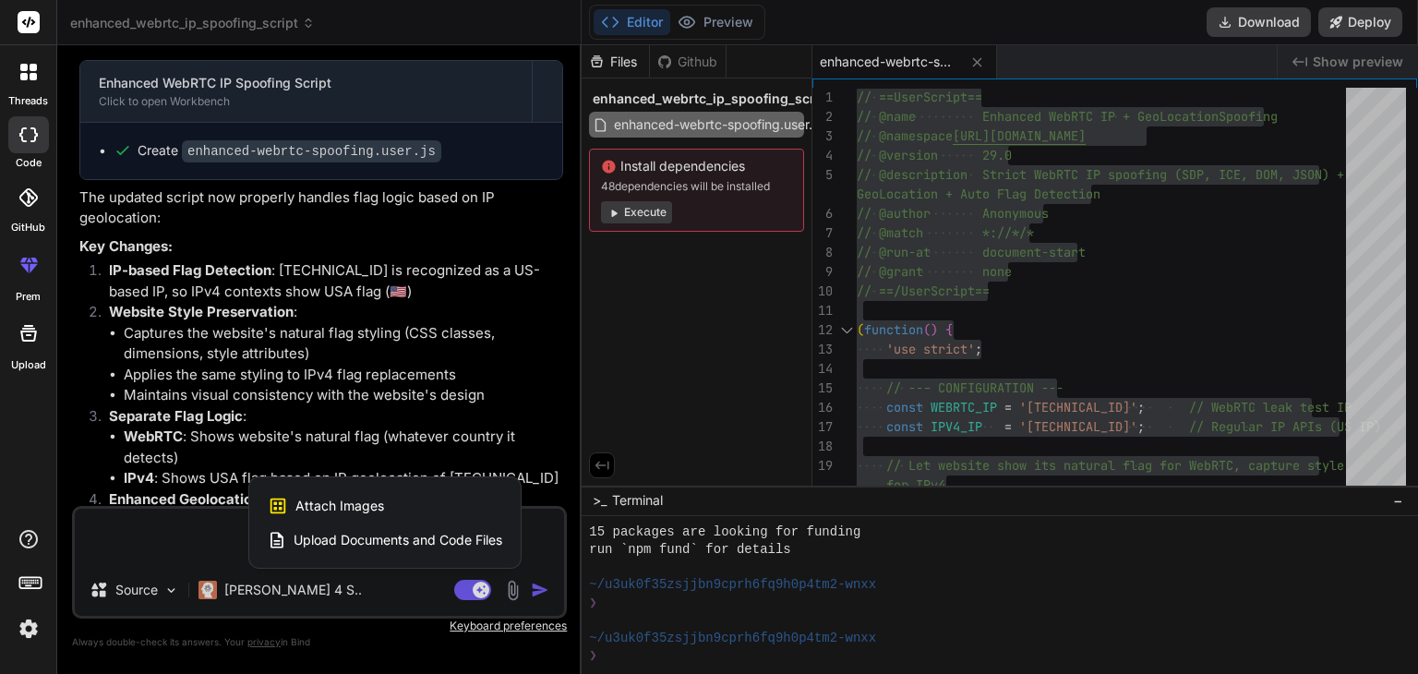
click at [409, 518] on div "Attach Images Image attachments are only supported in Claude and Gemini models." at bounding box center [385, 505] width 234 height 35
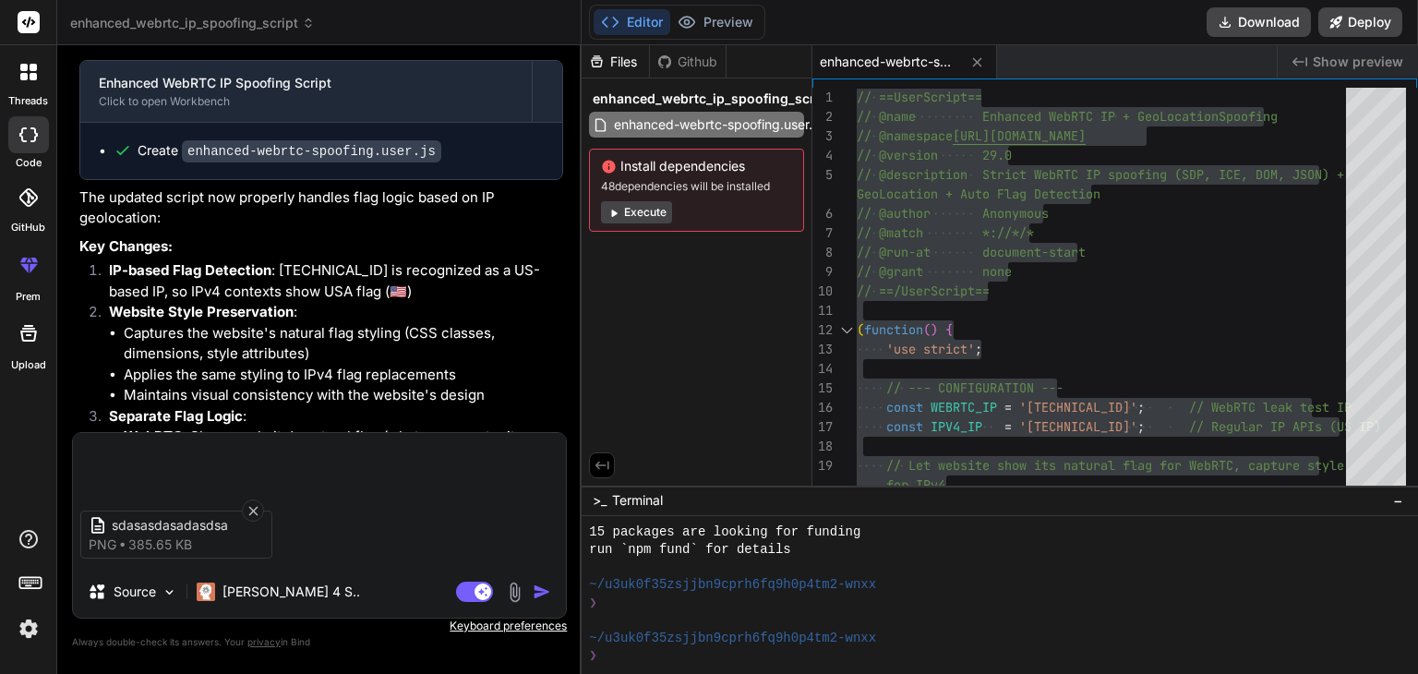
click at [196, 473] on textarea at bounding box center [319, 460] width 493 height 55
paste textarea "🔍 Captured WebRTC natural flag: 🇩🇪 Germany Enhanced-WebRTC-IP-+-GeoLocation-Spo…"
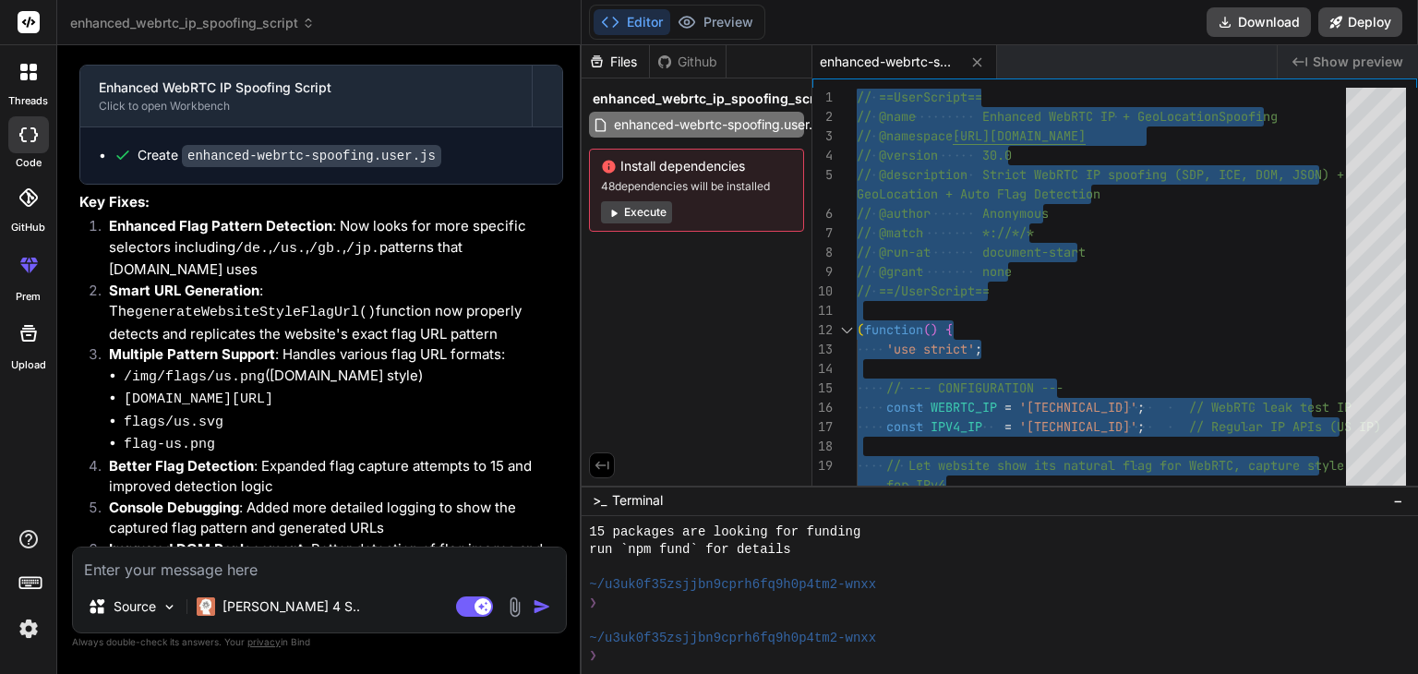
scroll to position [8497, 0]
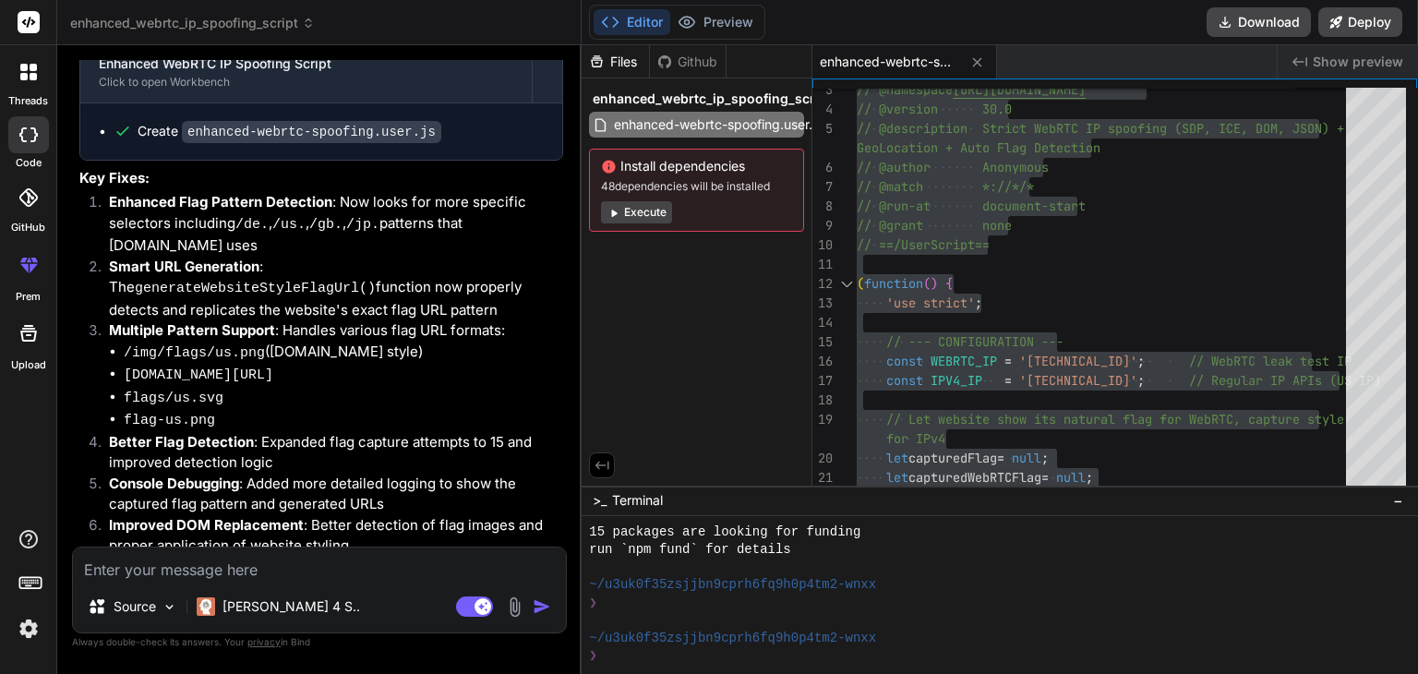
click at [273, 568] on textarea at bounding box center [319, 563] width 493 height 33
paste textarea "// ==UserScript== // @name Enhanced WebRTC IP + GeoLocation Spoofing // @namesp…"
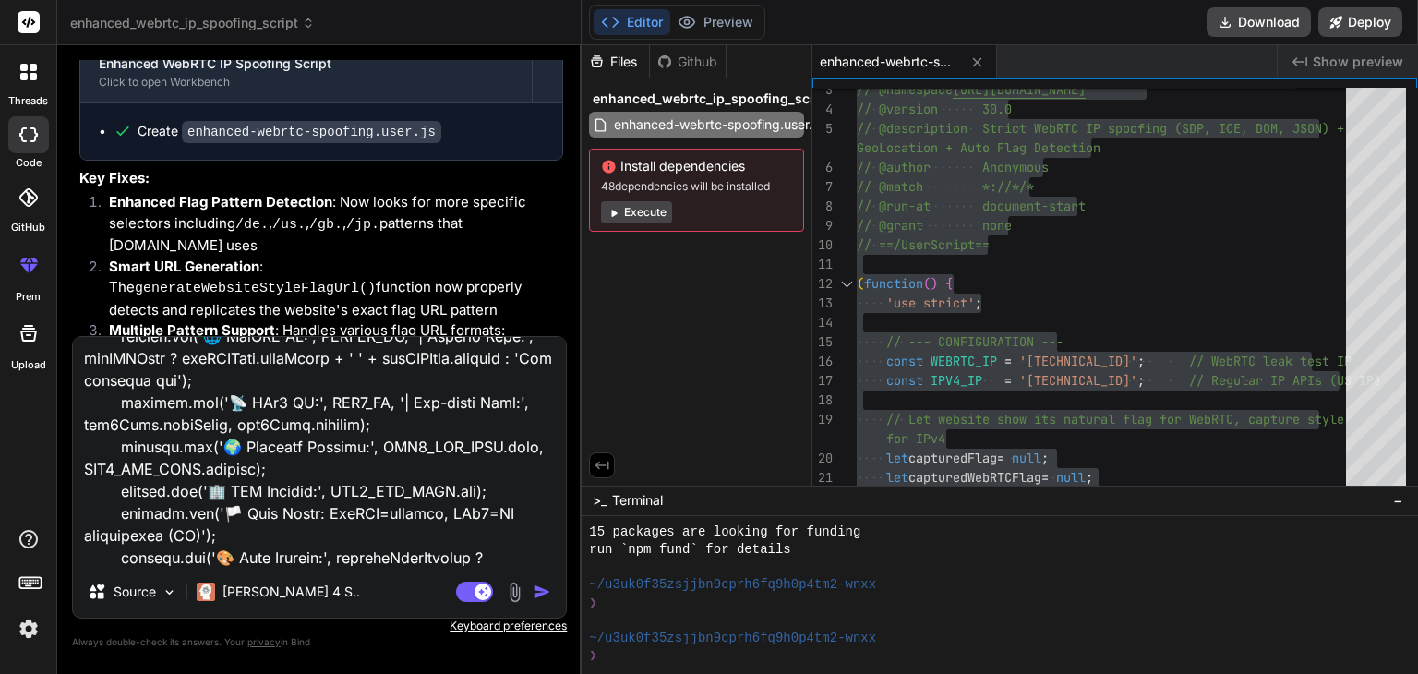
scroll to position [18187, 0]
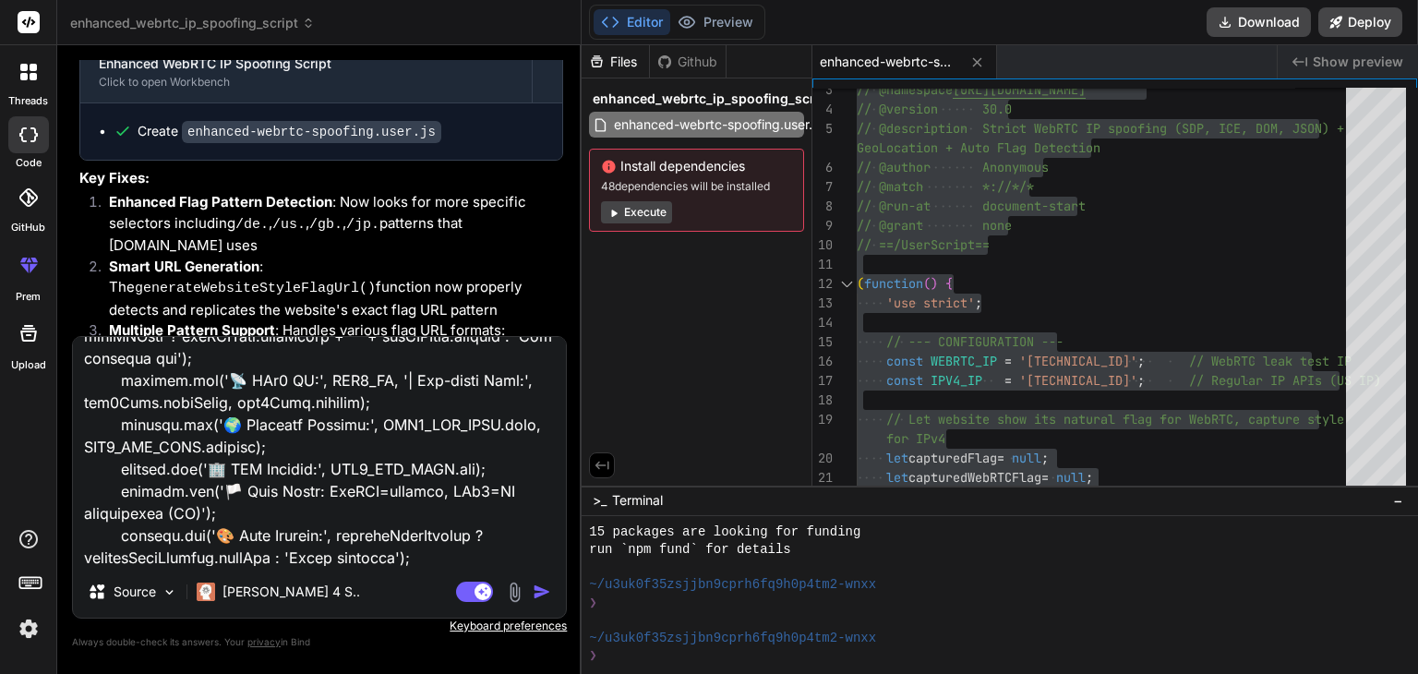
click at [312, 532] on textarea at bounding box center [319, 451] width 493 height 229
click at [288, 554] on textarea at bounding box center [319, 451] width 493 height 229
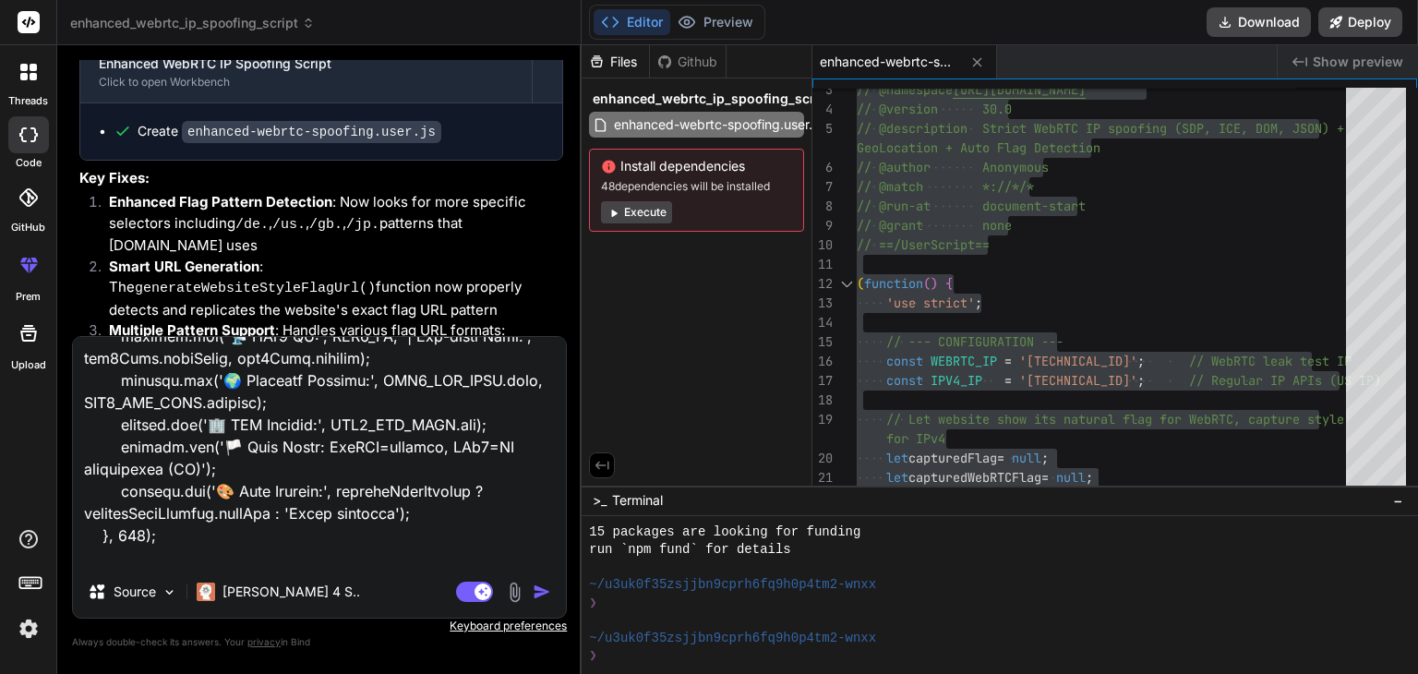
scroll to position [18231, 0]
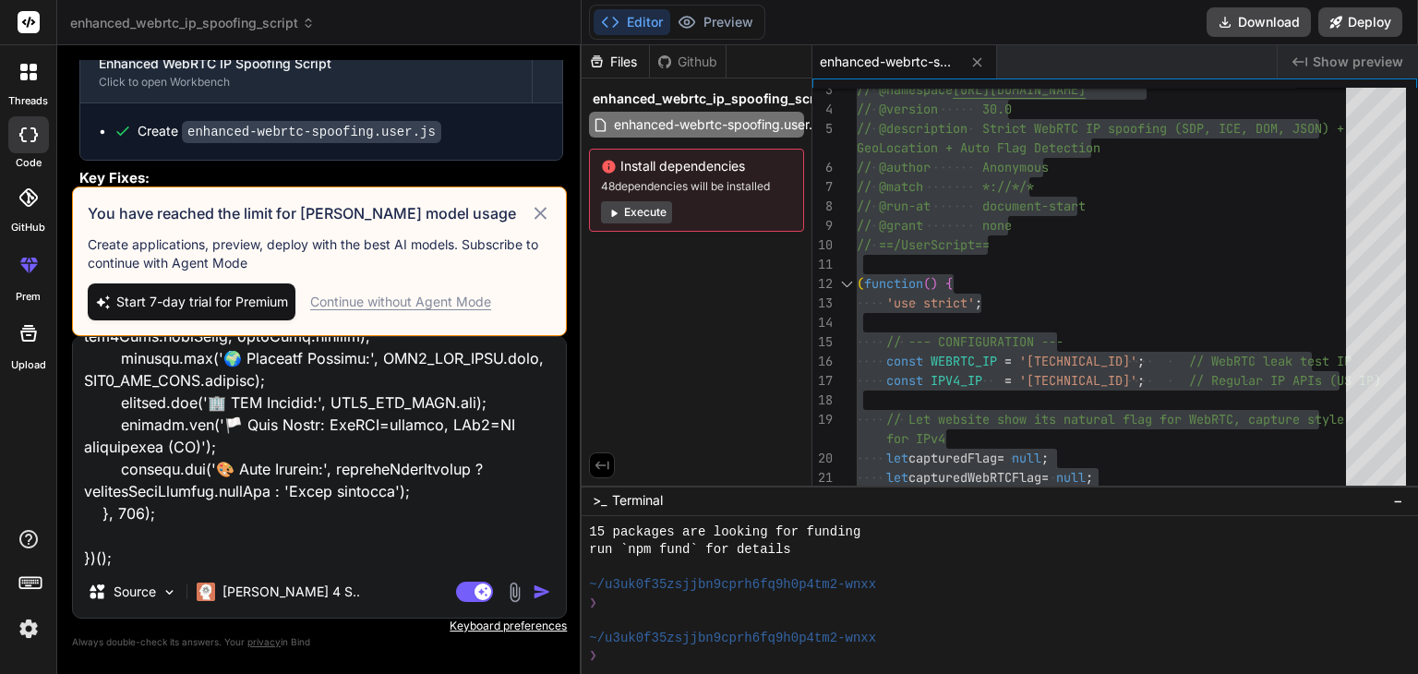
click at [321, 433] on textarea at bounding box center [319, 451] width 493 height 229
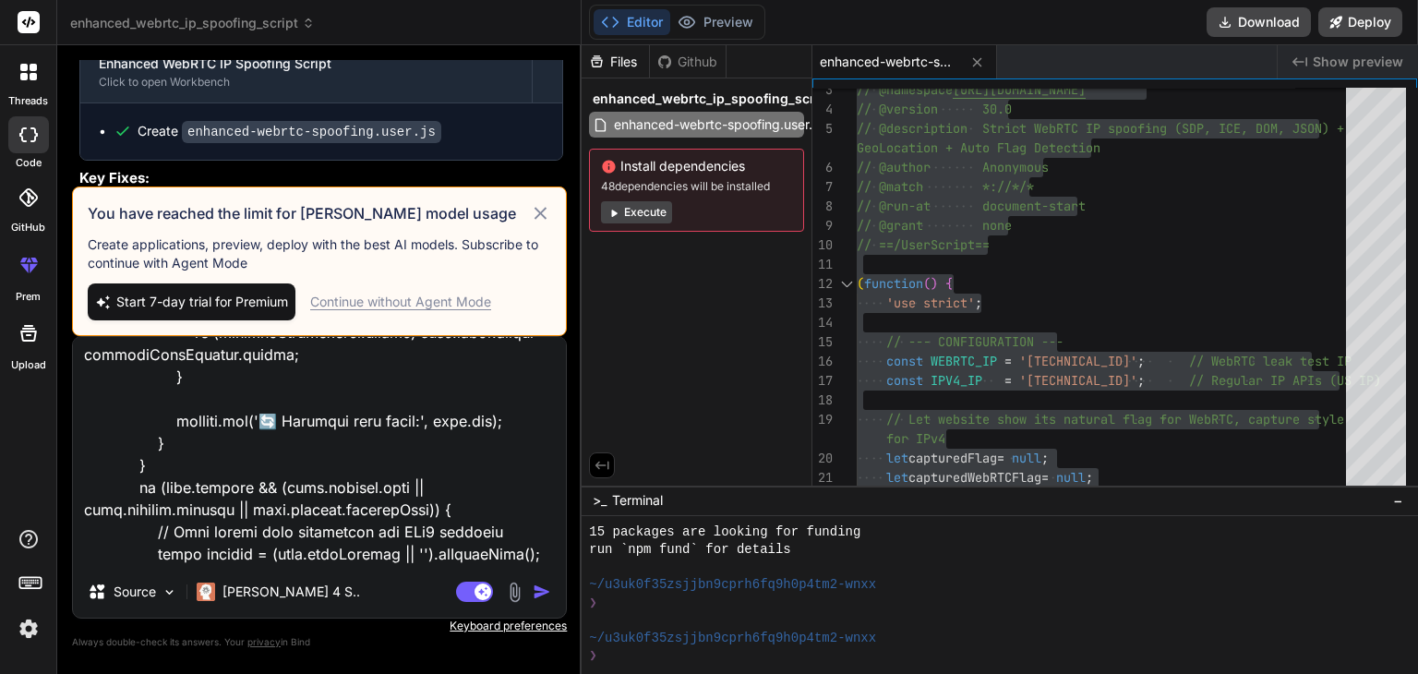
scroll to position [14539, 0]
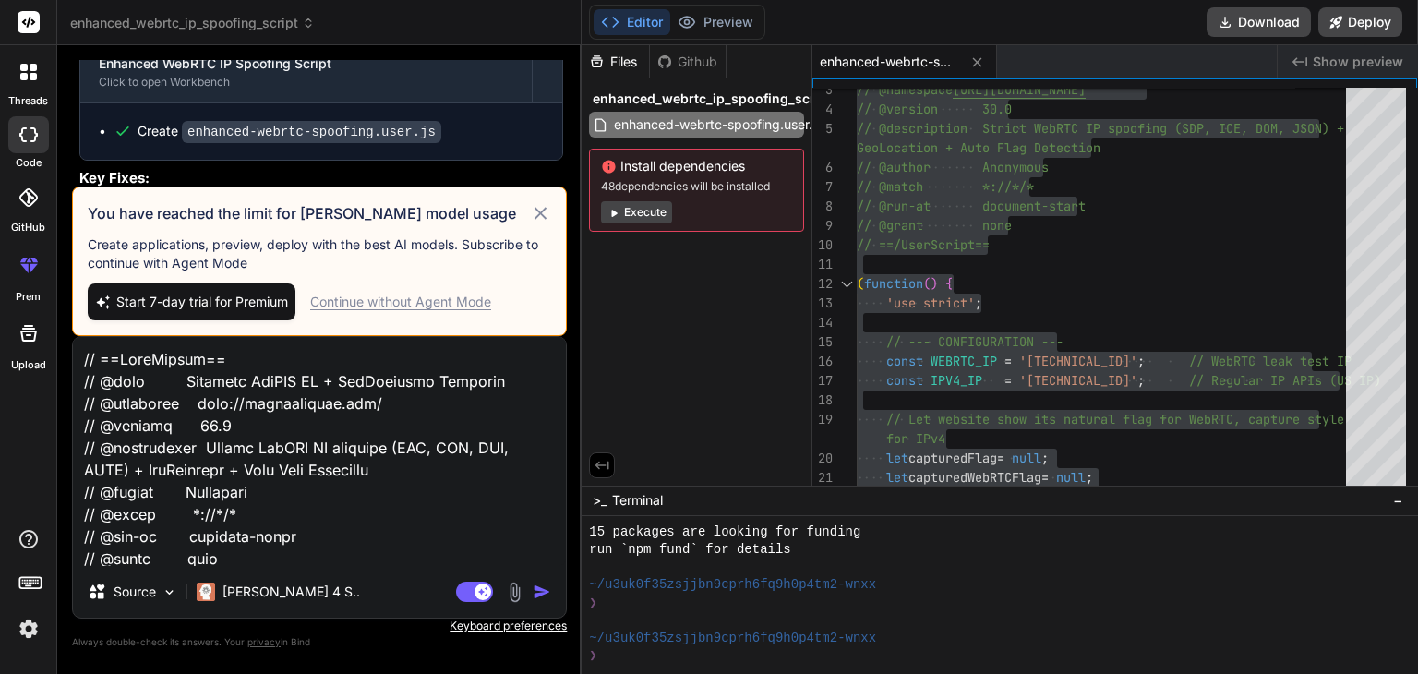
scroll to position [461, 0]
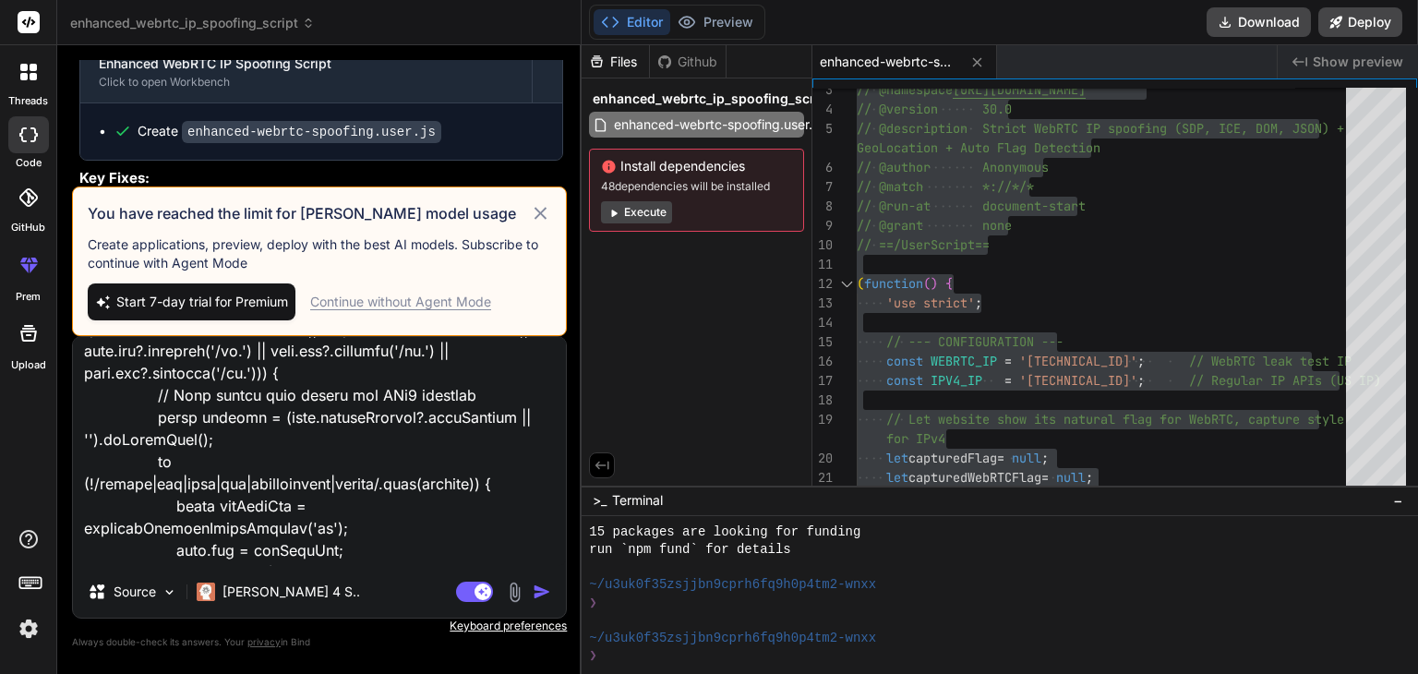
click at [419, 538] on textarea at bounding box center [319, 451] width 493 height 229
click at [18, 632] on img at bounding box center [28, 628] width 31 height 31
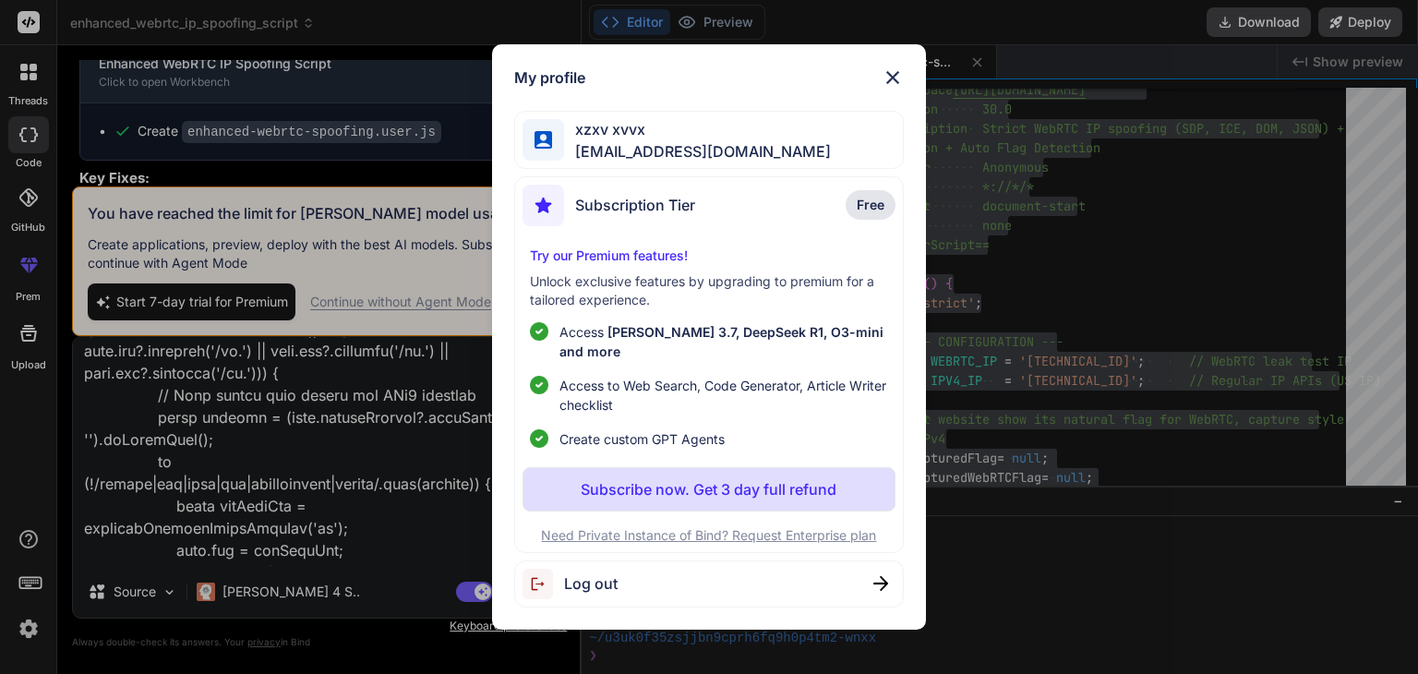
click at [583, 579] on span "Log out" at bounding box center [591, 583] width 54 height 22
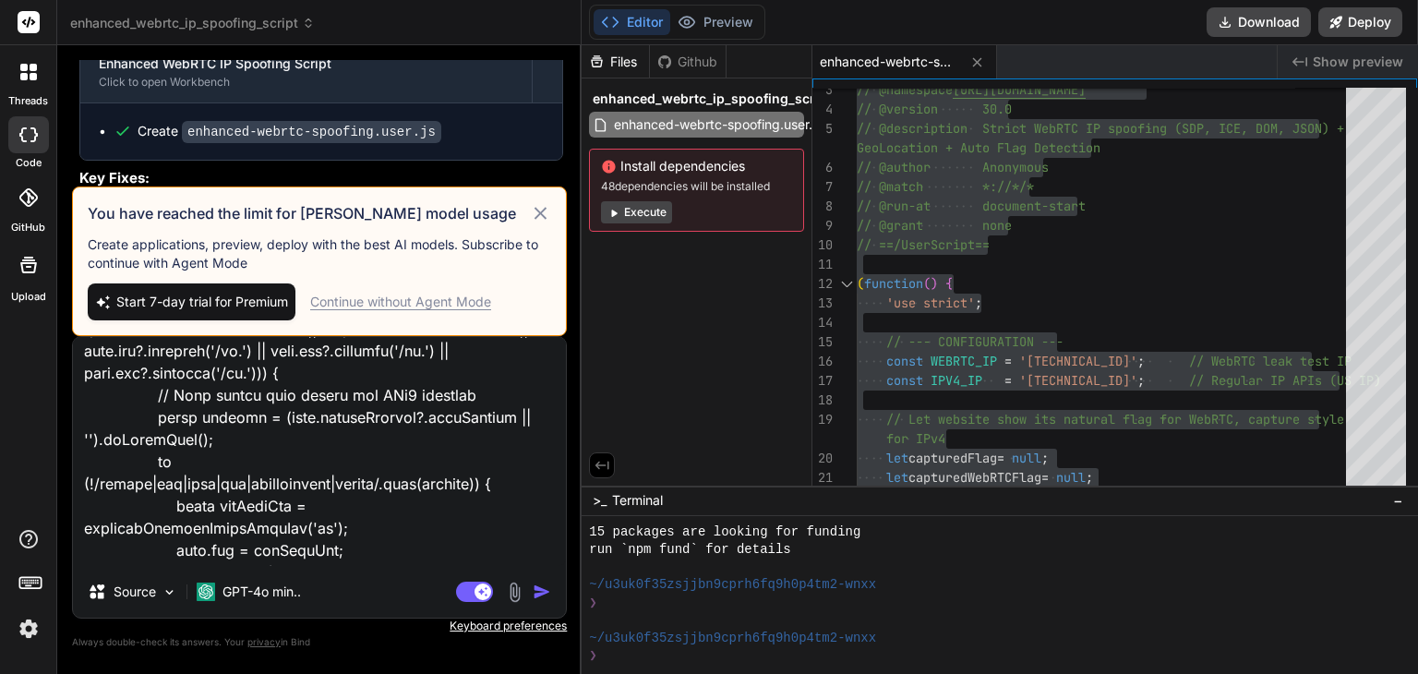
type textarea "x"
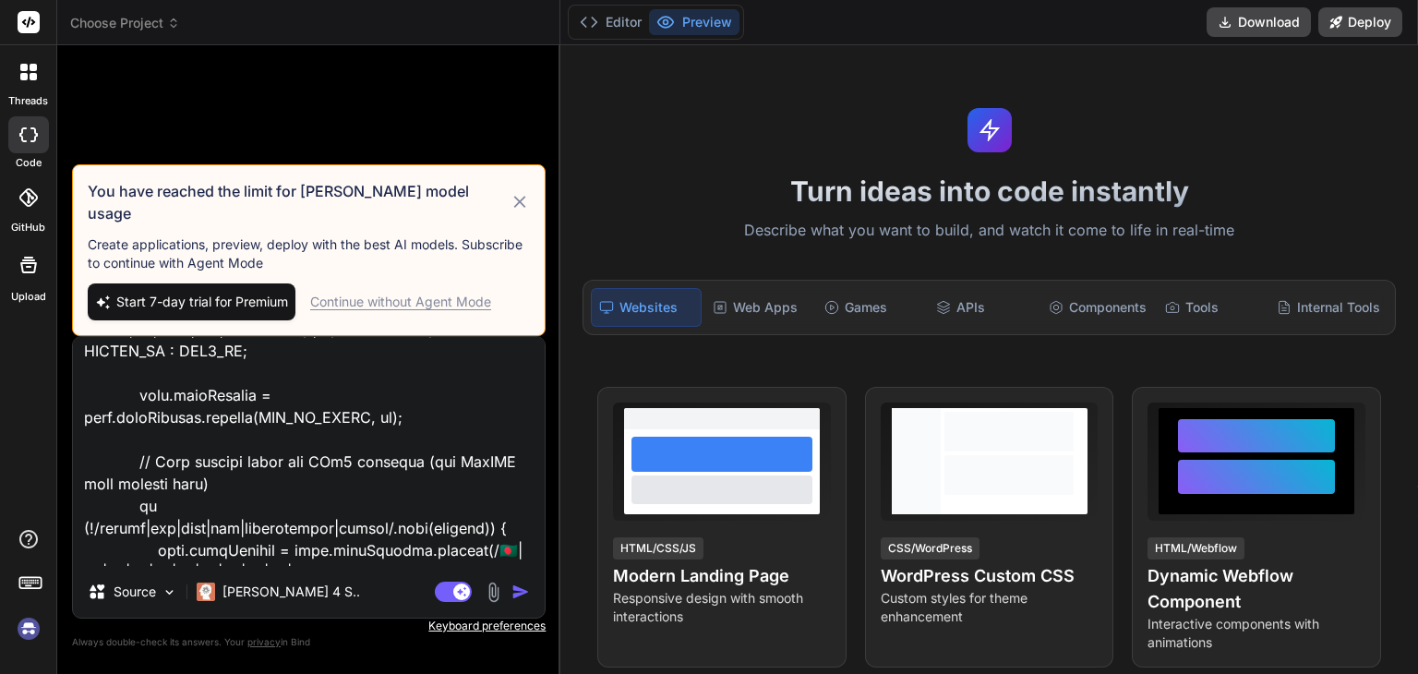
scroll to position [14960, 0]
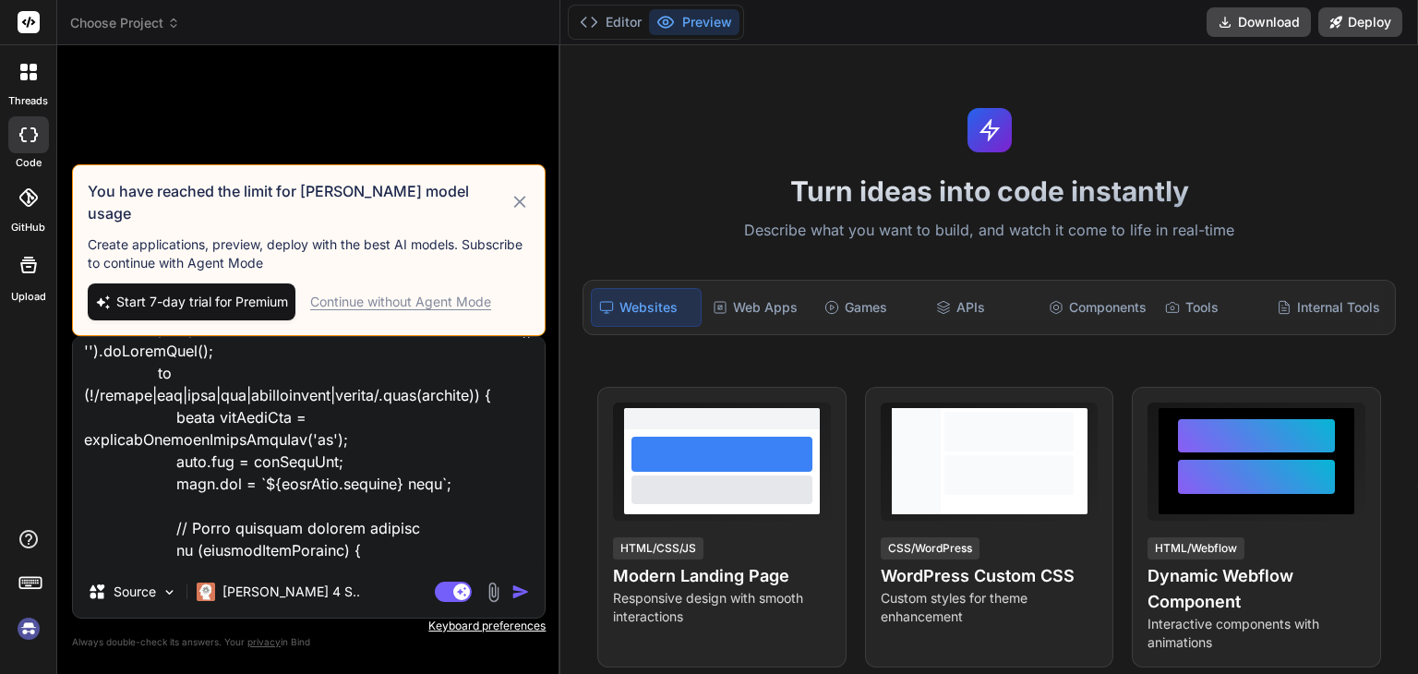
click at [23, 630] on img at bounding box center [28, 628] width 31 height 31
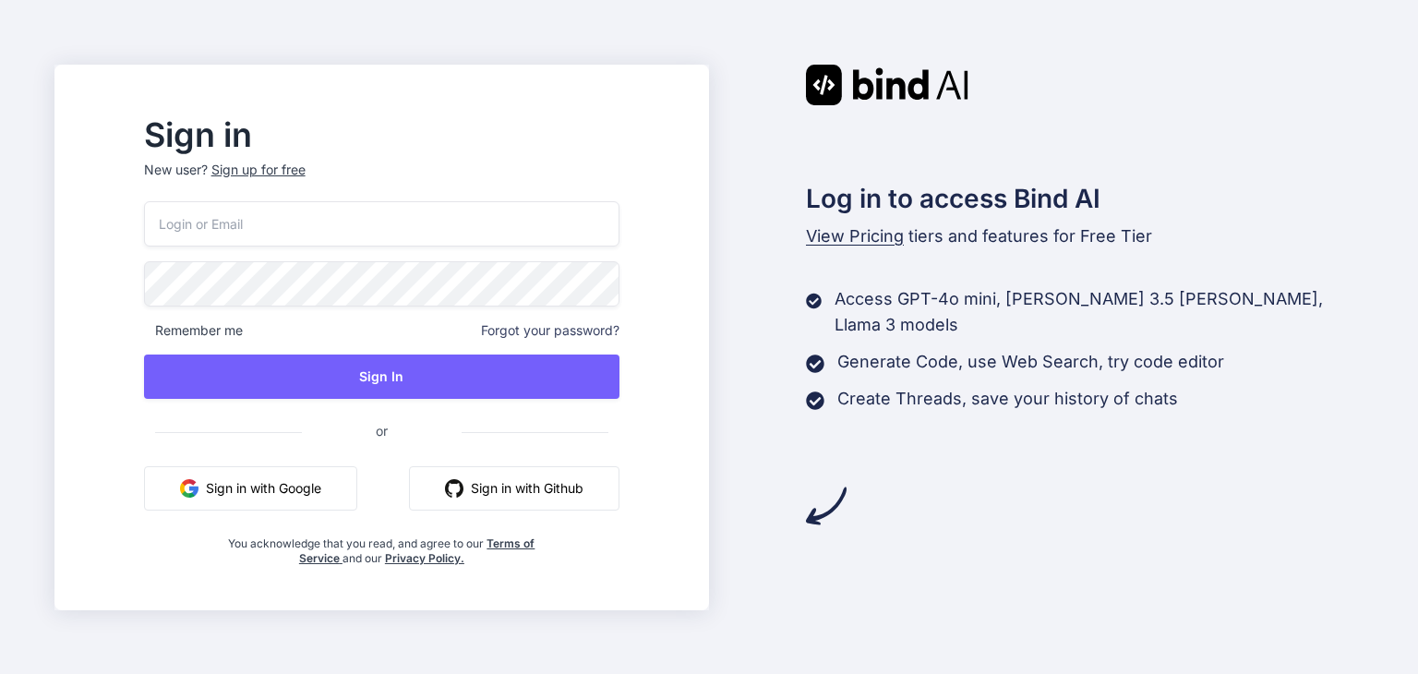
type input "[EMAIL_ADDRESS][DOMAIN_NAME]"
click at [305, 169] on div "Sign up for free" at bounding box center [258, 170] width 94 height 18
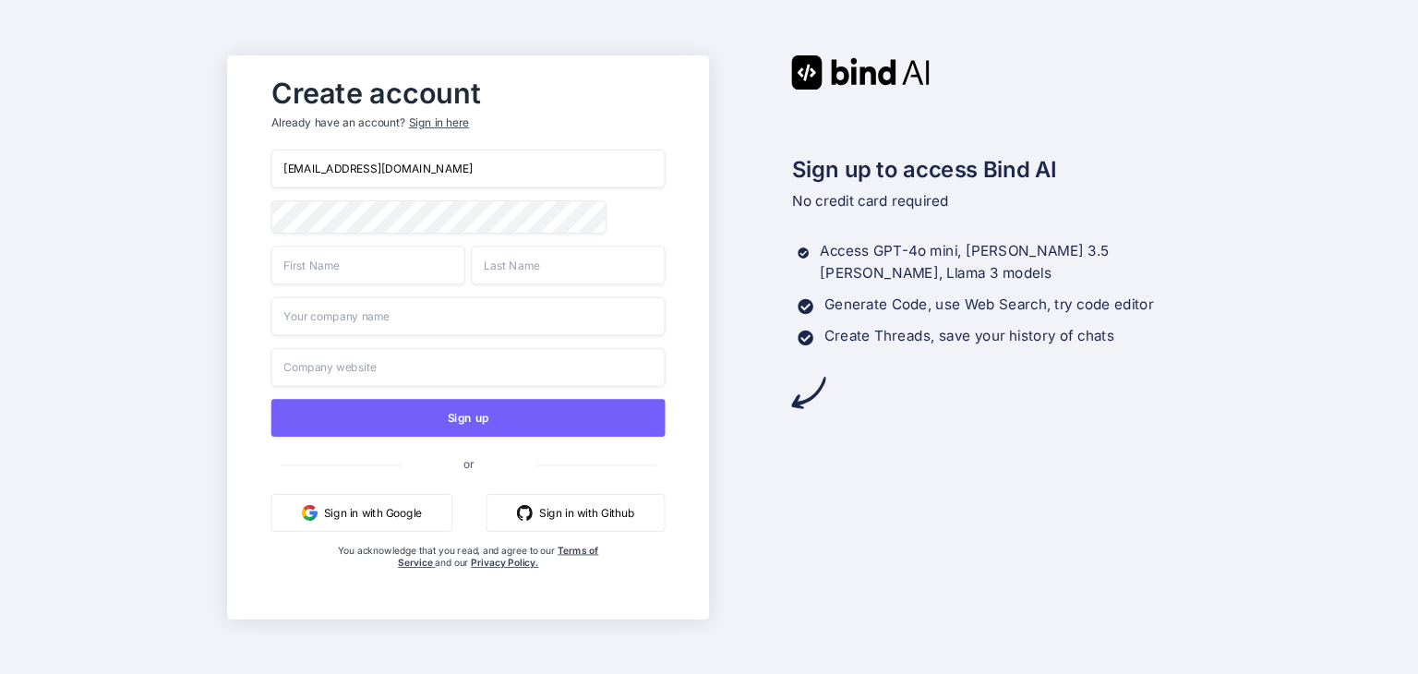
click at [385, 171] on input "[EMAIL_ADDRESS][DOMAIN_NAME]" at bounding box center [467, 169] width 394 height 39
paste input "doliekit@mirai.re"
type input "doliekit@mirai.re"
click at [358, 267] on input "text" at bounding box center [367, 265] width 194 height 39
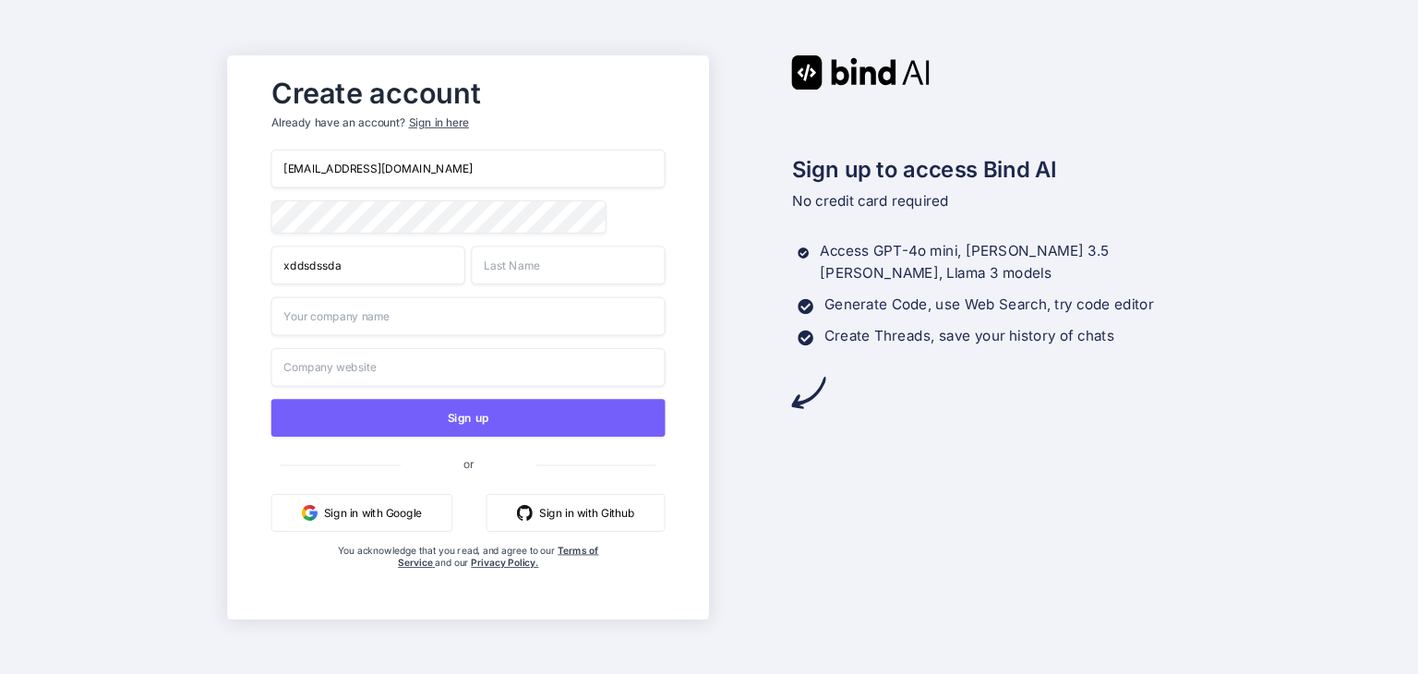
type input "xddsdssda"
click at [534, 278] on input "text" at bounding box center [568, 265] width 194 height 39
type input "sdasdasd"
click at [473, 315] on input "text" at bounding box center [467, 315] width 394 height 39
type input "sdsd"
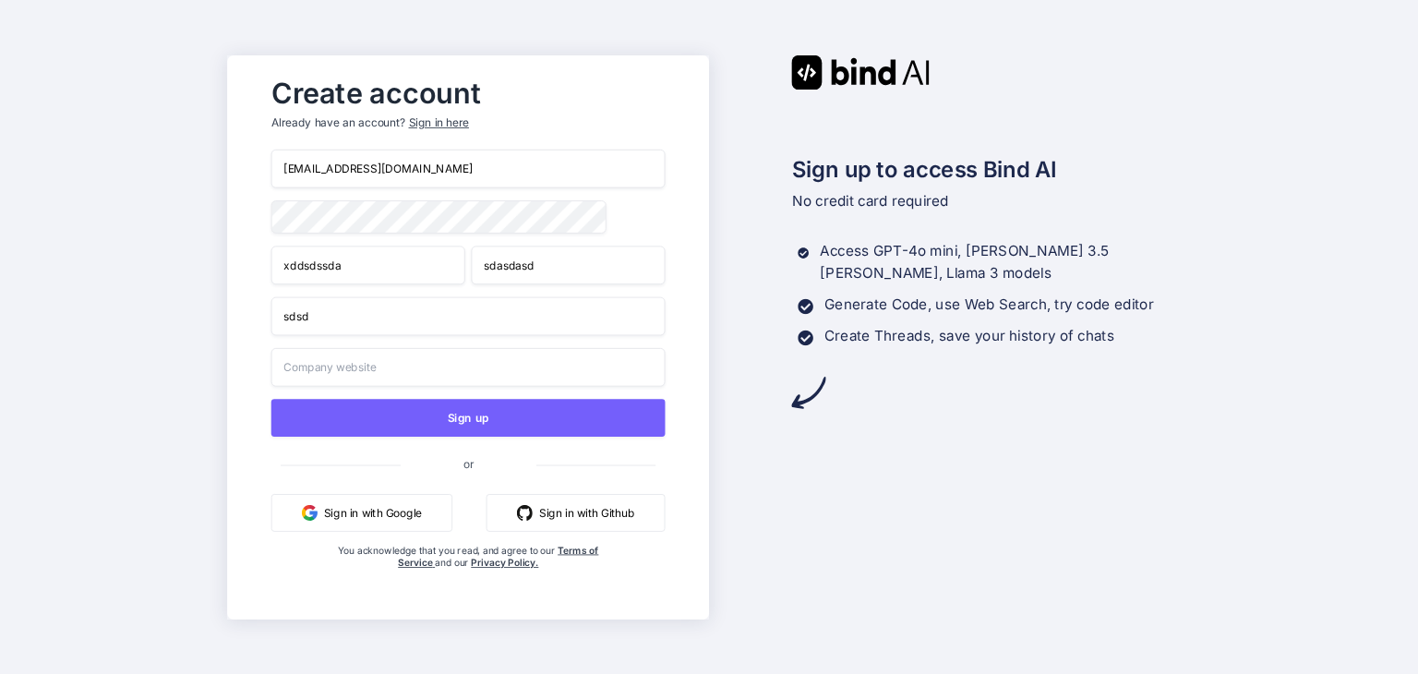
click at [419, 369] on input "text" at bounding box center [467, 366] width 394 height 39
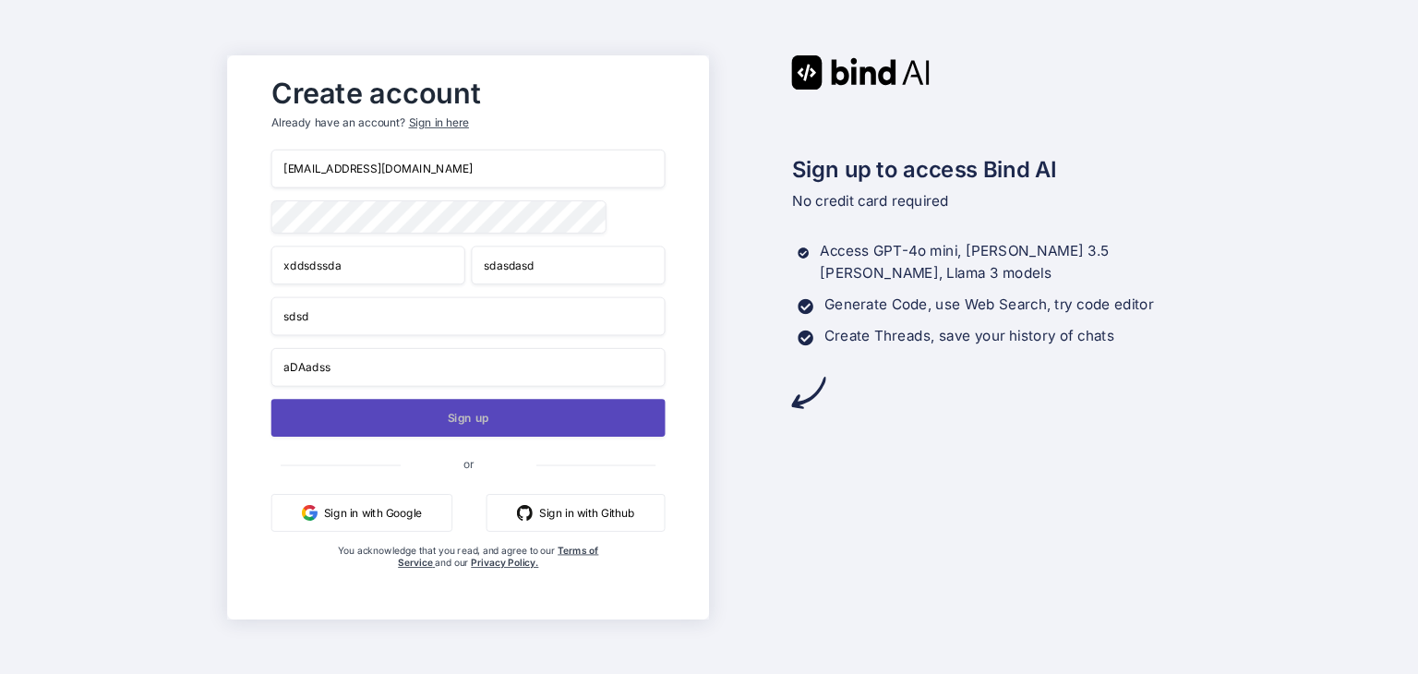
type input "aDAadss"
click at [401, 425] on button "Sign up" at bounding box center [467, 418] width 394 height 38
click at [492, 422] on button "Sign up" at bounding box center [467, 418] width 394 height 38
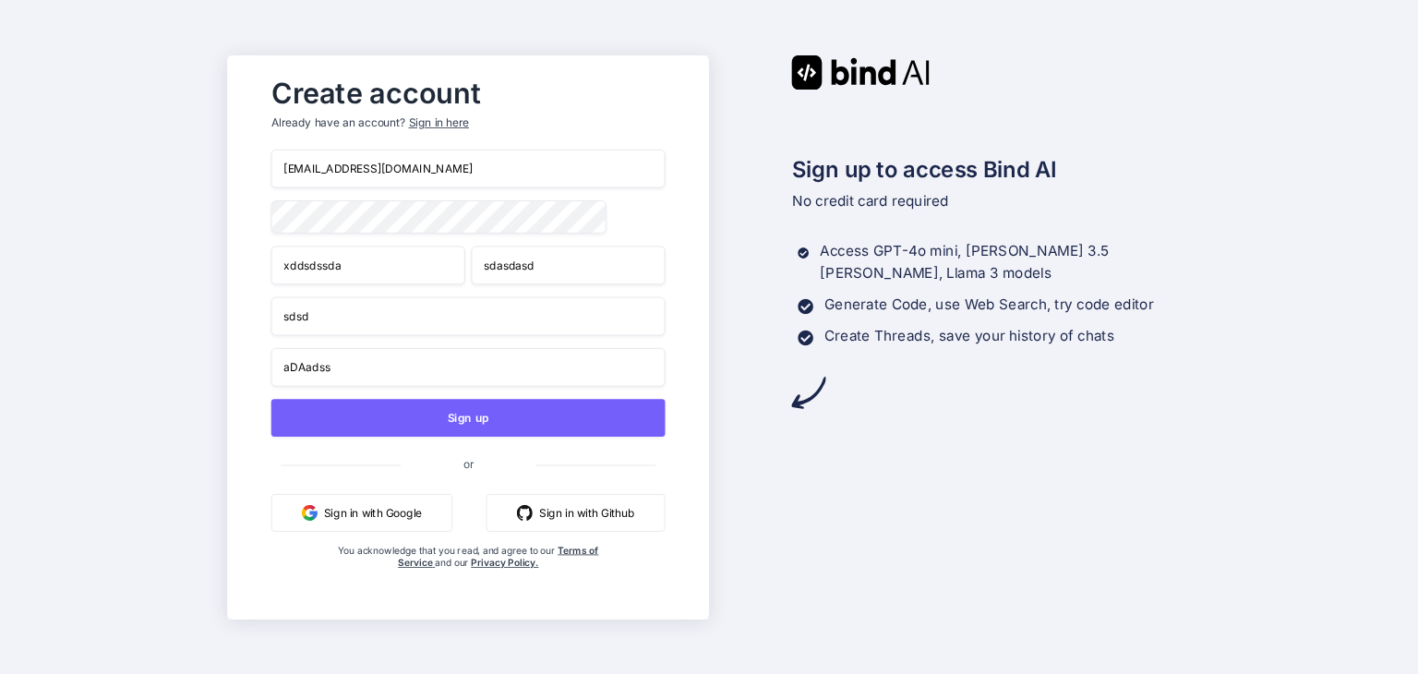
click at [425, 114] on div "Sign in here" at bounding box center [438, 122] width 60 height 16
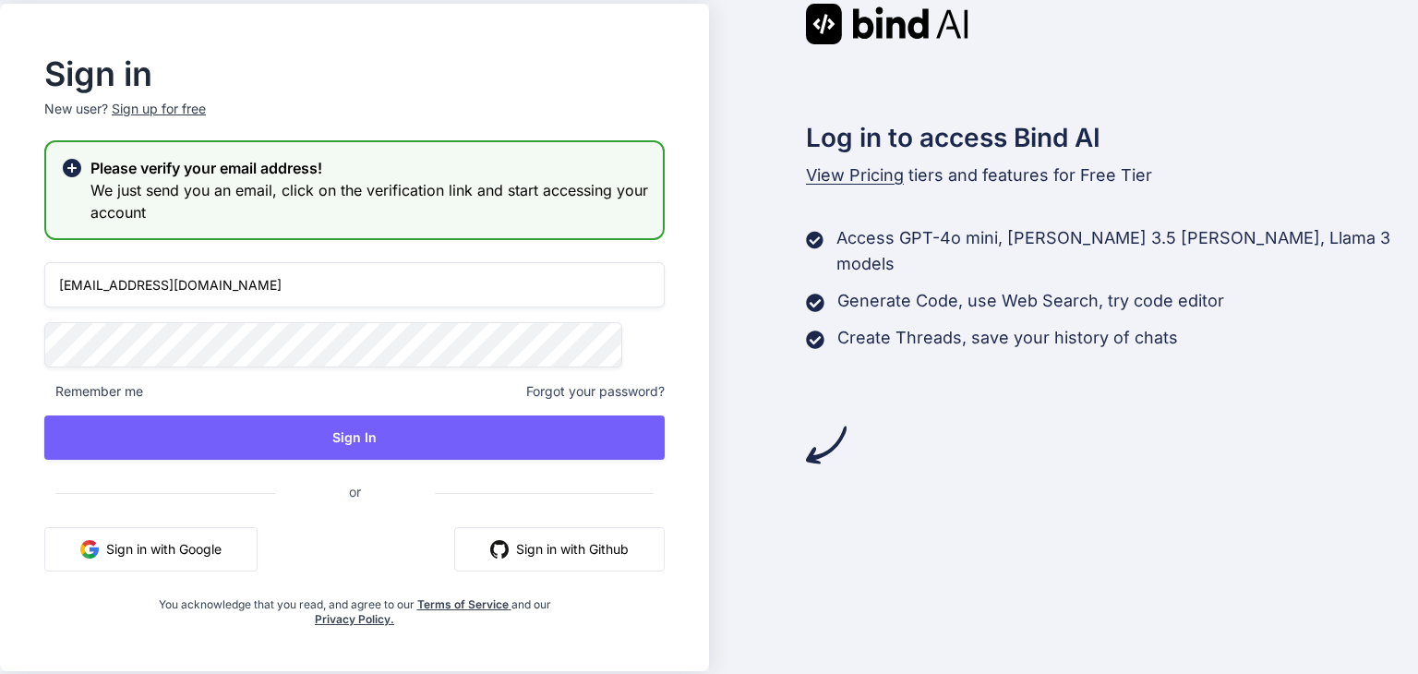
type input "doliekit@mirai.re"
click at [289, 270] on input "doliekit@mirai.re" at bounding box center [354, 284] width 620 height 45
click at [259, 298] on input "doliekit@mirai.re" at bounding box center [354, 284] width 620 height 45
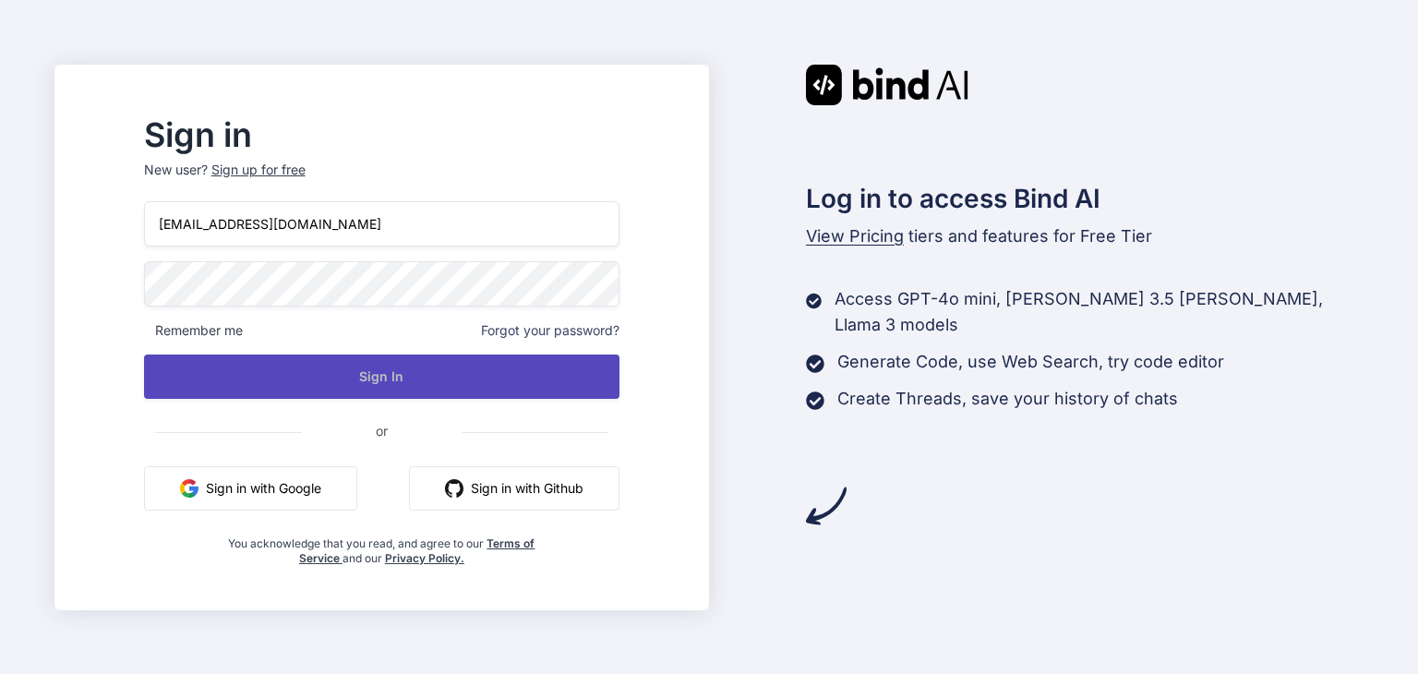
click at [411, 377] on button "Sign In" at bounding box center [381, 376] width 475 height 44
click at [485, 370] on button "Sign In" at bounding box center [381, 376] width 475 height 44
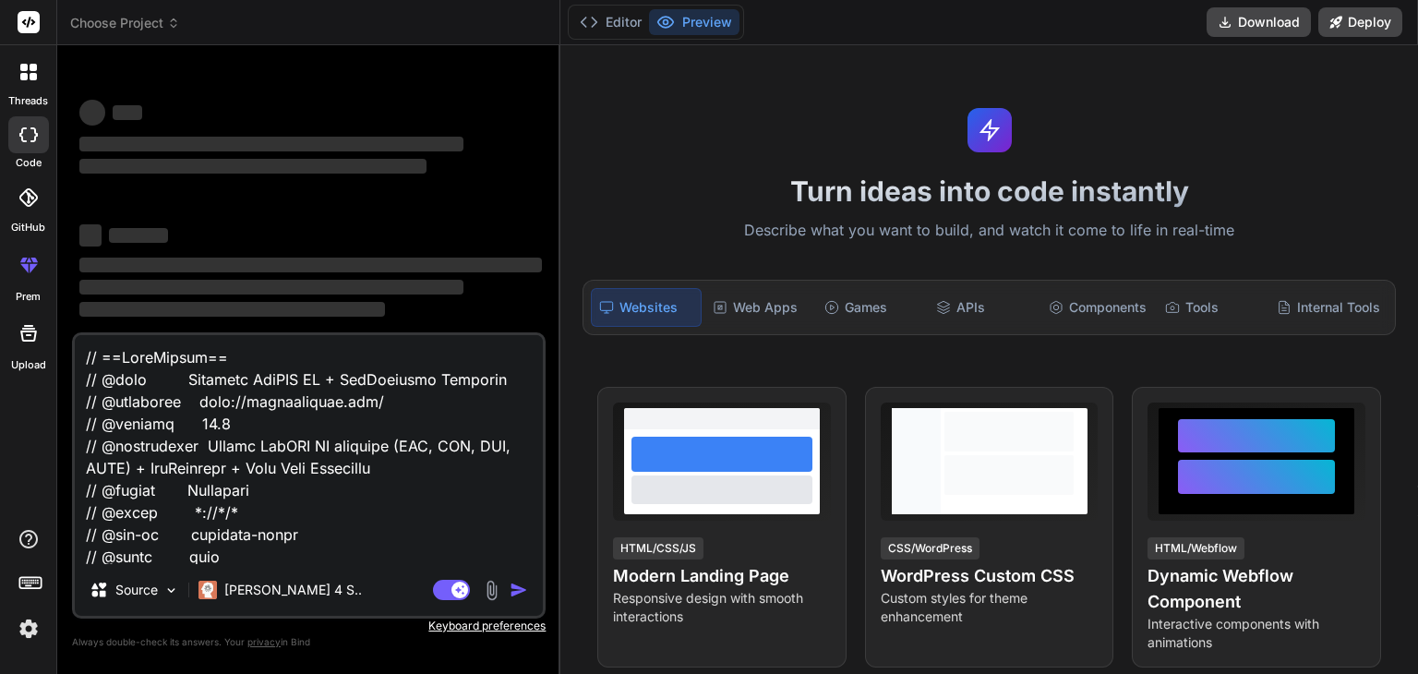
type textarea "x"
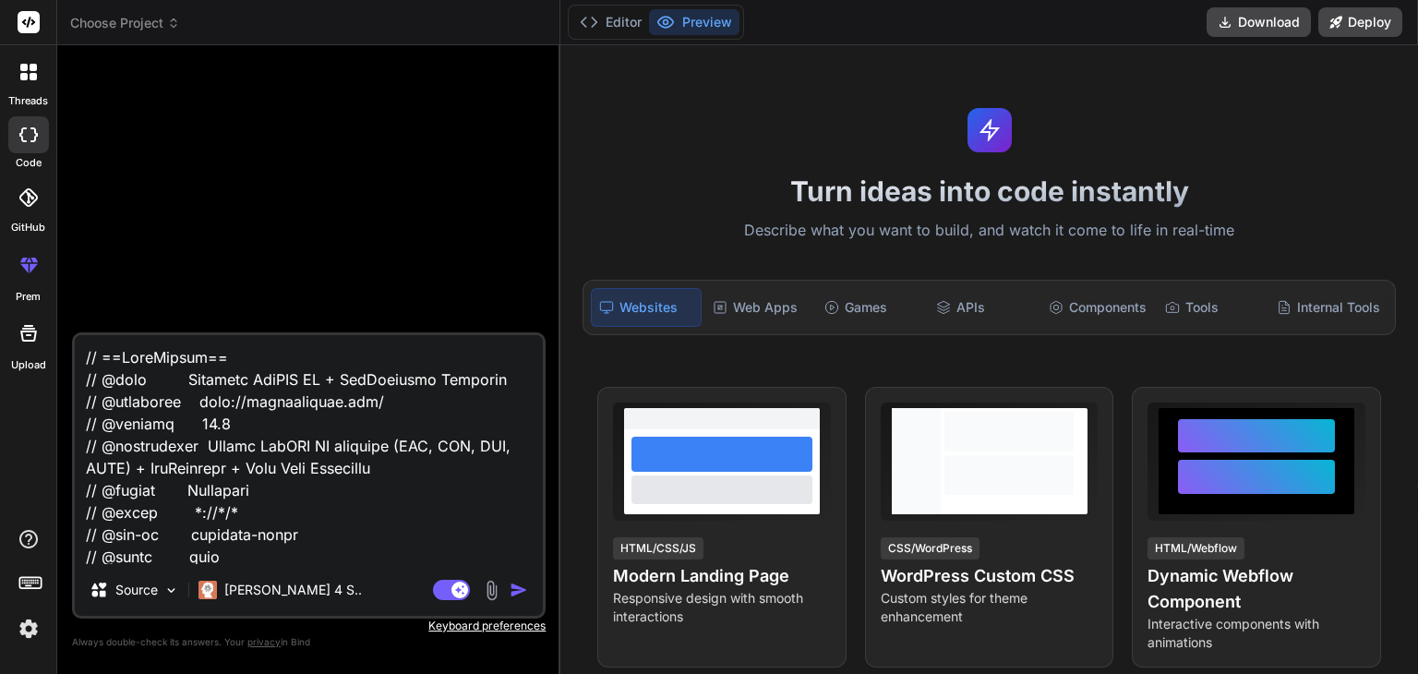
click at [195, 451] on textarea at bounding box center [309, 449] width 468 height 229
click at [194, 451] on textarea at bounding box center [309, 449] width 468 height 229
click at [193, 451] on textarea at bounding box center [309, 449] width 468 height 229
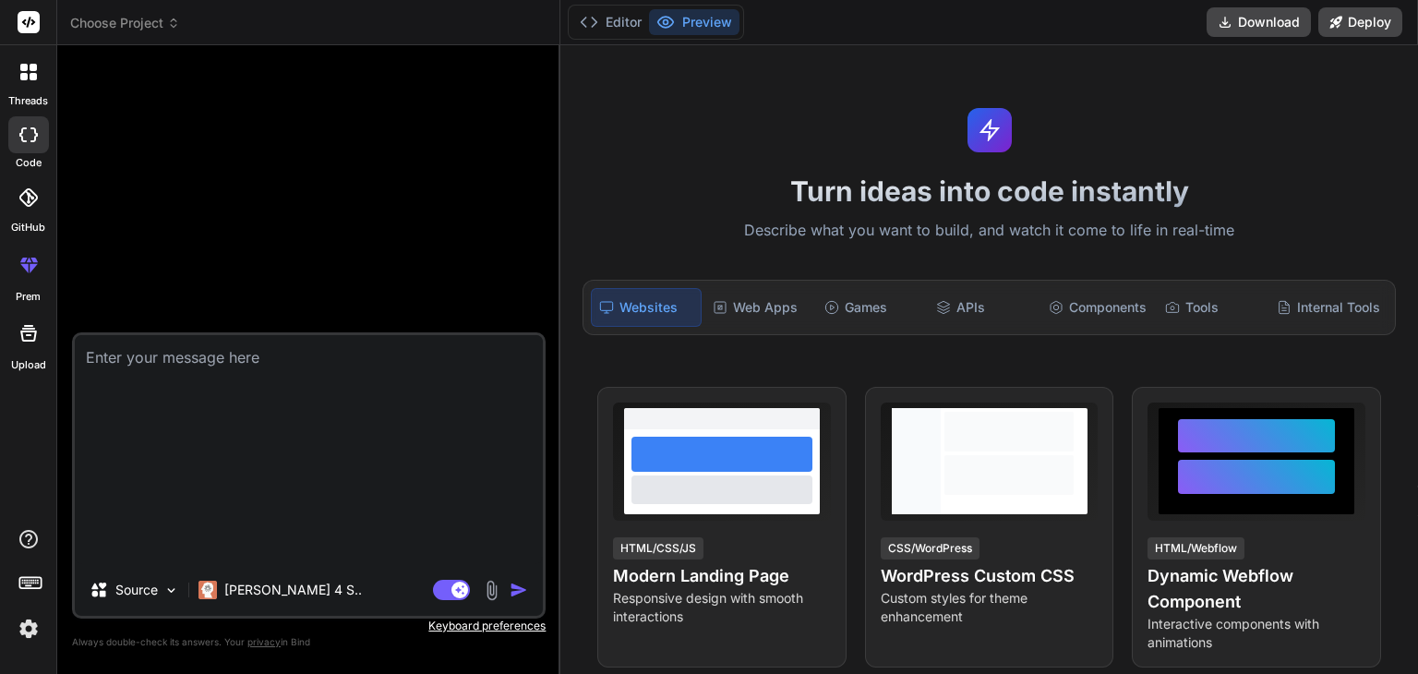
type textarea "x"
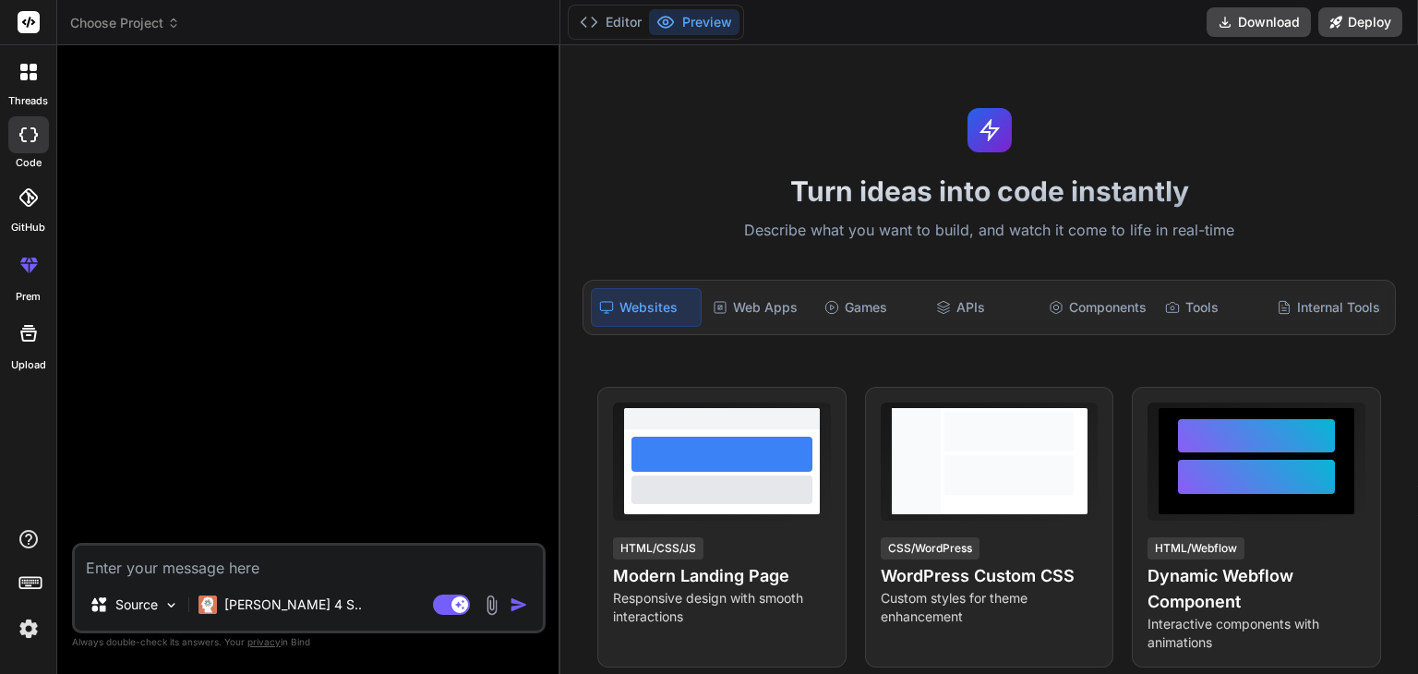
type textarea "x"
click at [247, 562] on textarea at bounding box center [309, 561] width 468 height 33
paste textarea "wwebrtc is not shoing and the vay you are using ip flag code its not orking 🎨 C…"
type textarea "wwebrtc is not shoing and the vay you are using ip flag code its not orking 🎨 C…"
type textarea "x"
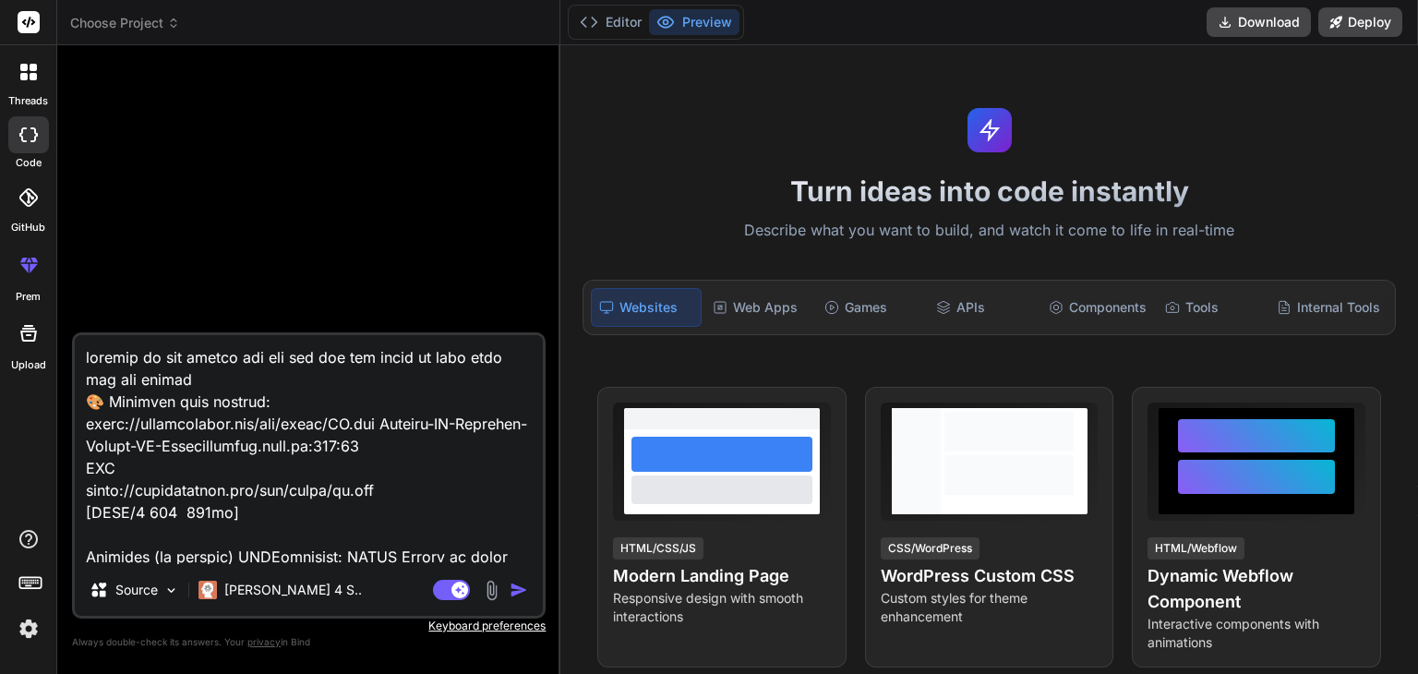
scroll to position [798, 0]
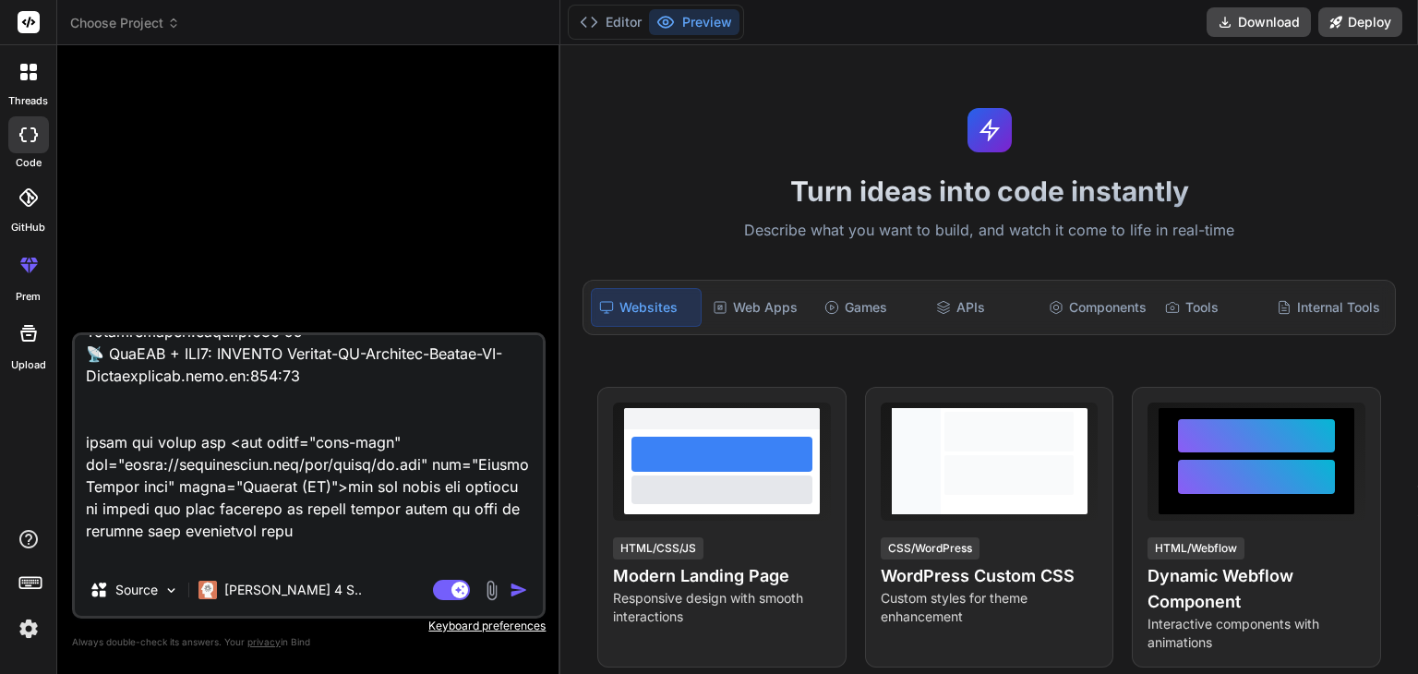
type textarea "wwebrtc is not shoing and the vay you are using ip flag code its not orking 🎨 C…"
type textarea "x"
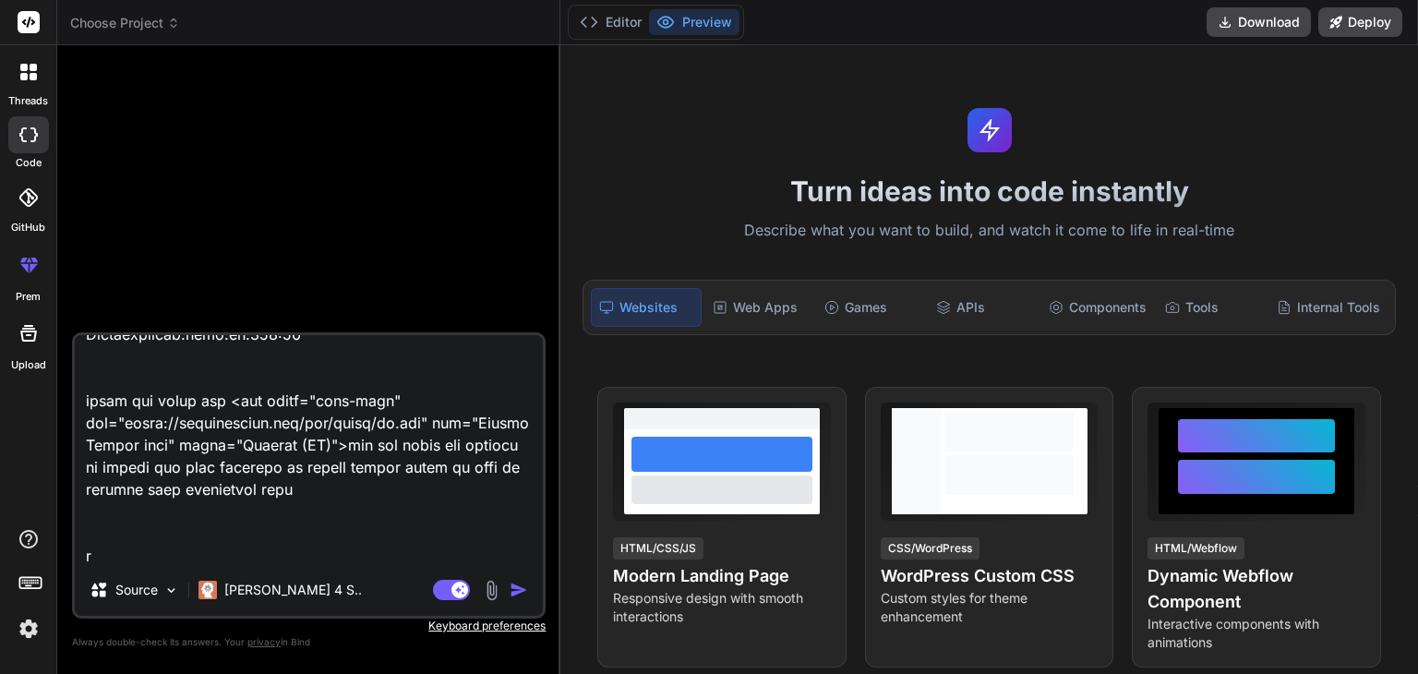
type textarea "wwebrtc is not shoing and the vay you are using ip flag code its not orking 🎨 C…"
type textarea "x"
type textarea "wwebrtc is not shoing and the vay you are using ip flag code its not orking 🎨 C…"
type textarea "x"
type textarea "wwebrtc is not shoing and the vay you are using ip flag code its not orking 🎨 C…"
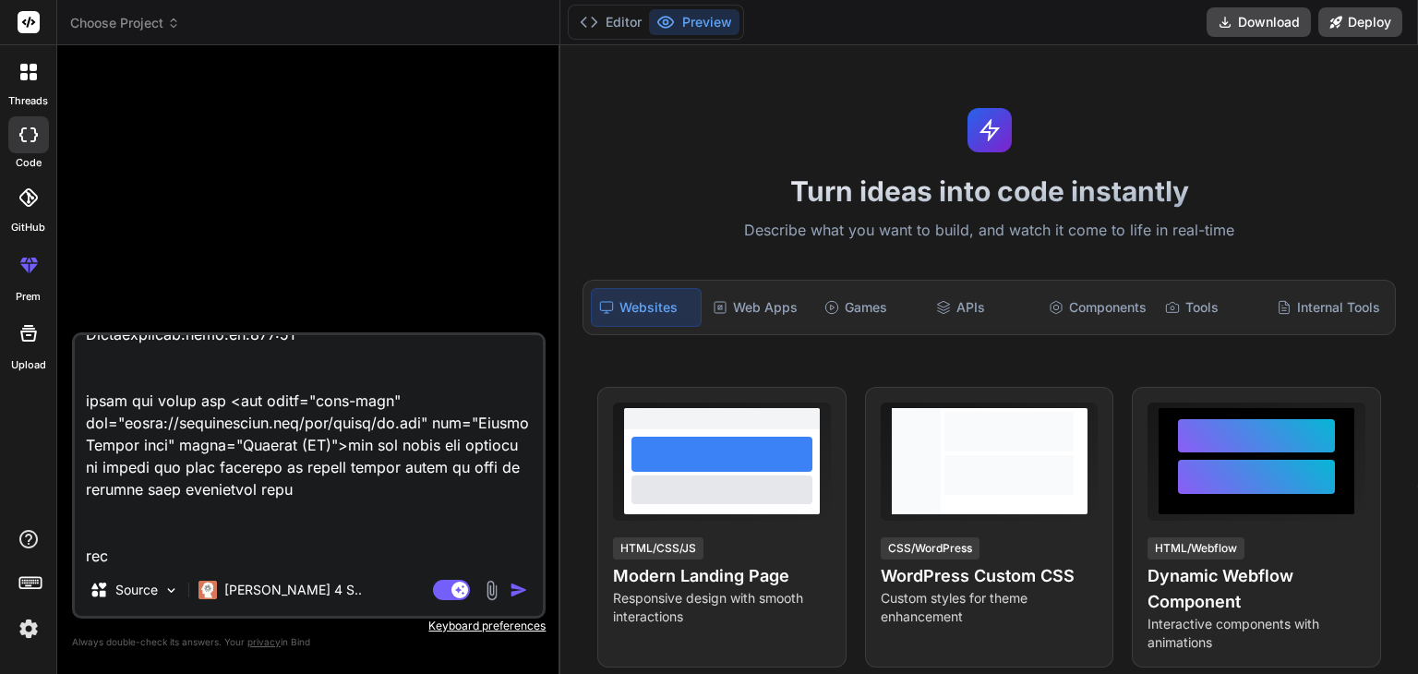
type textarea "x"
type textarea "wwebrtc is not shoing and the vay you are using ip flag code its not orking 🎨 C…"
type textarea "x"
type textarea "wwebrtc is not shoing and the vay you are using ip flag code its not orking 🎨 C…"
type textarea "x"
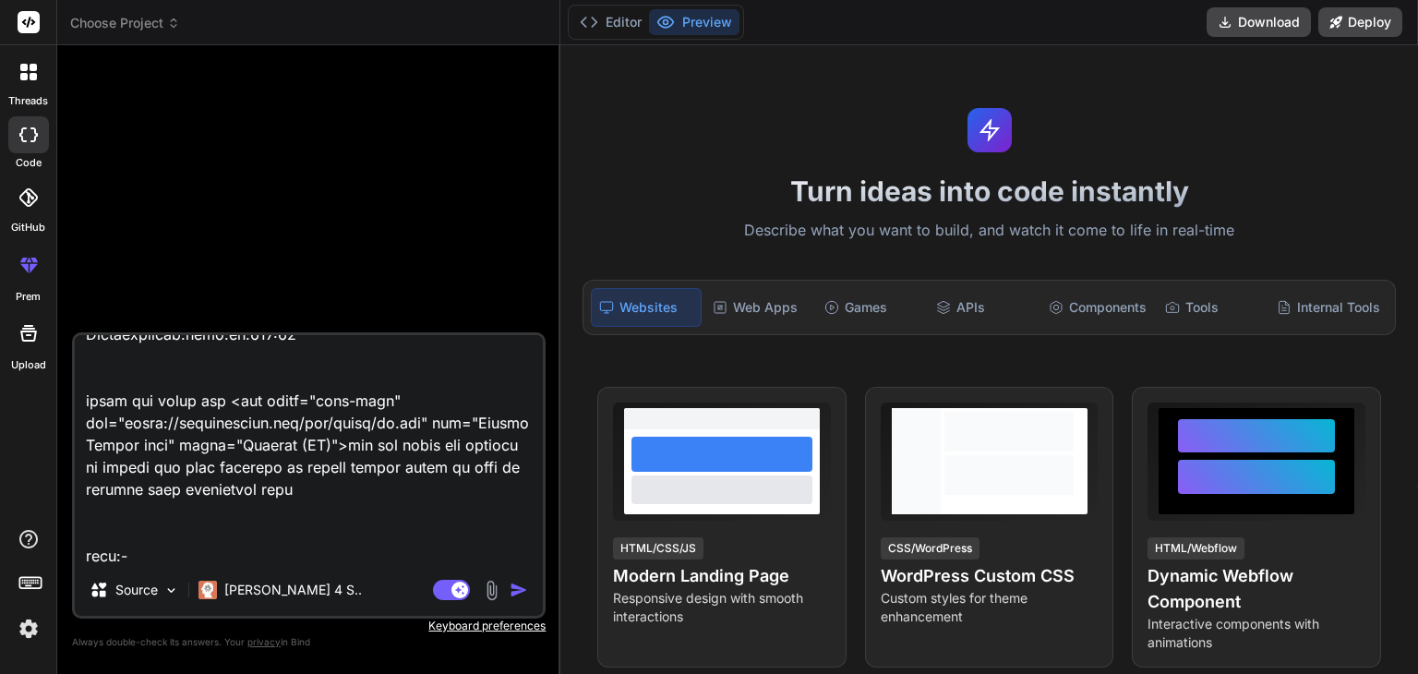
type textarea "wwebrtc is not shoing and the vay you are using ip flag code its not orking 🎨 C…"
type textarea "x"
type textarea "wwebrtc is not shoing and the vay you are using ip flag code its not orking 🎨 C…"
type textarea "x"
type textarea "wwebrtc is not shoing and the vay you are using ip flag code its not orking 🎨 C…"
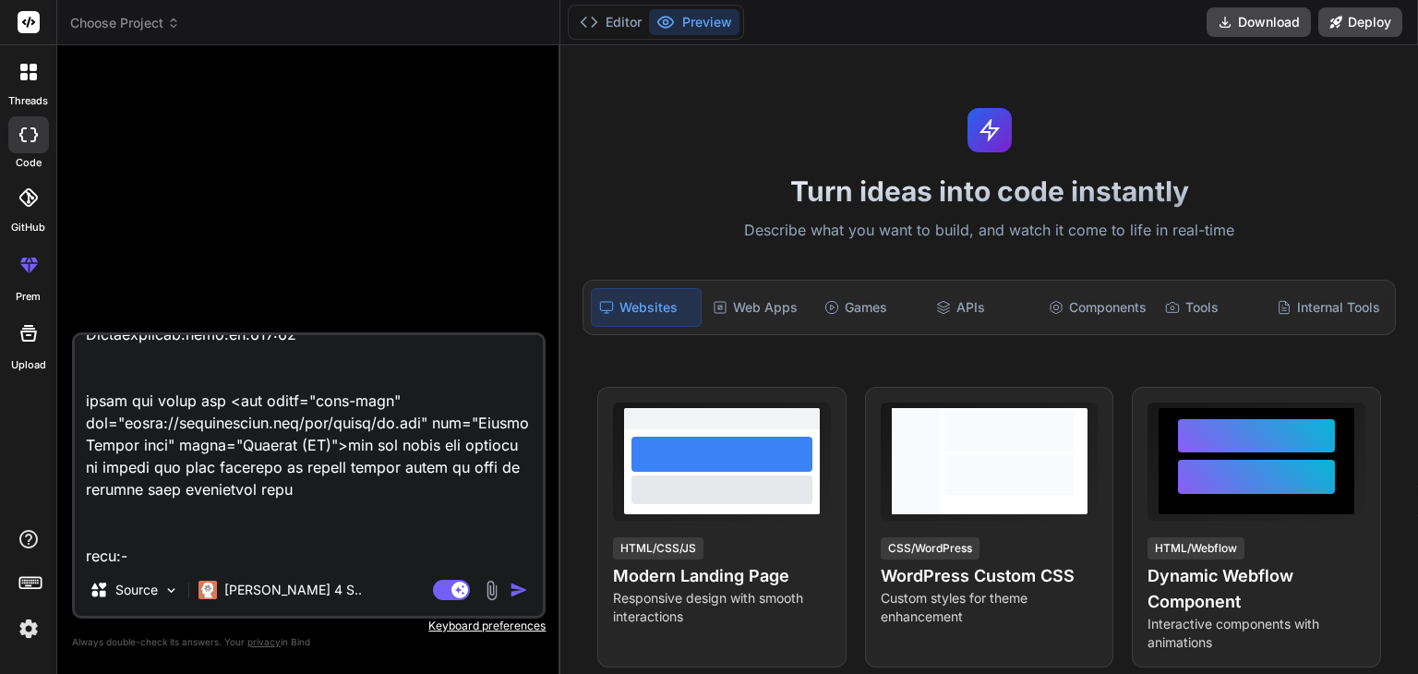
type textarea "x"
paste textarea "// ==UserScript== // @name Unified IP Spoofing - Single IP Configuration // @na…"
type textarea "wwebrtc is not shoing and the vay you are using ip flag code its not orking 🎨 C…"
type textarea "x"
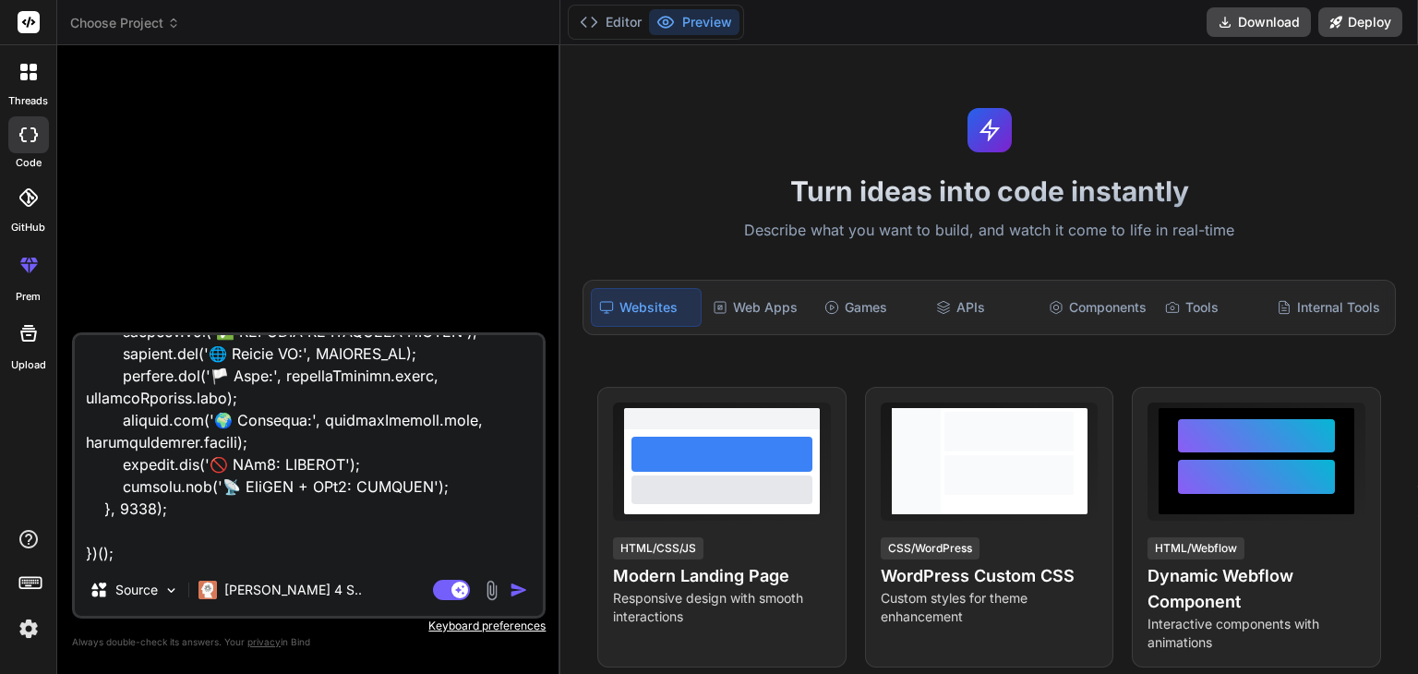
type textarea "wwebrtc is not shoing and the vay you are using ip flag code its not orking 🎨 C…"
click at [489, 599] on img at bounding box center [491, 590] width 21 height 21
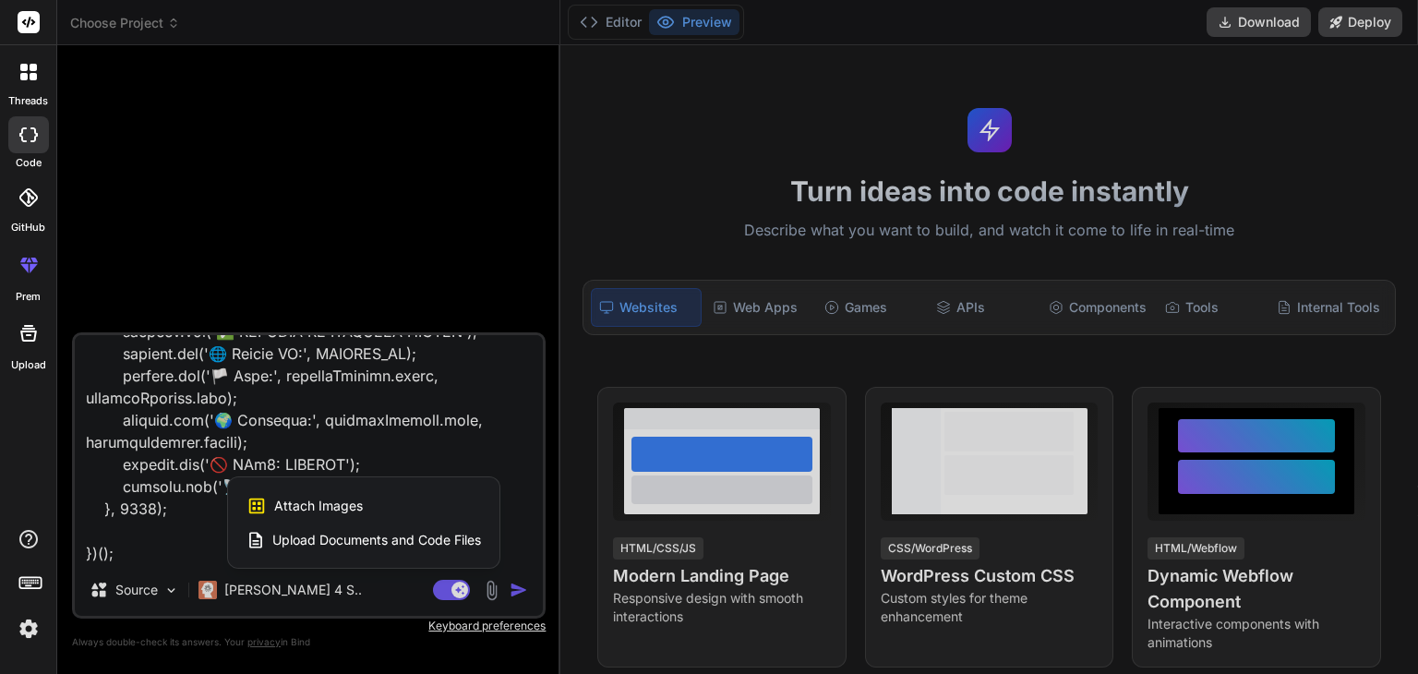
click at [425, 494] on div "Attach Images Image attachments are only supported in Claude and Gemini models." at bounding box center [363, 505] width 234 height 35
type textarea "x"
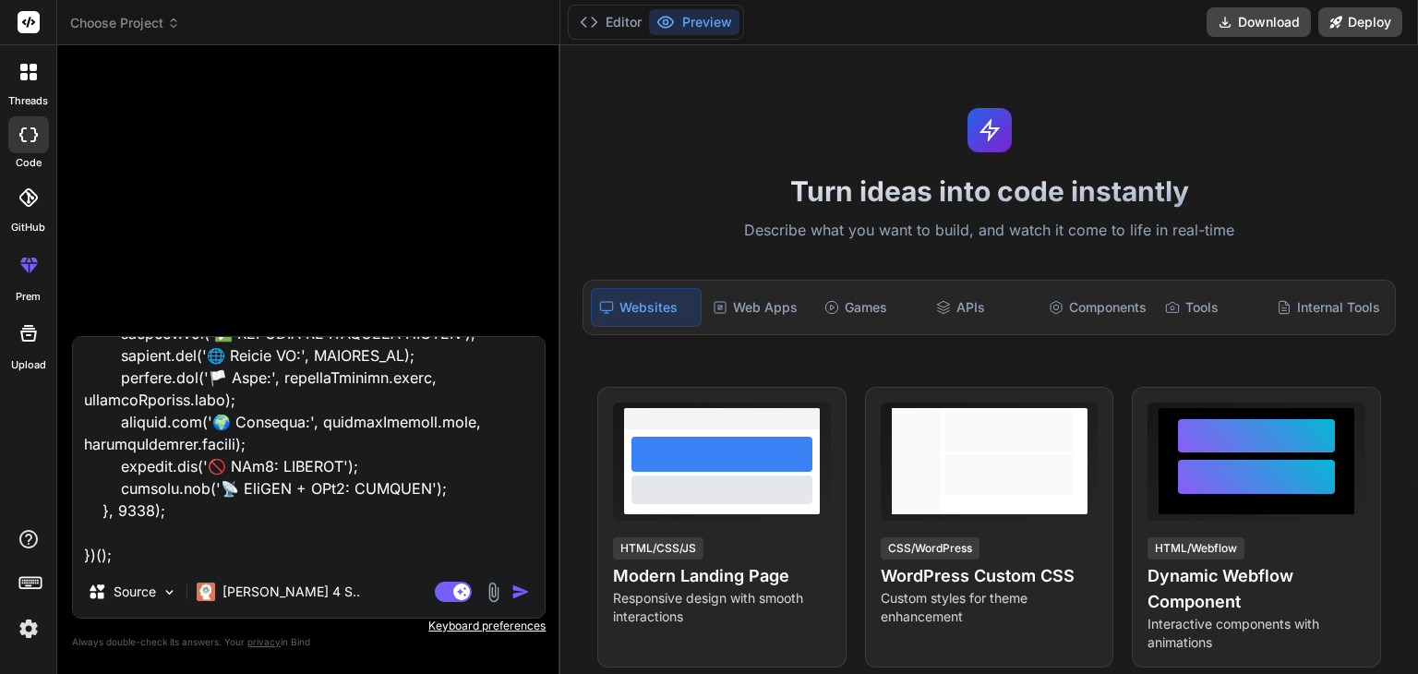
scroll to position [20512, 0]
type input "C:\fakepath\zxcxxcz.png"
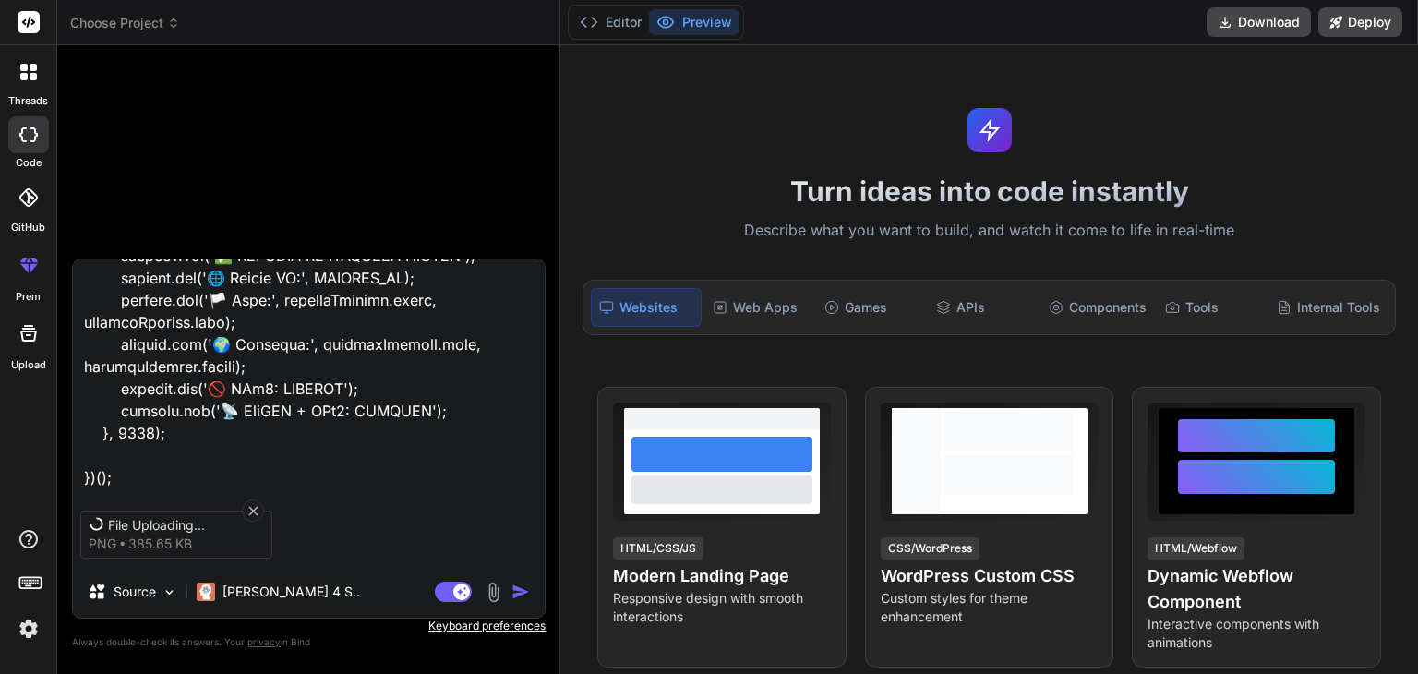
scroll to position [20515, 0]
type textarea "x"
click at [218, 477] on textarea at bounding box center [309, 373] width 472 height 229
paste textarea "solve the issue and <img class="flag-icon" src="https://browserleaks.com/img/fl…"
type textarea "wwebrtc is not shoing and the vay you are using ip flag code its not orking 🎨 C…"
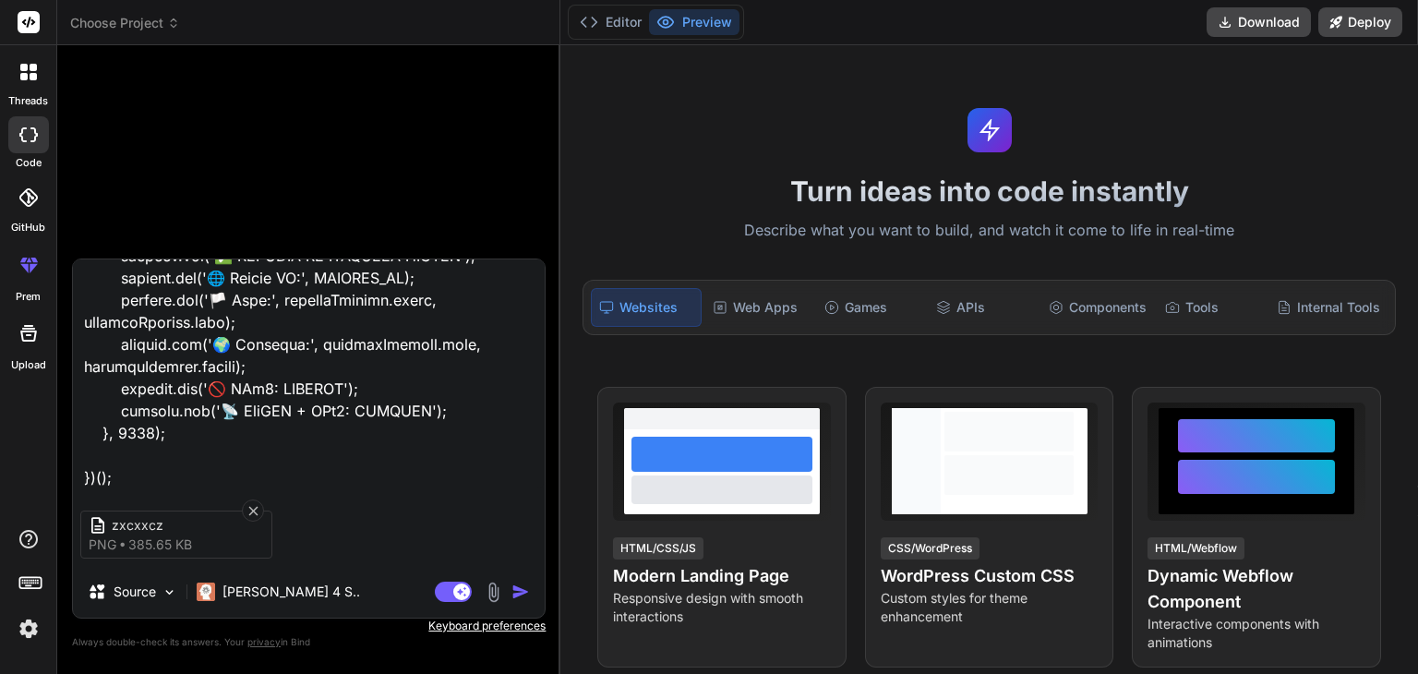
type textarea "x"
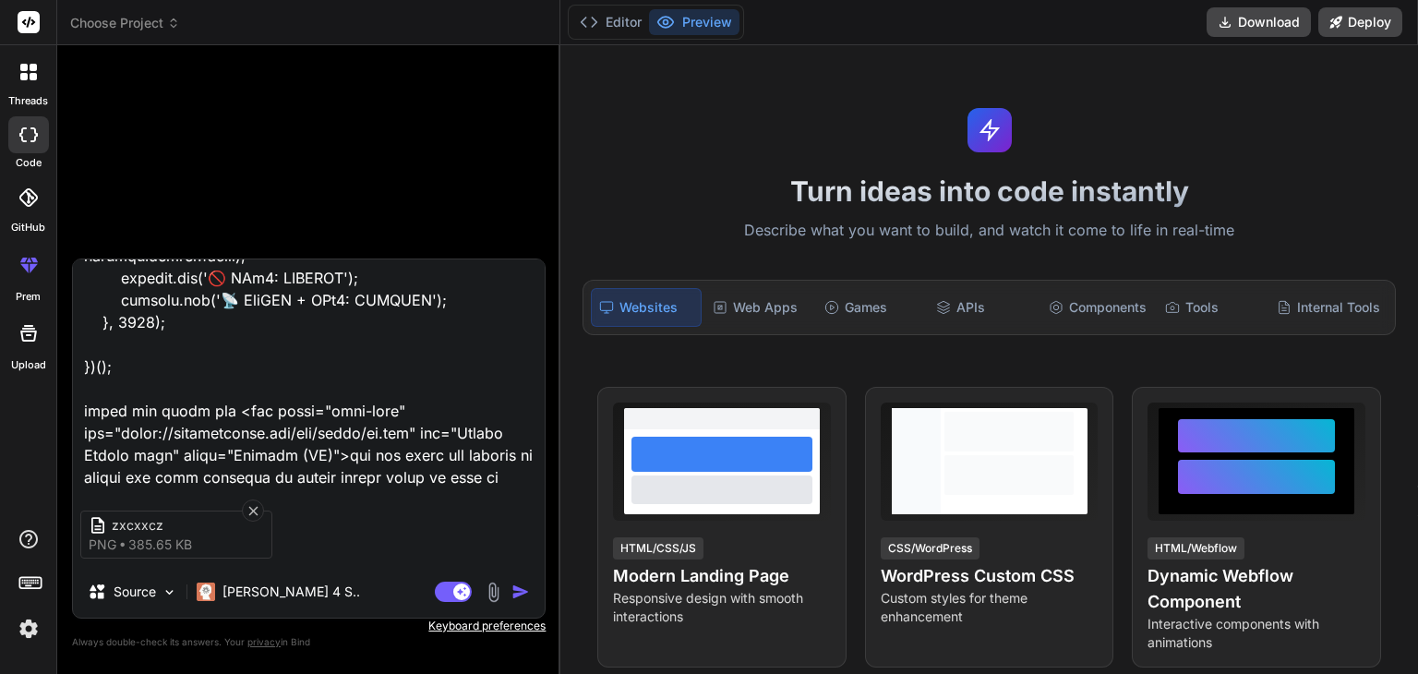
scroll to position [20668, 0]
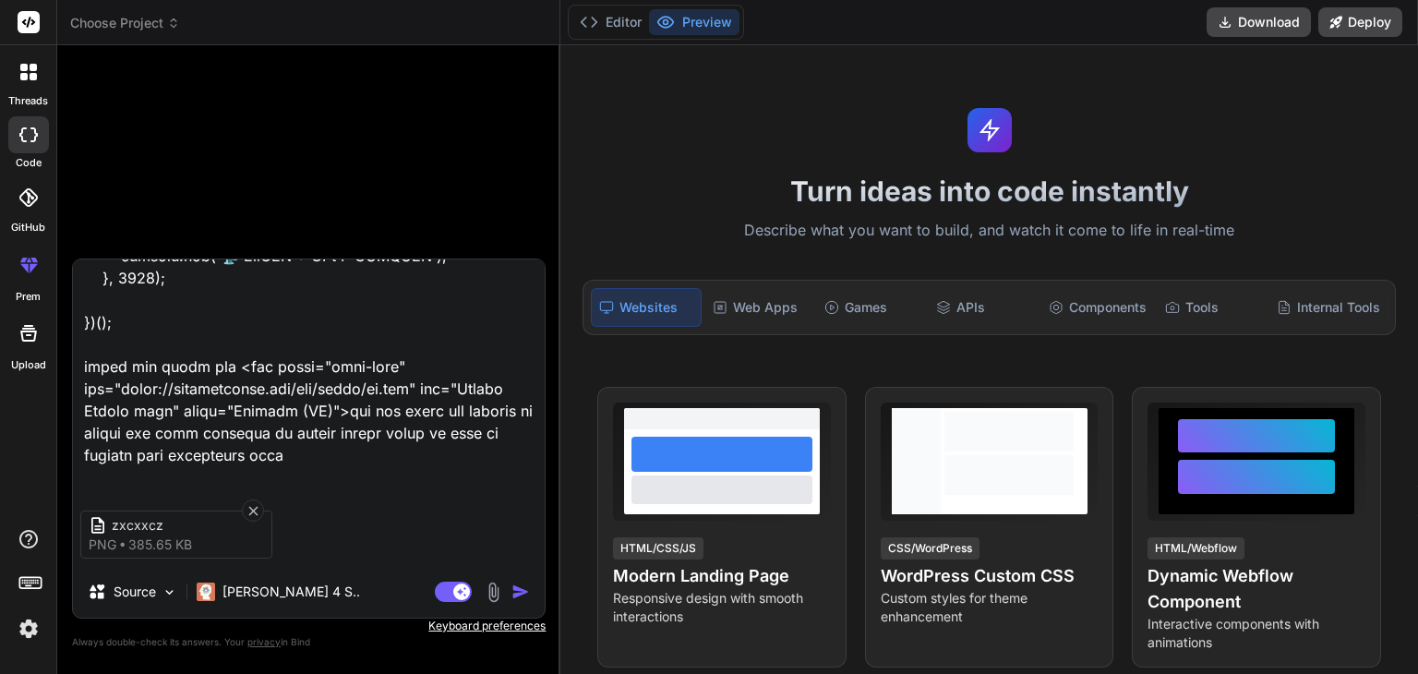
type textarea "wwebrtc is not shoing and the vay you are using ip flag code its not orking 🎨 C…"
type textarea "x"
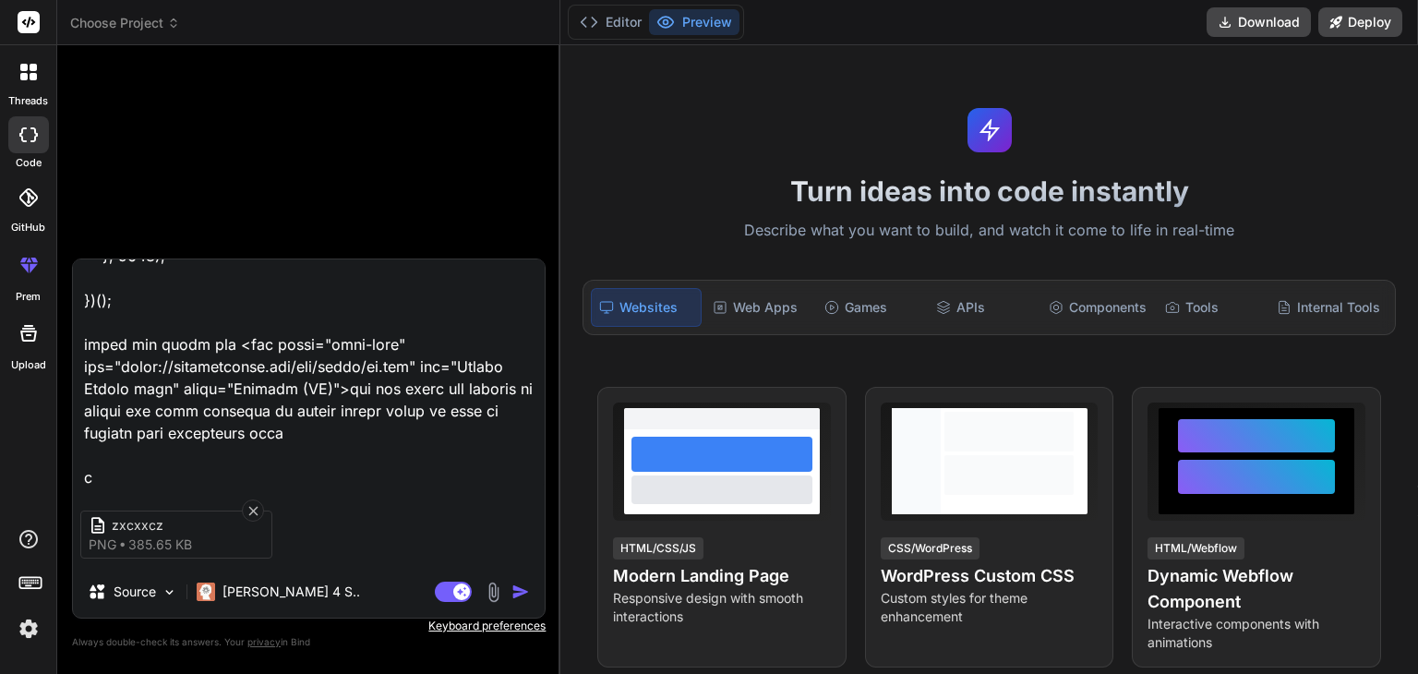
type textarea "wwebrtc is not shoing and the vay you are using ip flag code its not orking 🎨 C…"
type textarea "x"
type textarea "wwebrtc is not shoing and the vay you are using ip flag code its not orking 🎨 C…"
type textarea "x"
type textarea "wwebrtc is not shoing and the vay you are using ip flag code its not orking 🎨 C…"
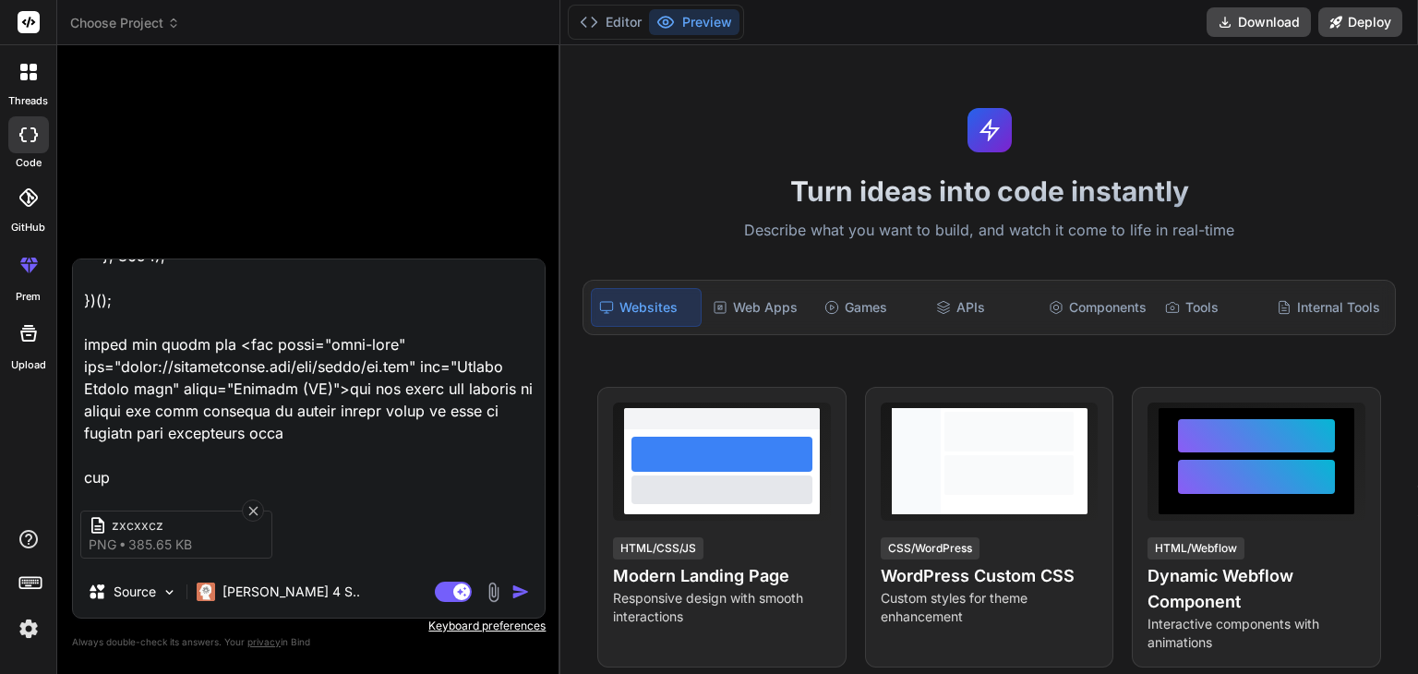
type textarea "x"
type textarea "wwebrtc is not shoing and the vay you are using ip flag code its not orking 🎨 C…"
type textarea "x"
type textarea "wwebrtc is not shoing and the vay you are using ip flag code its not orking 🎨 C…"
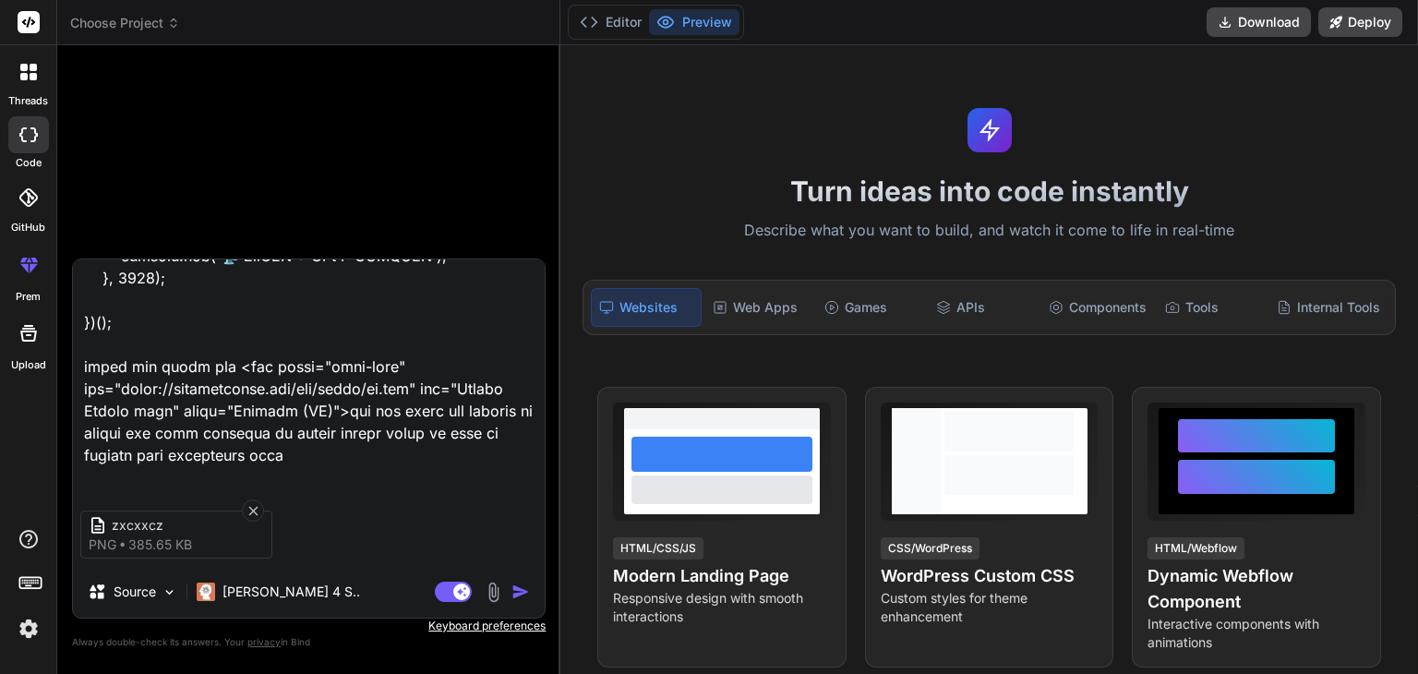
type textarea "x"
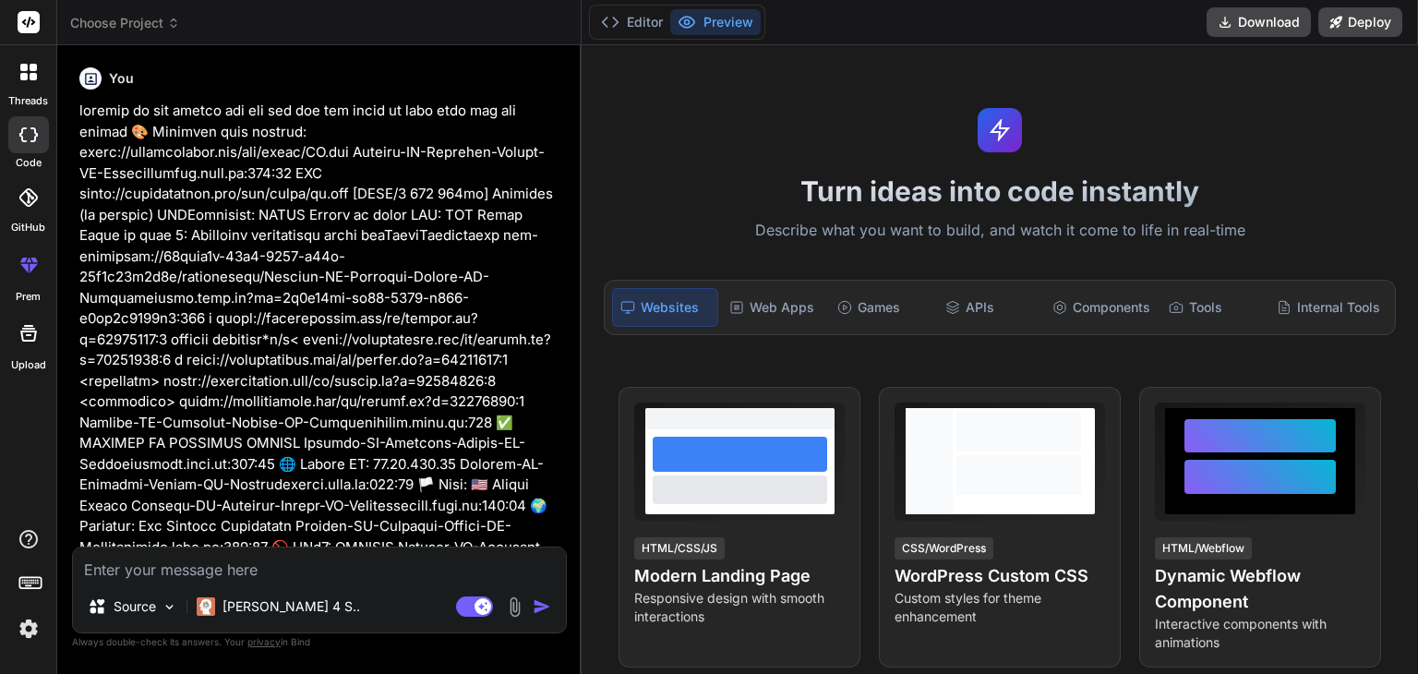
scroll to position [0, 0]
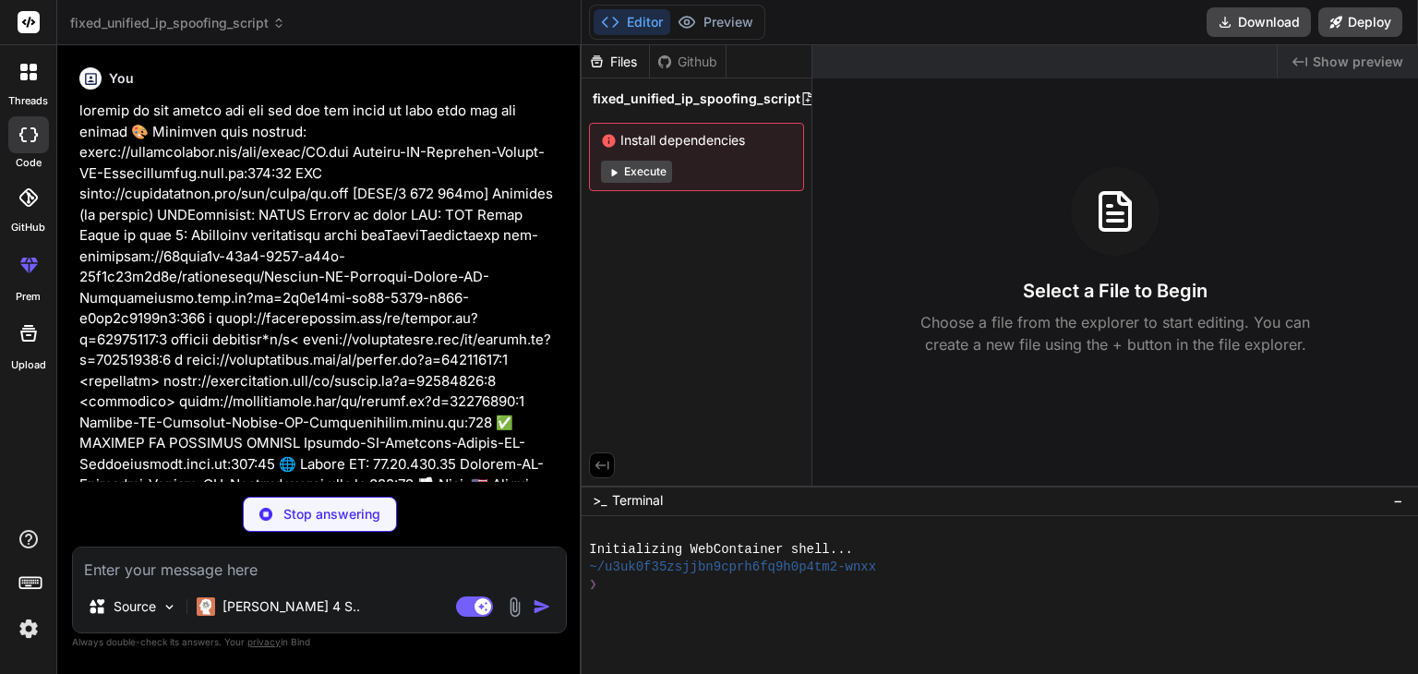
type textarea "x"
click at [618, 181] on button "Execute" at bounding box center [636, 172] width 71 height 22
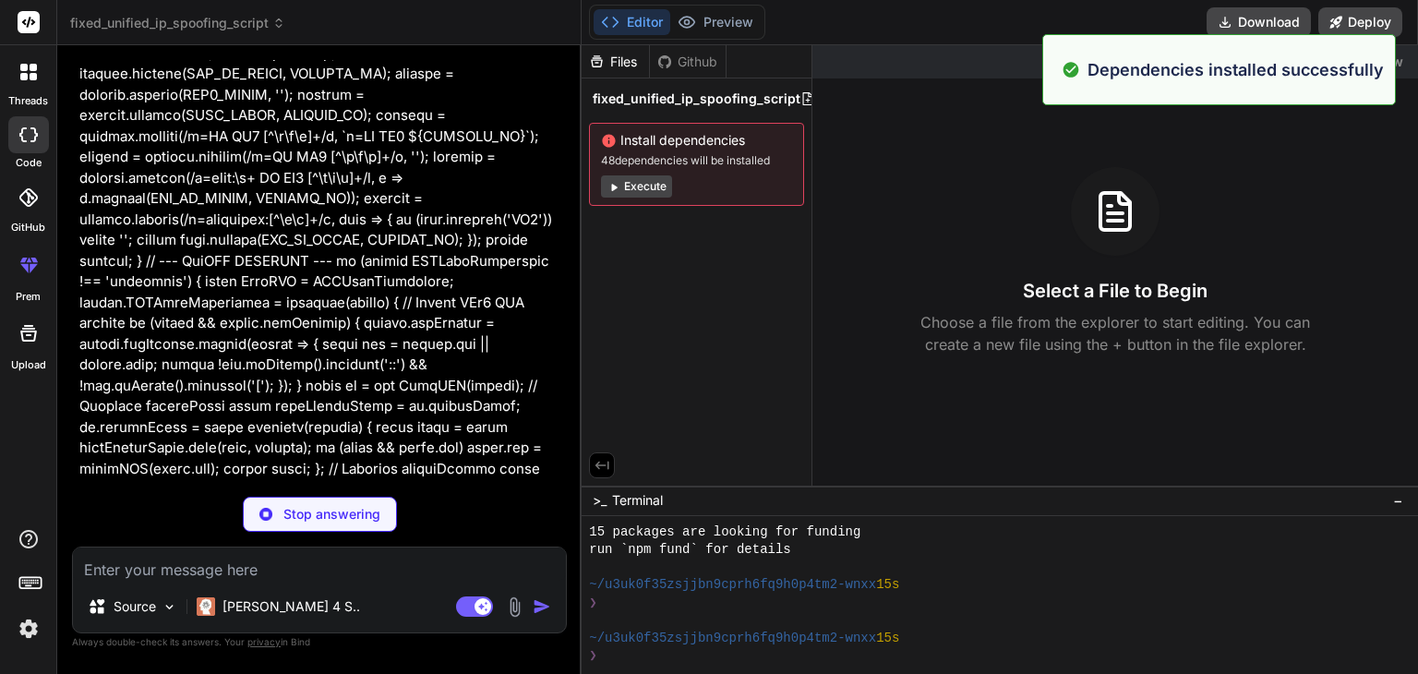
scroll to position [195, 0]
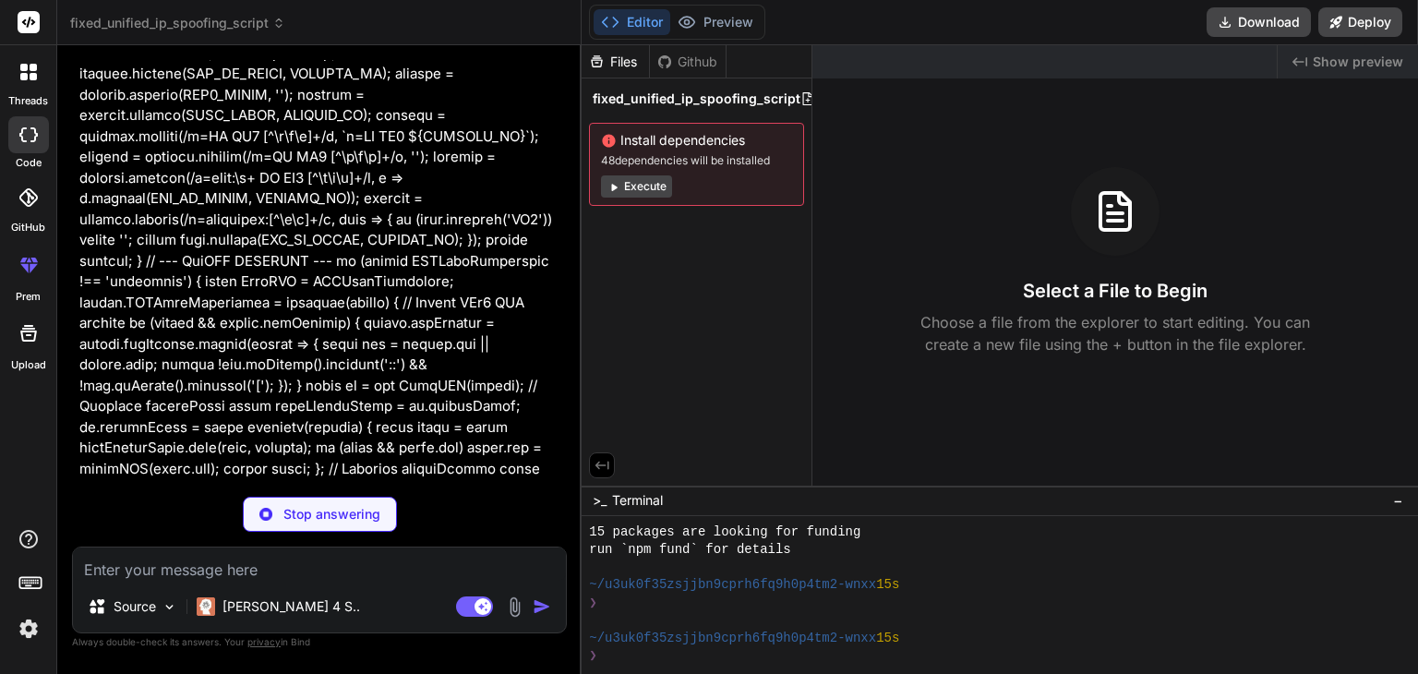
click at [653, 187] on button "Execute" at bounding box center [636, 186] width 71 height 22
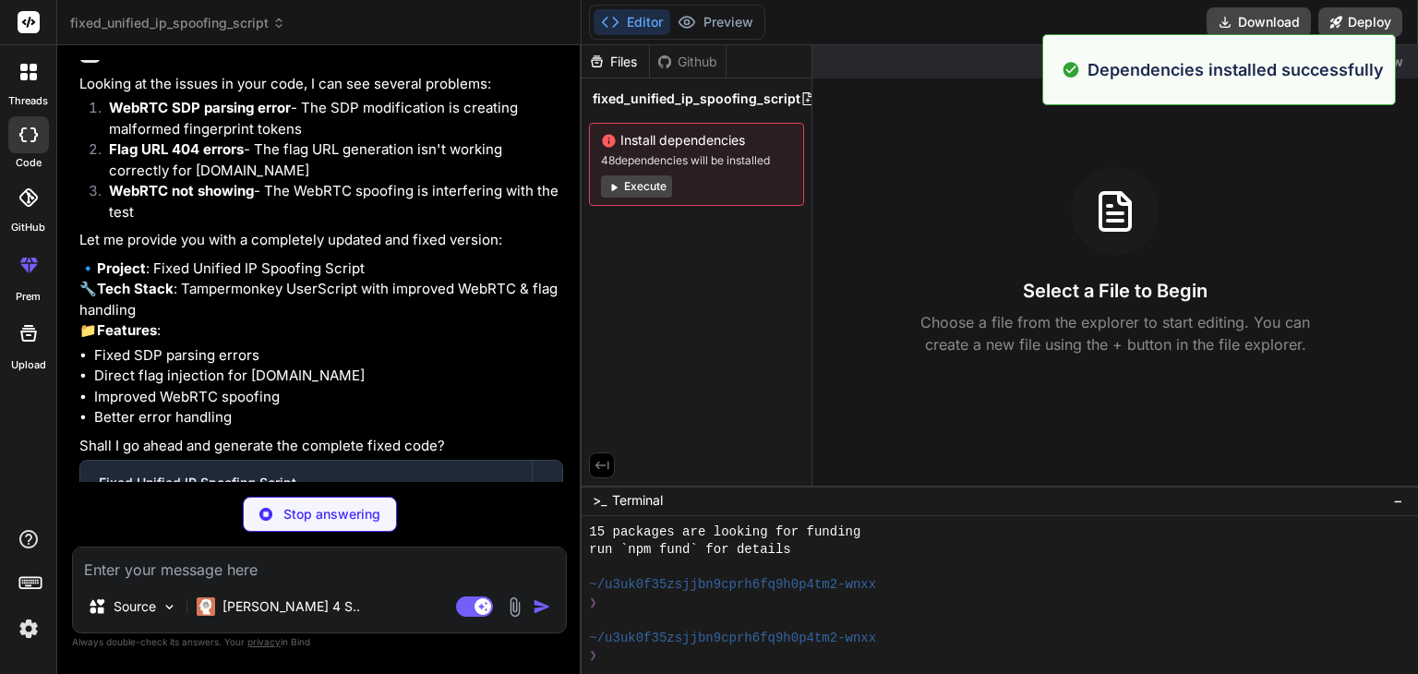
scroll to position [7314, 0]
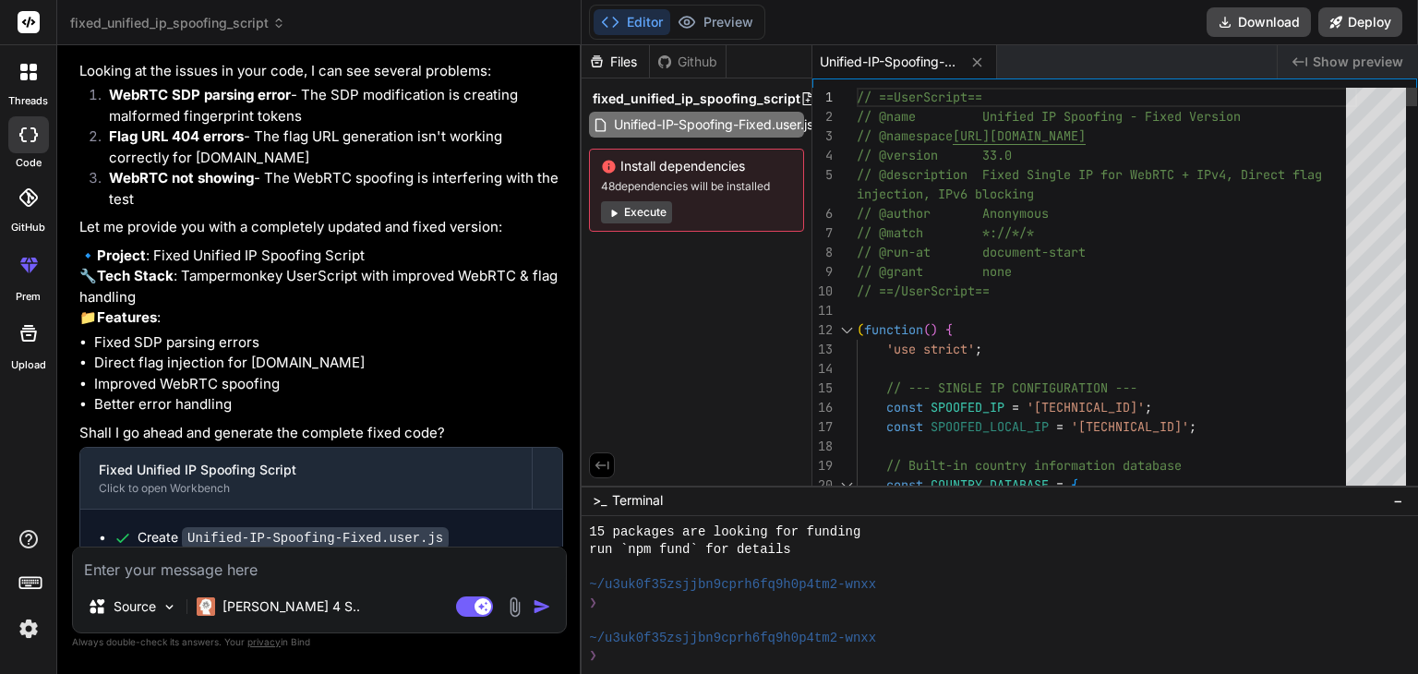
type textarea "x"
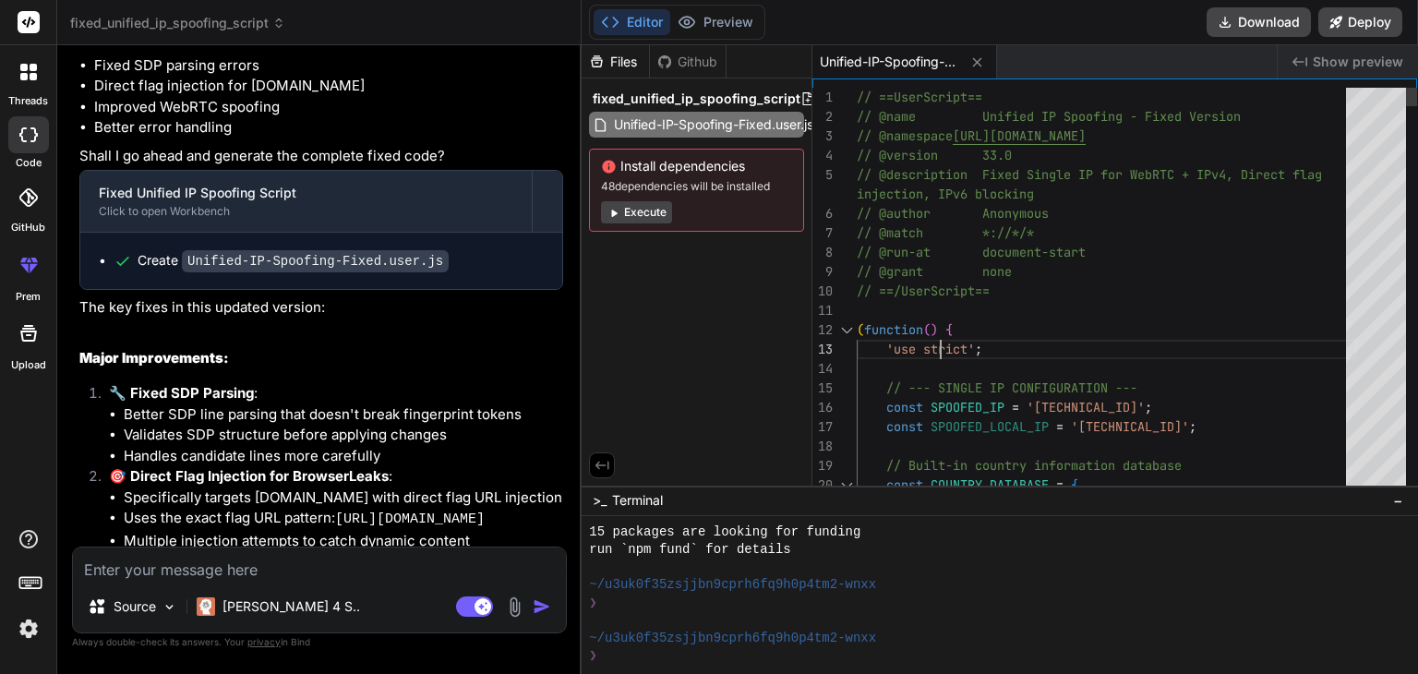
scroll to position [0, 0]
type textarea "// ==UserScript== // @name Unified IP Spoofing - Fixed Version // @namespace ht…"
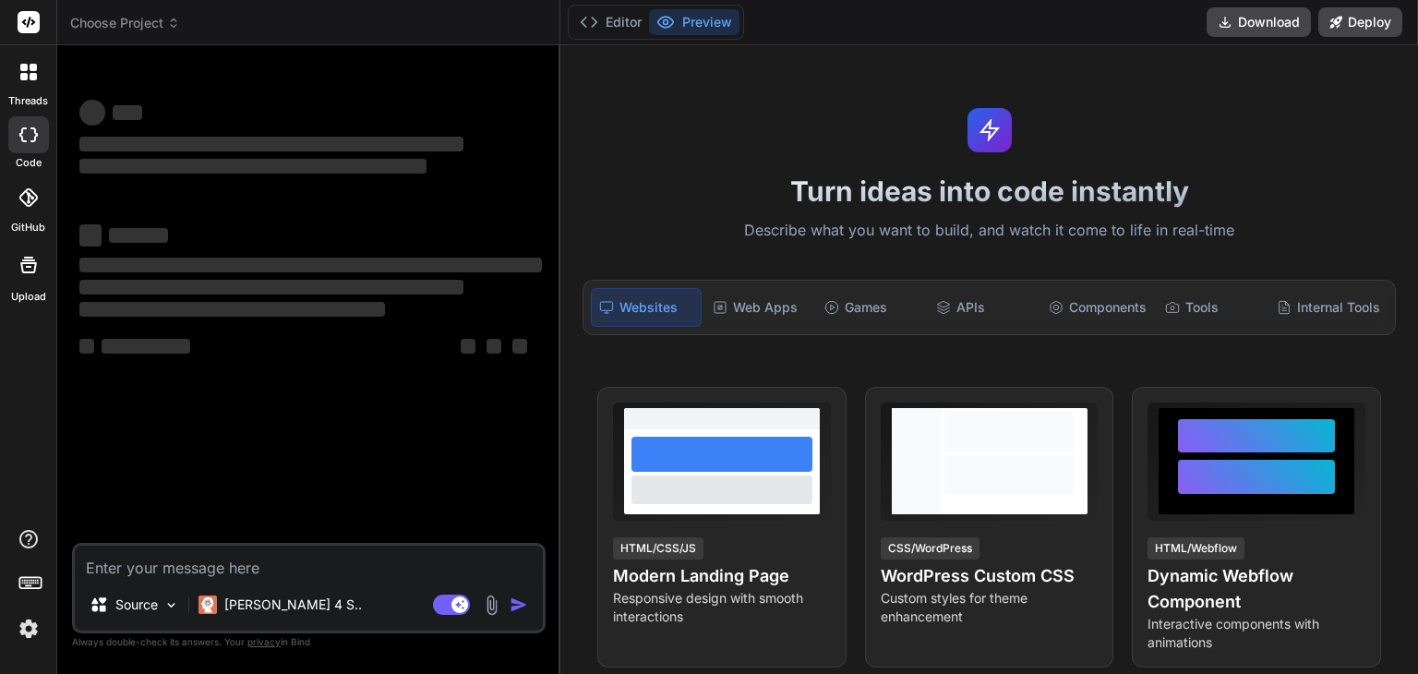
click at [120, 568] on textarea at bounding box center [309, 561] width 468 height 33
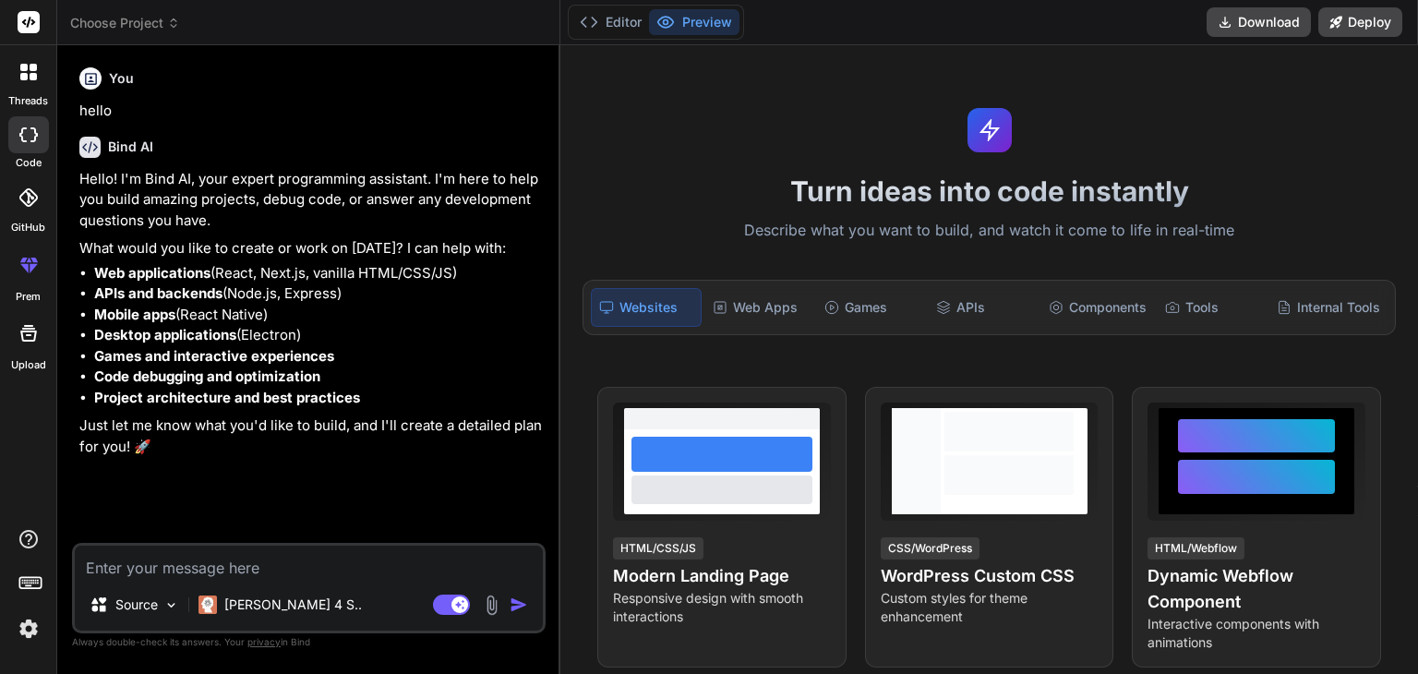
type textarea "x"
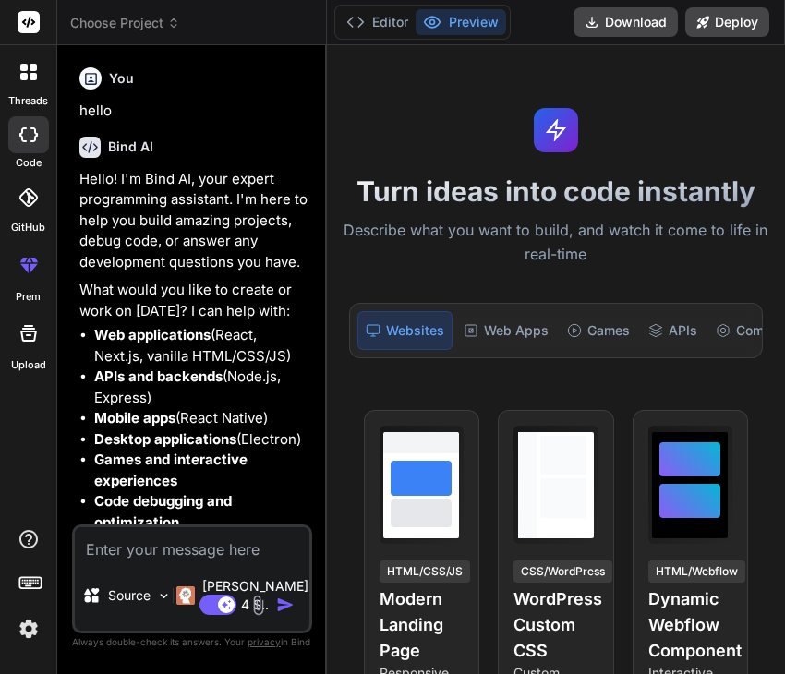
type textarea "x"
